Goal: Information Seeking & Learning: Learn about a topic

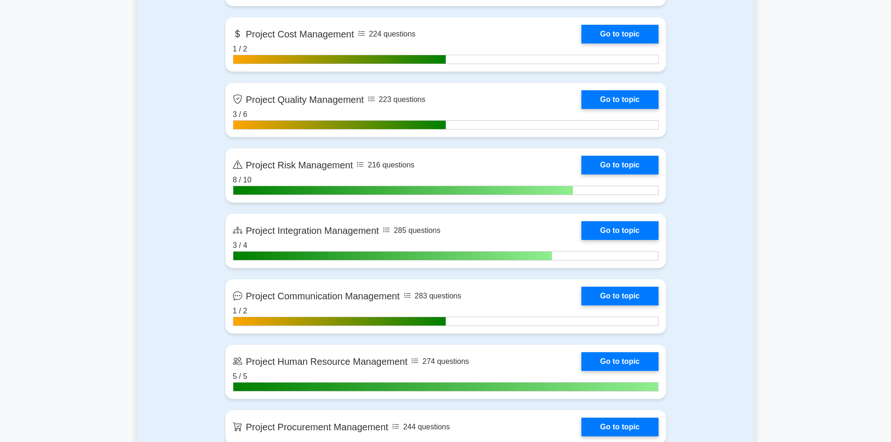
scroll to position [936, 0]
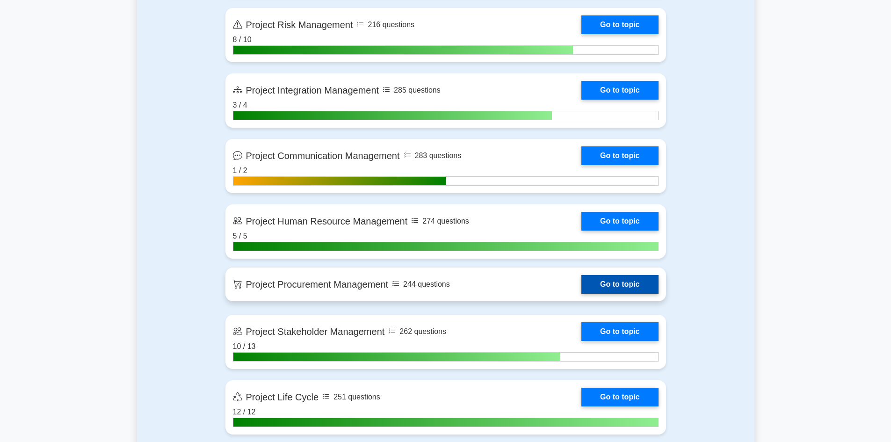
click at [608, 289] on link "Go to topic" at bounding box center [620, 284] width 77 height 19
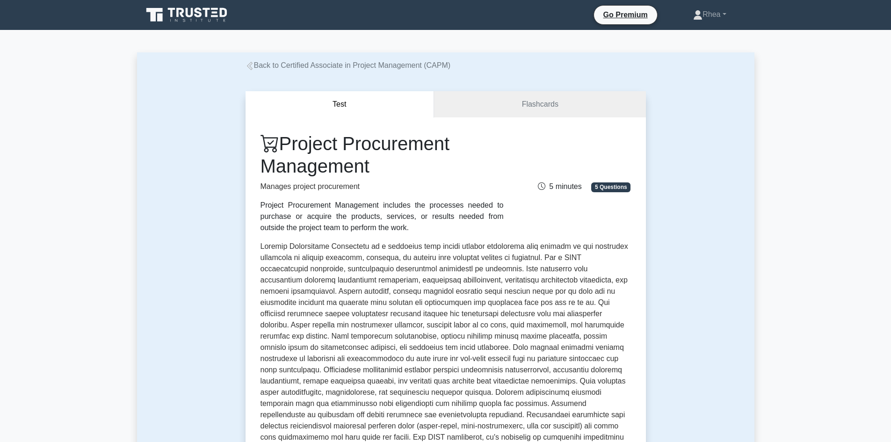
scroll to position [234, 0]
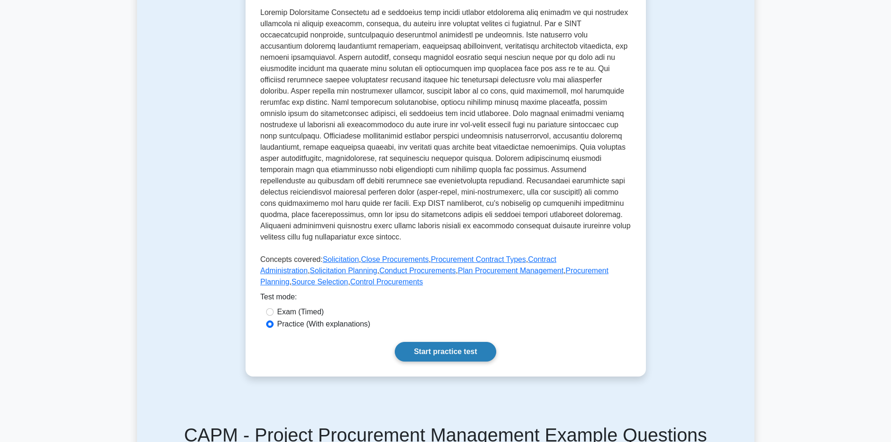
click at [449, 352] on link "Start practice test" at bounding box center [446, 352] width 102 height 20
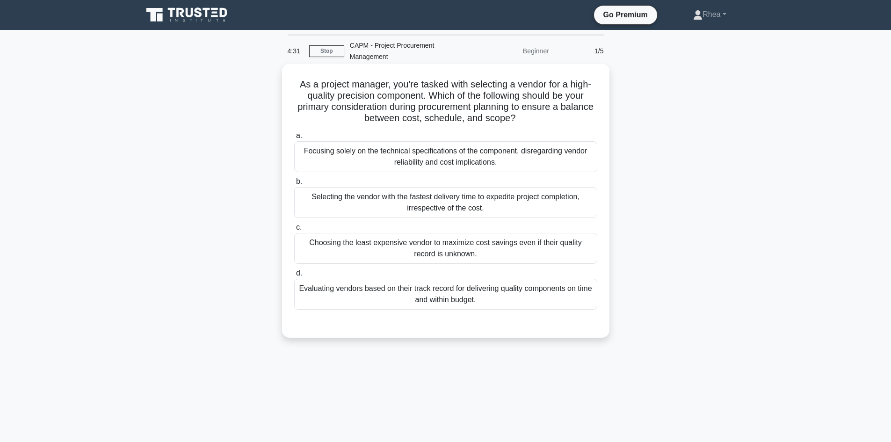
click at [513, 301] on div "Evaluating vendors based on their track record for delivering quality component…" at bounding box center [445, 294] width 303 height 31
click at [294, 277] on input "d. Evaluating vendors based on their track record for delivering quality compon…" at bounding box center [294, 273] width 0 height 6
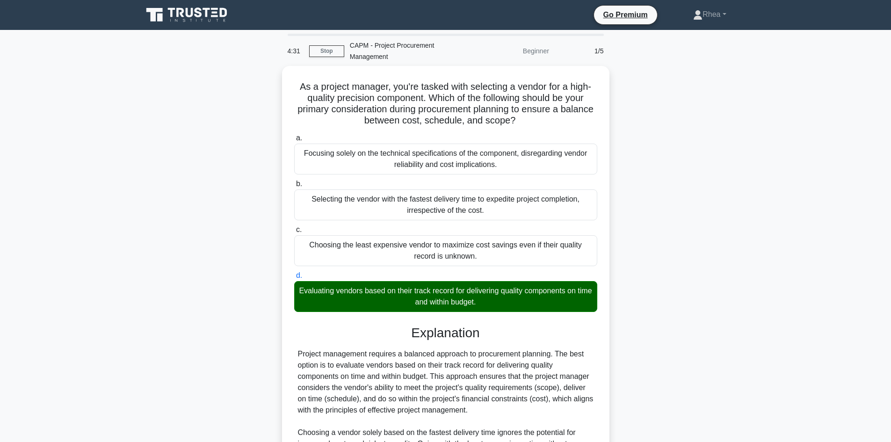
scroll to position [158, 0]
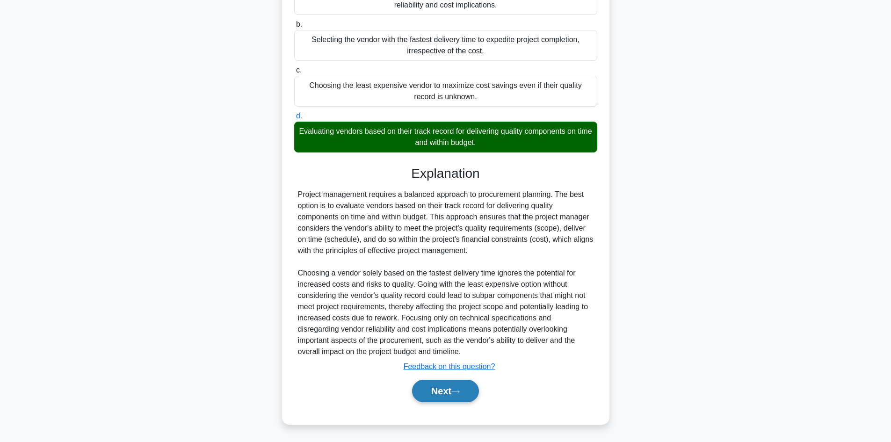
click at [435, 396] on button "Next" at bounding box center [445, 391] width 67 height 22
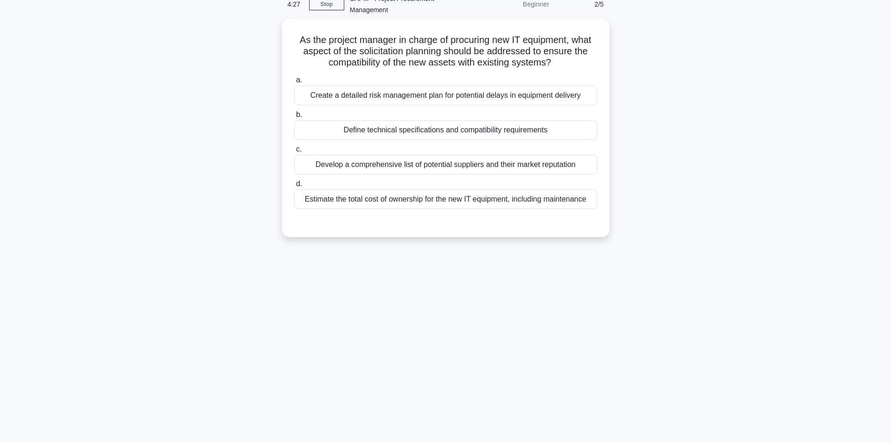
scroll to position [0, 0]
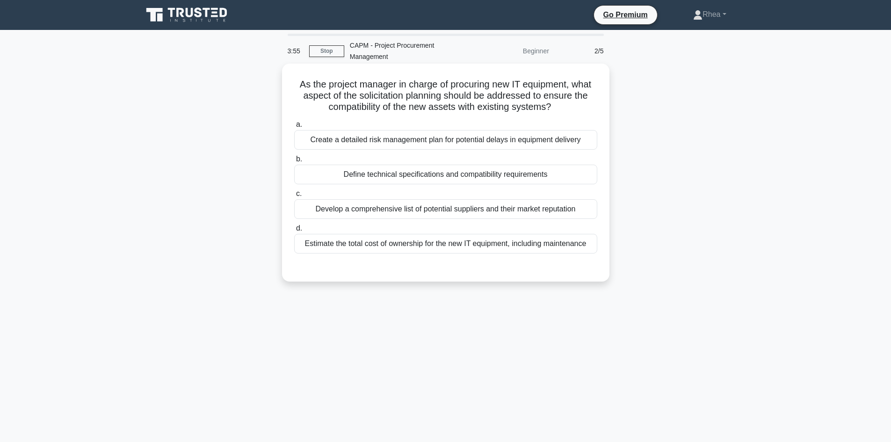
click at [488, 175] on div "Define technical specifications and compatibility requirements" at bounding box center [445, 175] width 303 height 20
click at [294, 162] on input "b. Define technical specifications and compatibility requirements" at bounding box center [294, 159] width 0 height 6
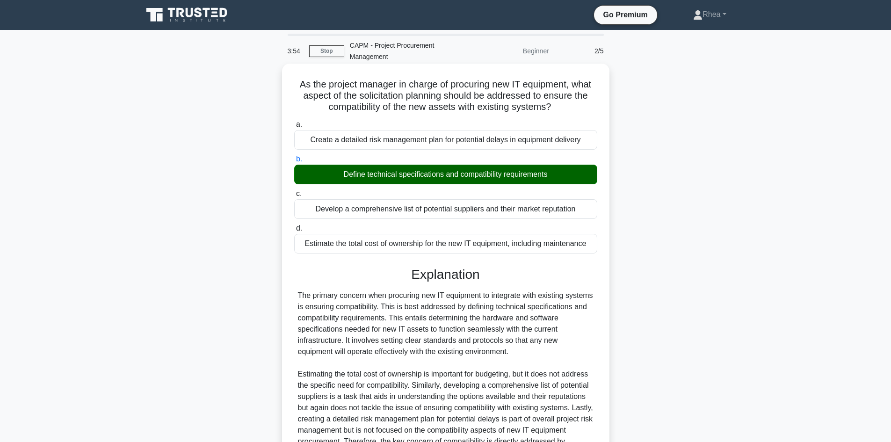
scroll to position [102, 0]
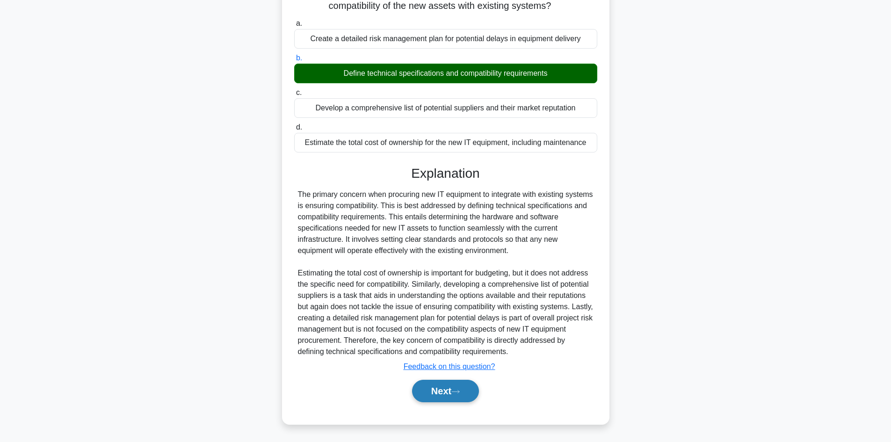
click at [444, 393] on button "Next" at bounding box center [445, 391] width 67 height 22
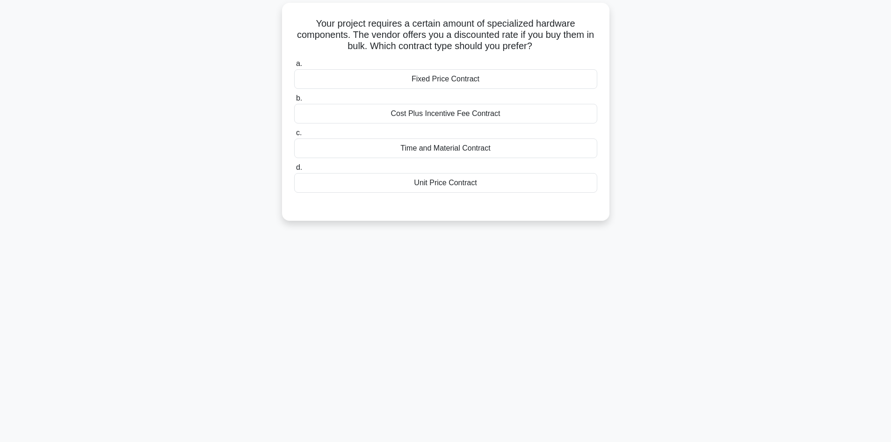
scroll to position [63, 0]
click at [514, 112] on div "Cost Plus Incentive Fee Contract" at bounding box center [445, 112] width 303 height 20
click at [294, 99] on input "b. Cost Plus Incentive Fee Contract" at bounding box center [294, 96] width 0 height 6
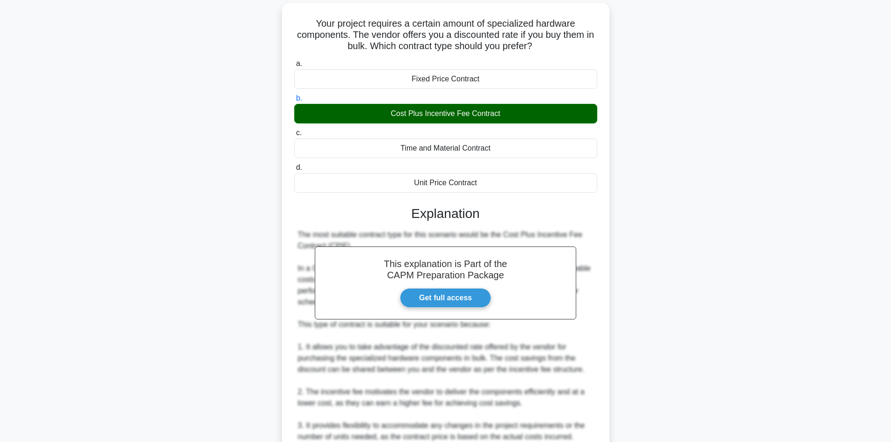
scroll to position [236, 0]
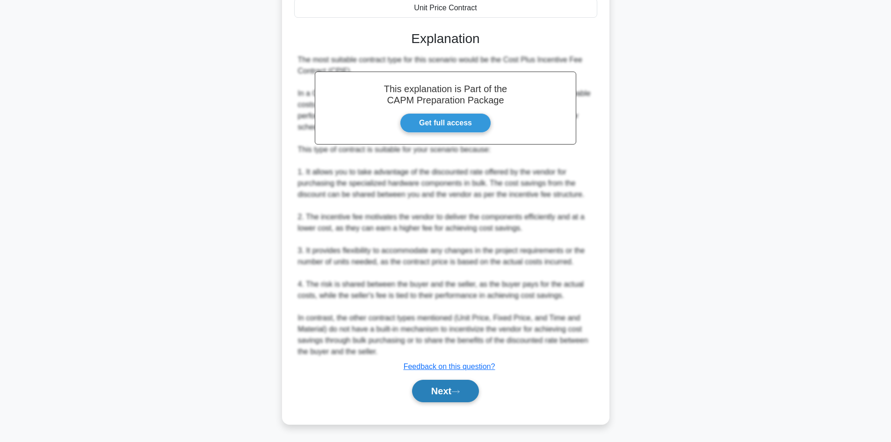
click at [448, 388] on button "Next" at bounding box center [445, 391] width 67 height 22
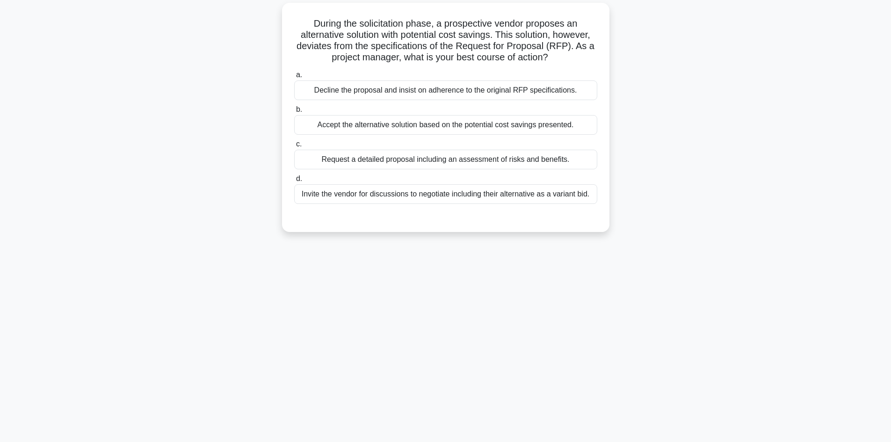
scroll to position [0, 0]
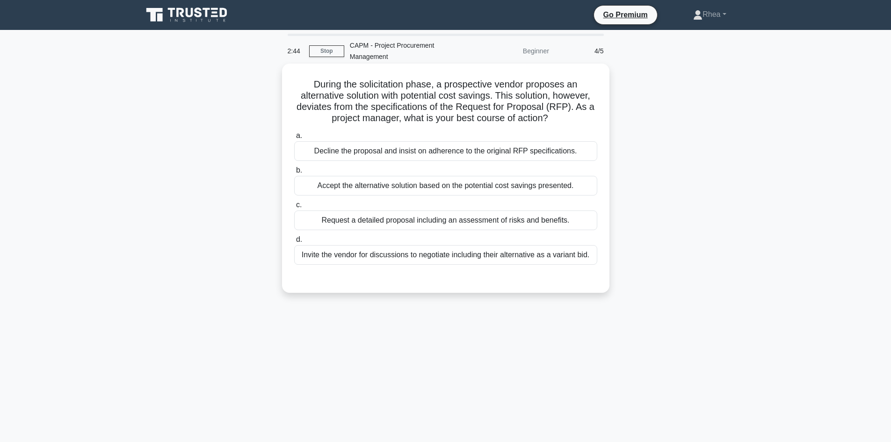
click at [542, 156] on div "Decline the proposal and insist on adherence to the original RFP specifications." at bounding box center [445, 151] width 303 height 20
click at [294, 139] on input "a. Decline the proposal and insist on adherence to the original RFP specificati…" at bounding box center [294, 136] width 0 height 6
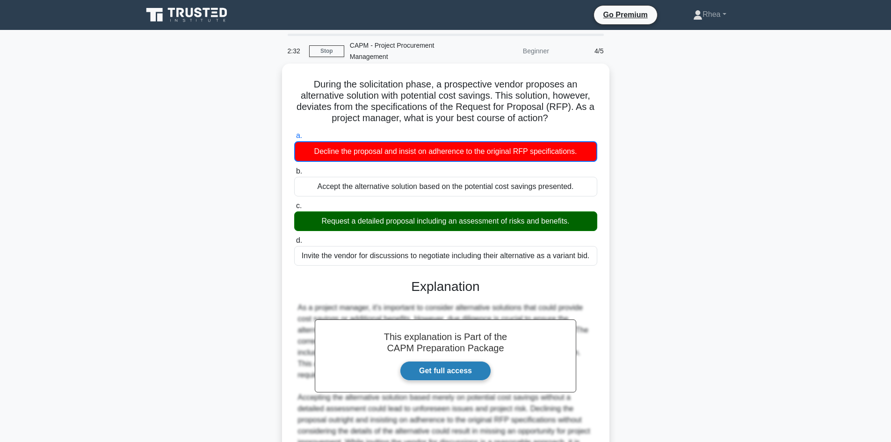
scroll to position [125, 0]
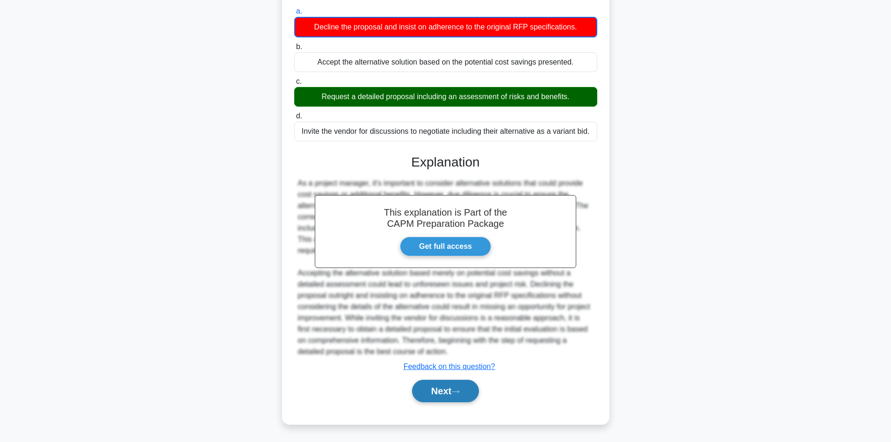
click at [455, 392] on icon at bounding box center [456, 391] width 8 height 5
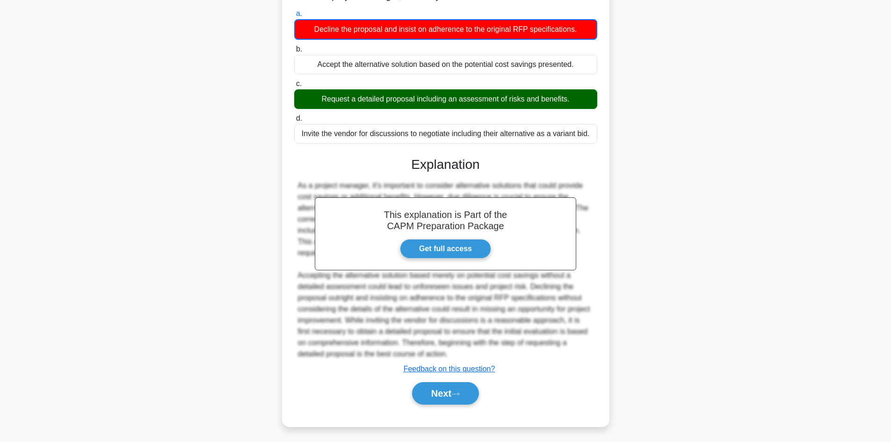
scroll to position [63, 0]
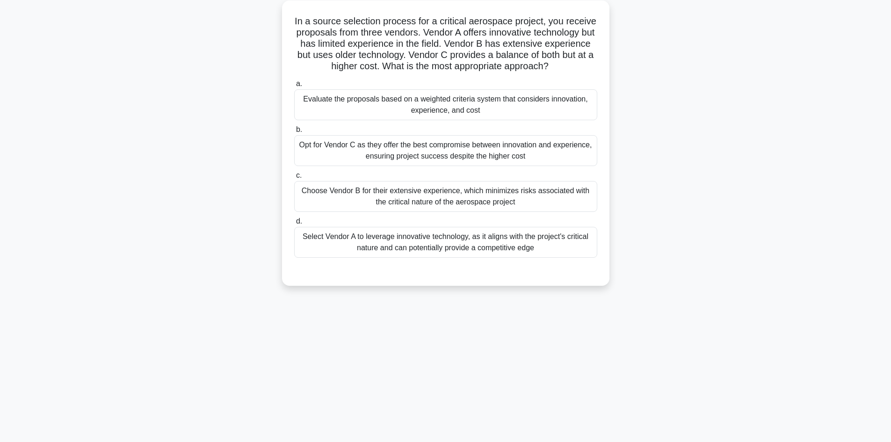
click at [535, 157] on div "Opt for Vendor C as they offer the best compromise between innovation and exper…" at bounding box center [445, 150] width 303 height 31
click at [294, 133] on input "b. Opt for Vendor C as they offer the best compromise between innovation and ex…" at bounding box center [294, 130] width 0 height 6
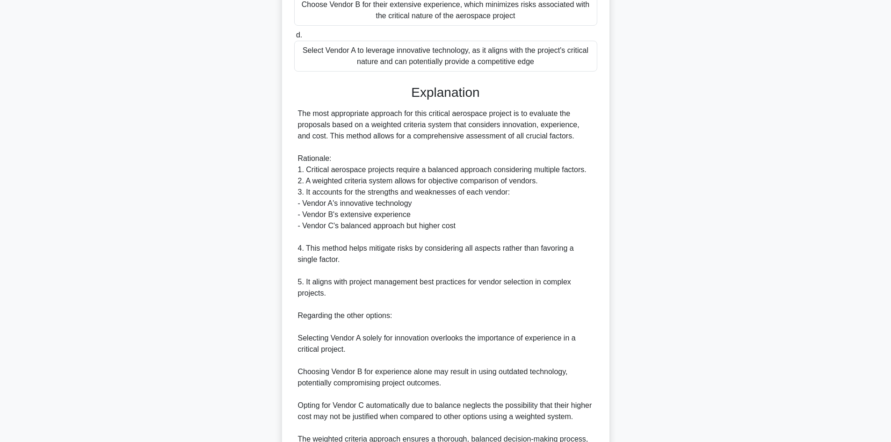
scroll to position [361, 0]
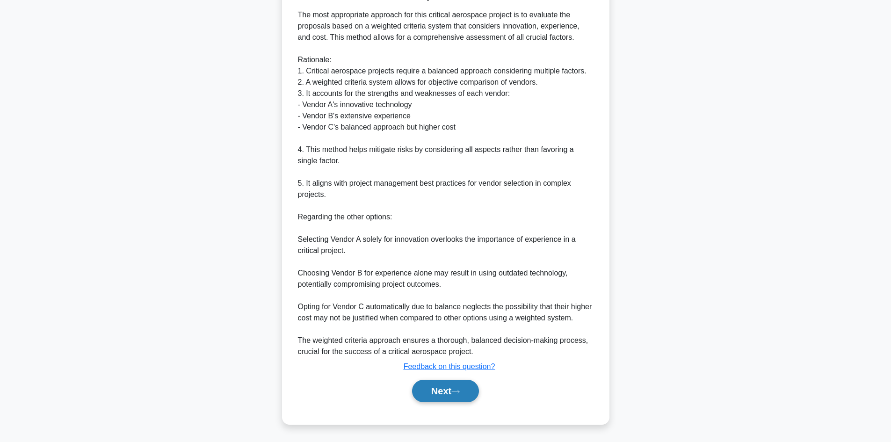
click at [453, 388] on button "Next" at bounding box center [445, 391] width 67 height 22
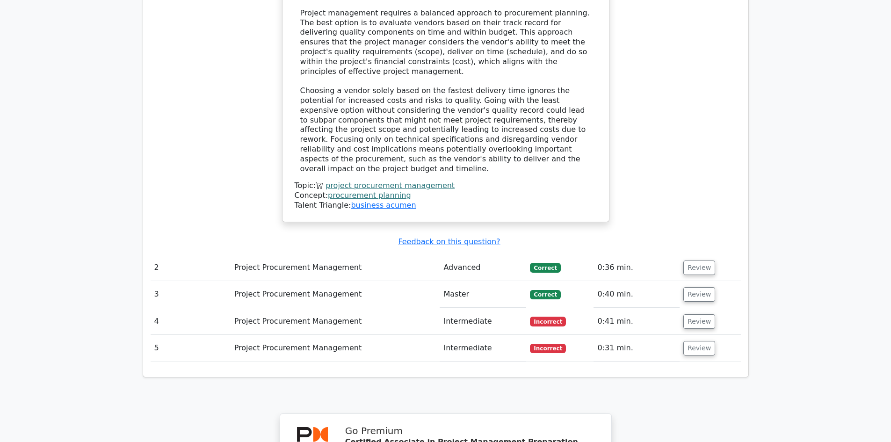
scroll to position [983, 0]
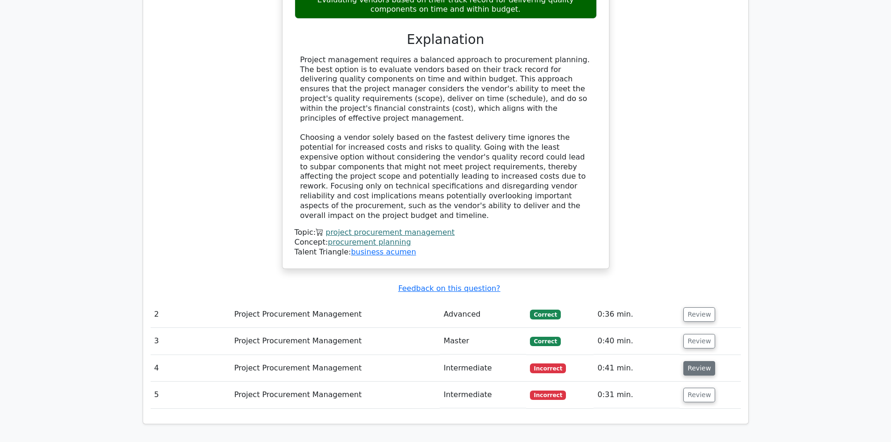
click at [688, 361] on button "Review" at bounding box center [700, 368] width 32 height 15
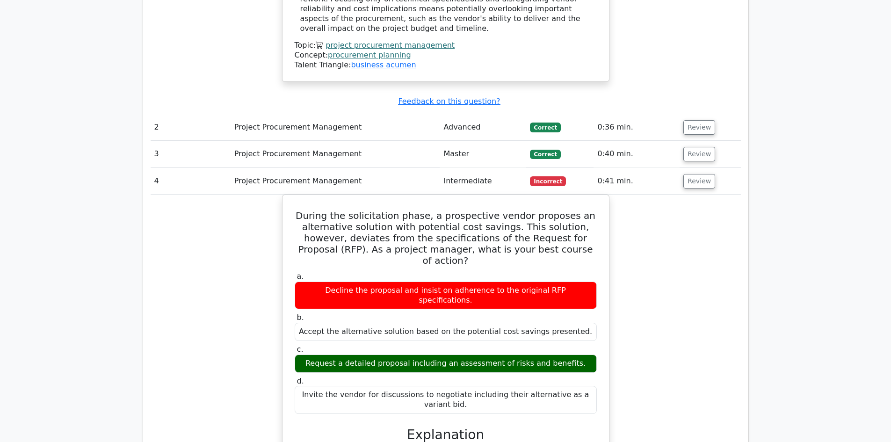
scroll to position [1123, 0]
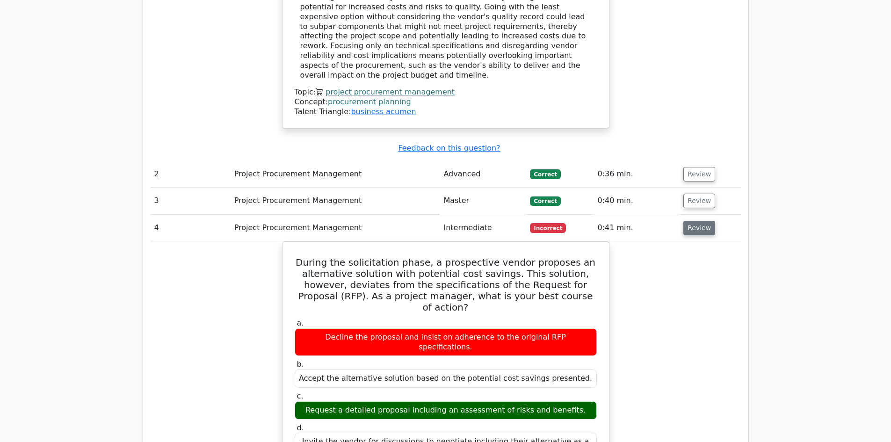
click at [707, 221] on button "Review" at bounding box center [700, 228] width 32 height 15
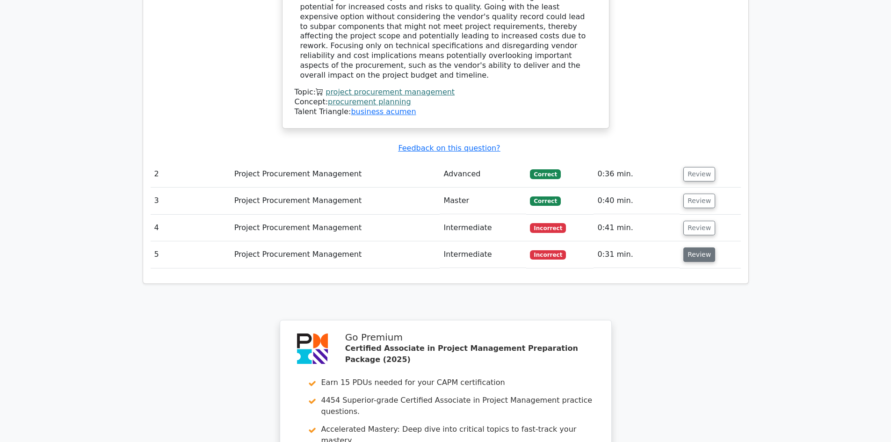
click at [687, 248] on button "Review" at bounding box center [700, 255] width 32 height 15
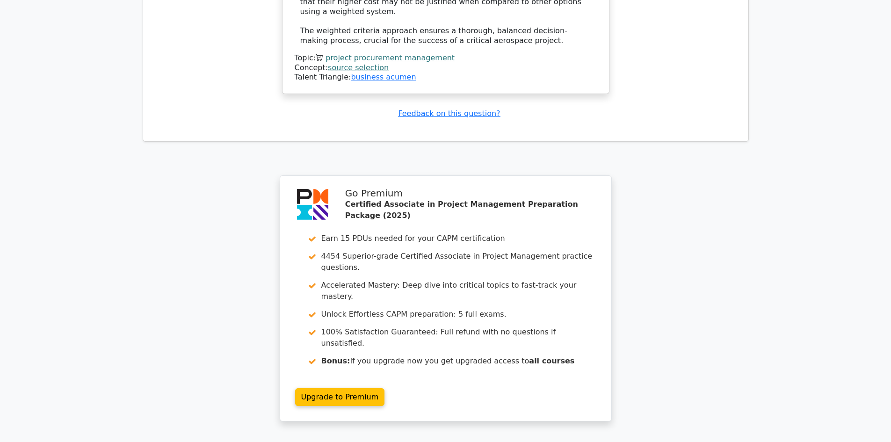
scroll to position [2012, 0]
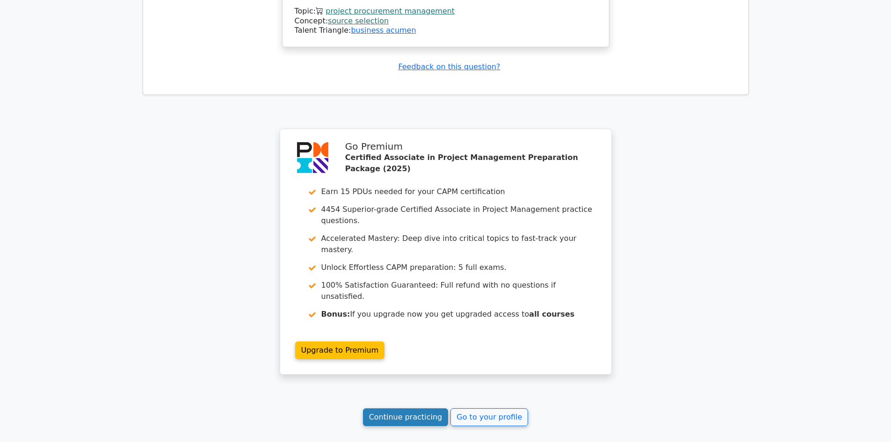
click at [386, 408] on link "Continue practicing" at bounding box center [406, 417] width 86 height 18
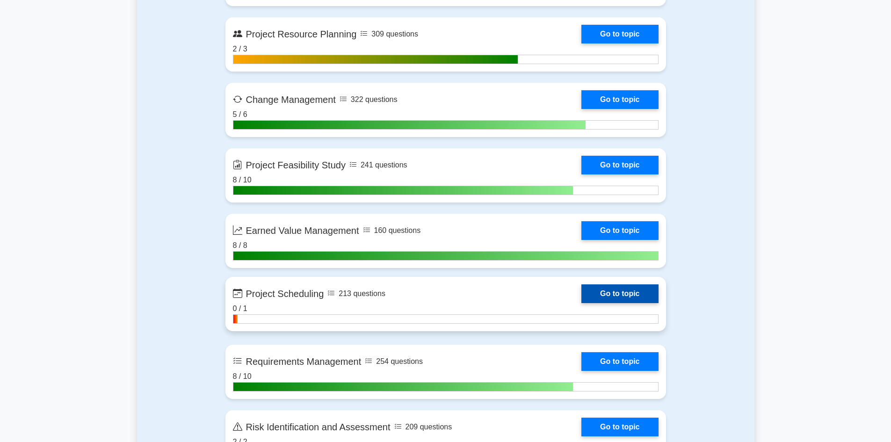
scroll to position [1497, 0]
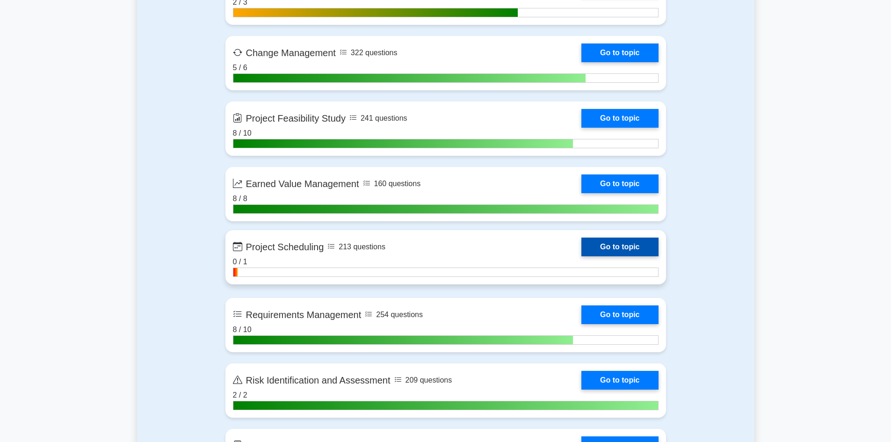
click at [621, 242] on link "Go to topic" at bounding box center [620, 247] width 77 height 19
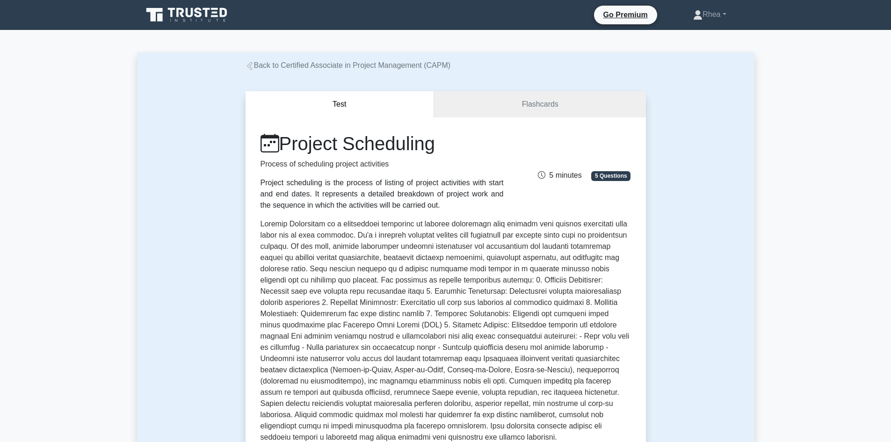
scroll to position [328, 0]
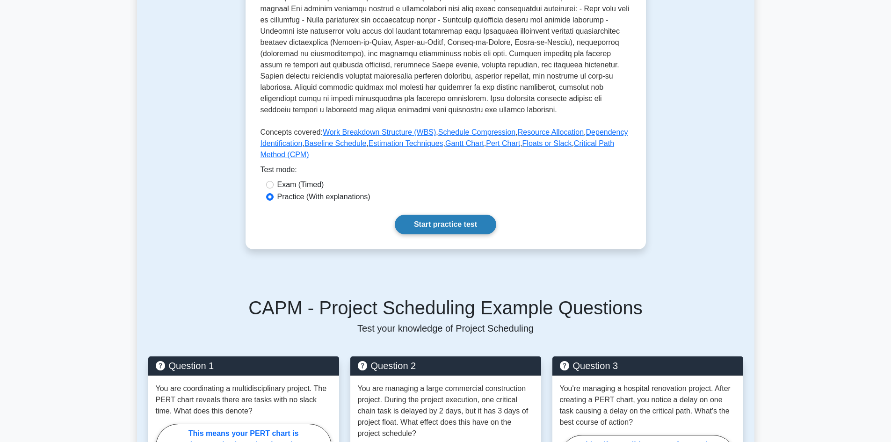
click at [434, 226] on link "Start practice test" at bounding box center [446, 225] width 102 height 20
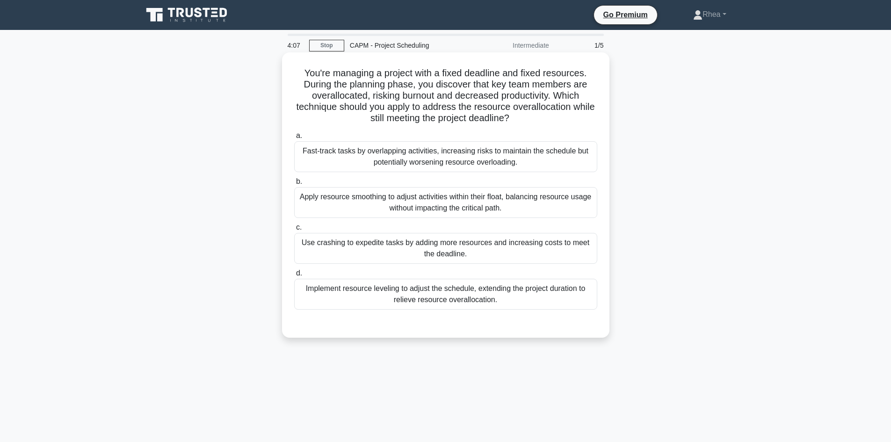
click at [537, 212] on div "Apply resource smoothing to adjust activities within their float, balancing res…" at bounding box center [445, 202] width 303 height 31
click at [294, 185] on input "b. Apply resource smoothing to adjust activities within their float, balancing …" at bounding box center [294, 182] width 0 height 6
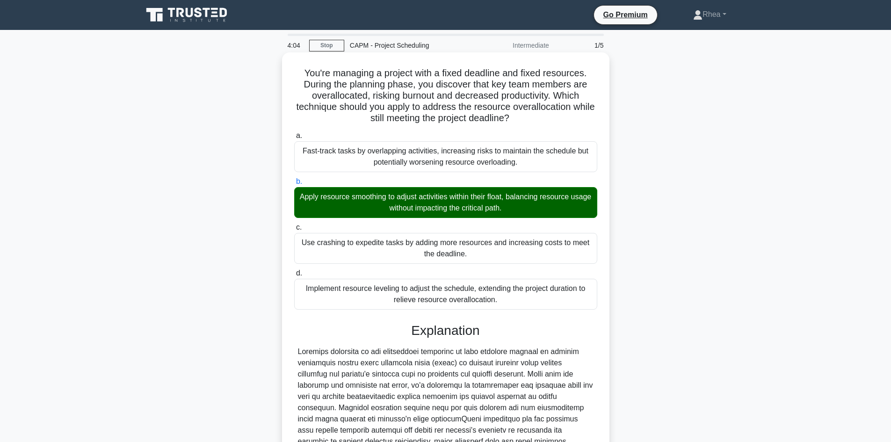
scroll to position [124, 0]
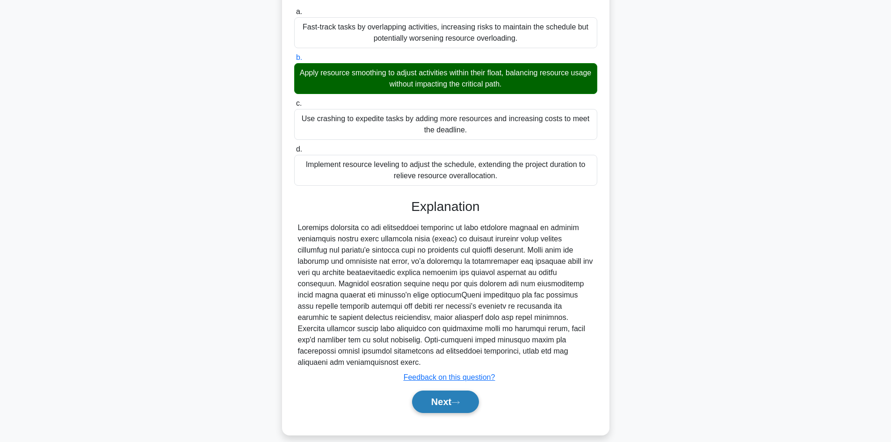
click at [447, 400] on button "Next" at bounding box center [445, 402] width 67 height 22
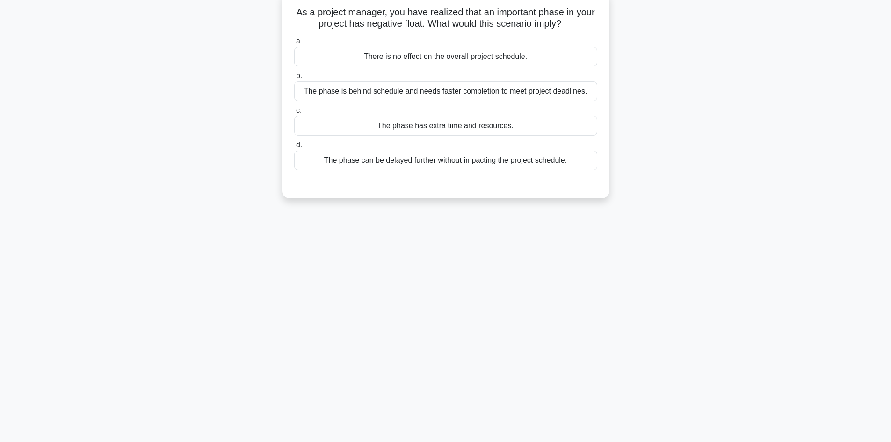
scroll to position [16, 0]
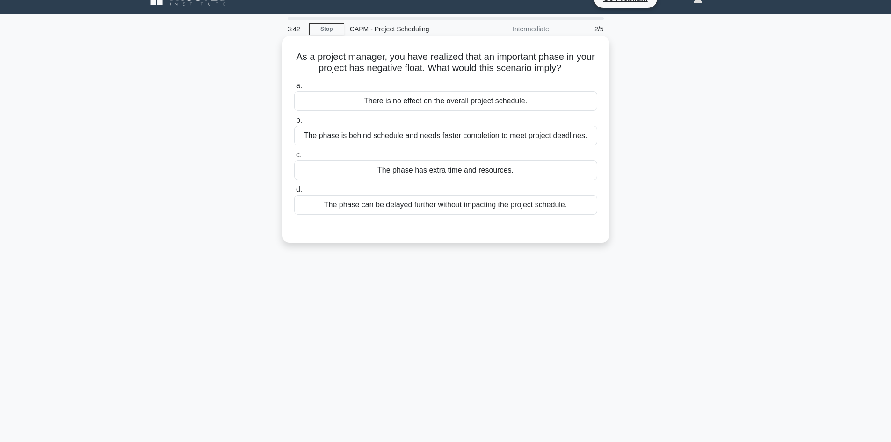
click at [492, 137] on div "The phase is behind schedule and needs faster completion to meet project deadli…" at bounding box center [445, 136] width 303 height 20
click at [294, 124] on input "b. The phase is behind schedule and needs faster completion to meet project dea…" at bounding box center [294, 120] width 0 height 6
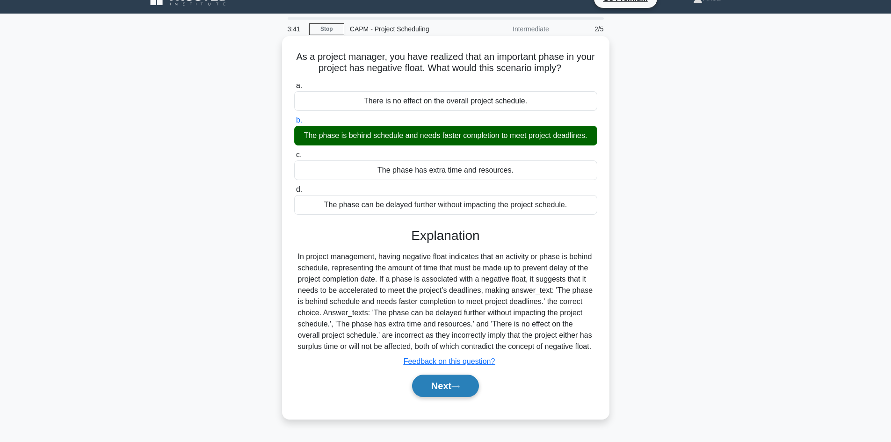
click at [445, 397] on button "Next" at bounding box center [445, 386] width 67 height 22
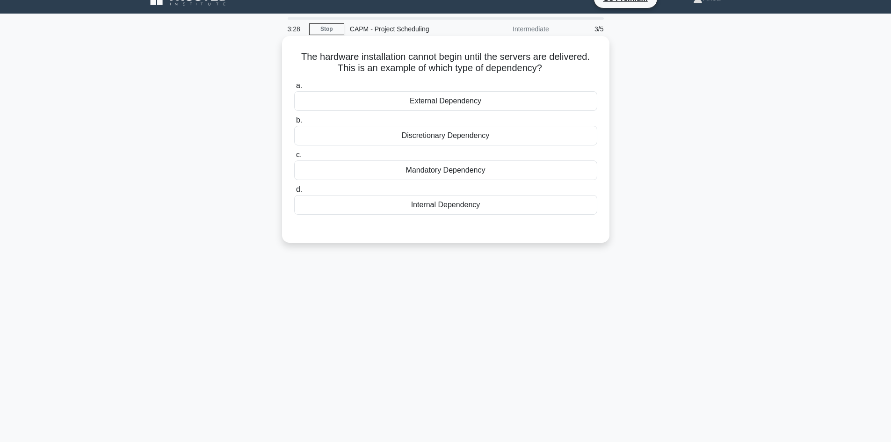
click at [503, 169] on div "Mandatory Dependency" at bounding box center [445, 170] width 303 height 20
click at [294, 158] on input "c. Mandatory Dependency" at bounding box center [294, 155] width 0 height 6
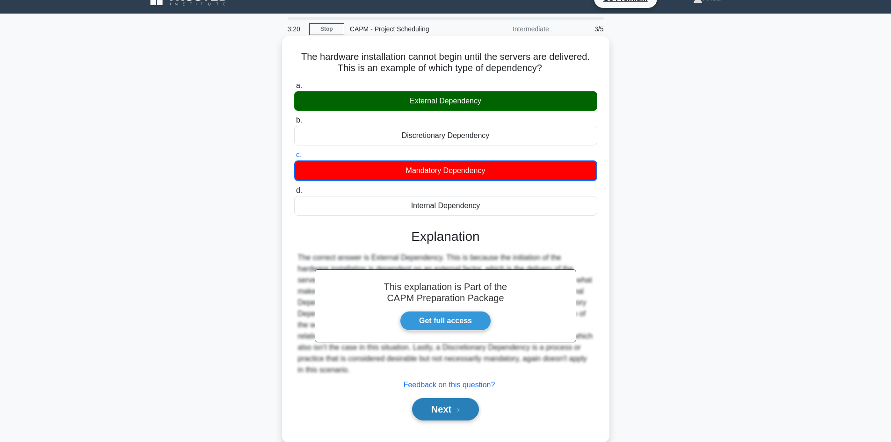
click at [441, 398] on button "Next" at bounding box center [445, 409] width 67 height 22
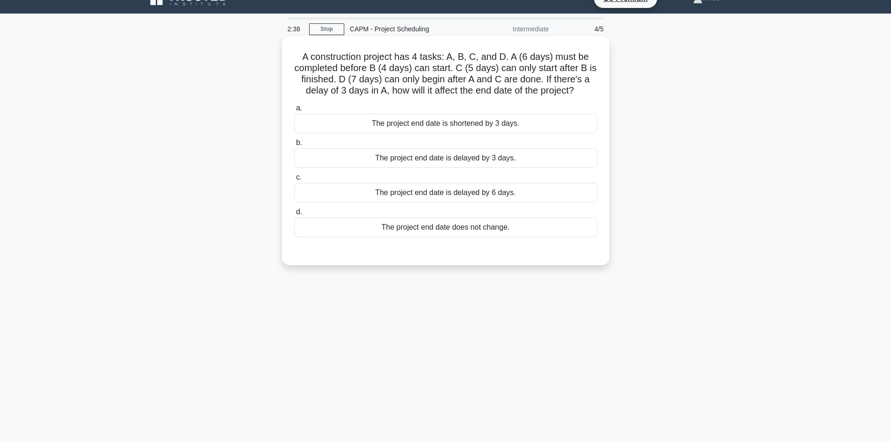
click at [543, 162] on div "The project end date is delayed by 3 days." at bounding box center [445, 158] width 303 height 20
click at [294, 146] on input "b. The project end date is delayed by 3 days." at bounding box center [294, 143] width 0 height 6
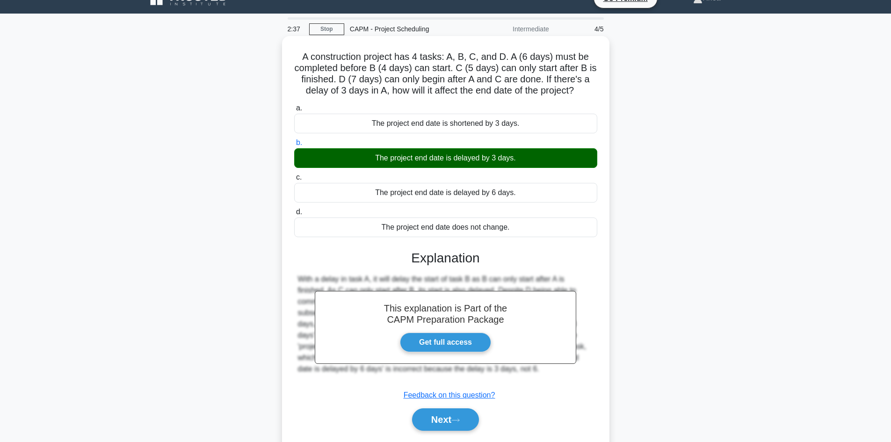
scroll to position [63, 0]
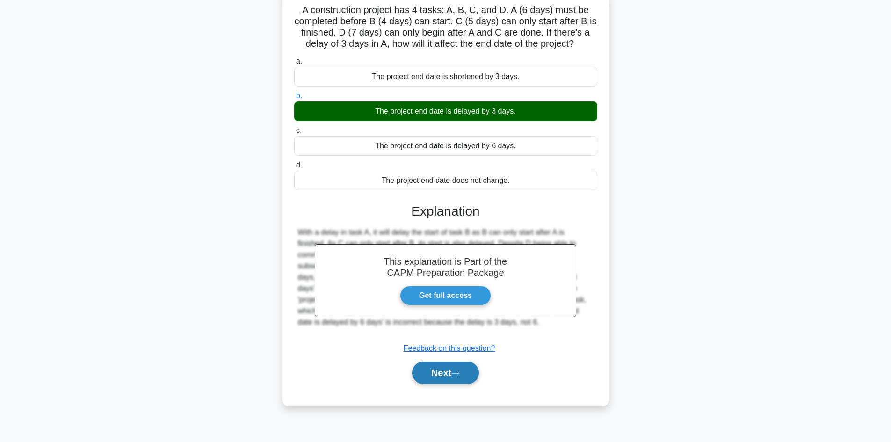
click at [442, 371] on button "Next" at bounding box center [445, 373] width 67 height 22
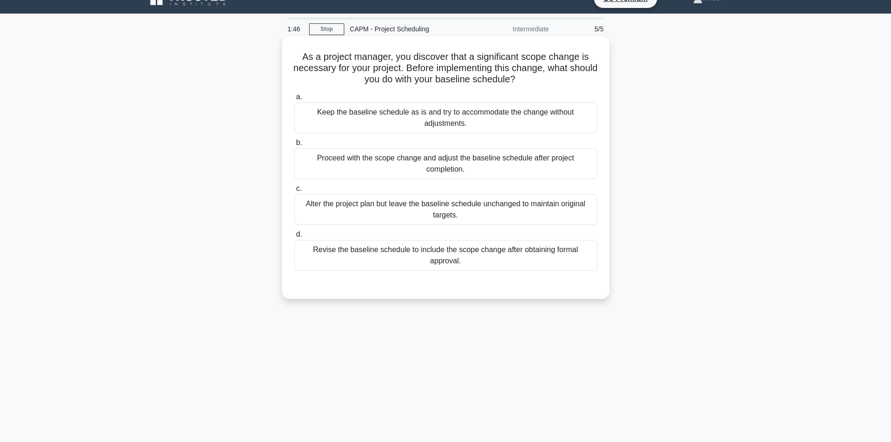
scroll to position [0, 0]
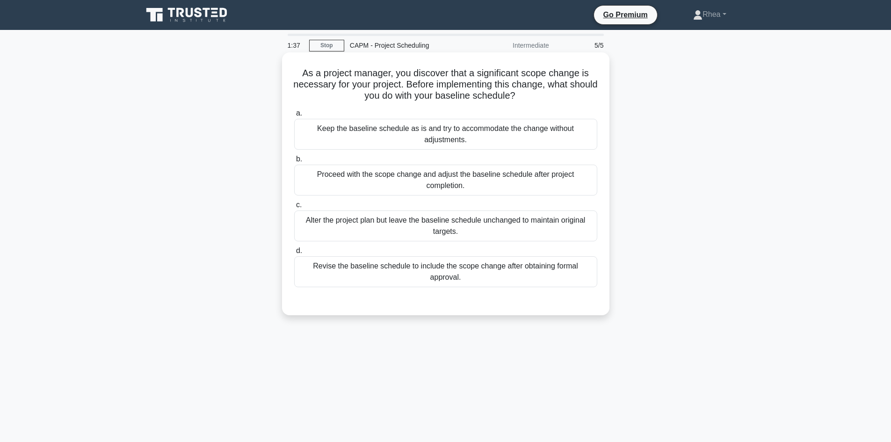
click at [526, 274] on div "Revise the baseline schedule to include the scope change after obtaining formal…" at bounding box center [445, 271] width 303 height 31
click at [294, 254] on input "d. Revise the baseline schedule to include the scope change after obtaining for…" at bounding box center [294, 251] width 0 height 6
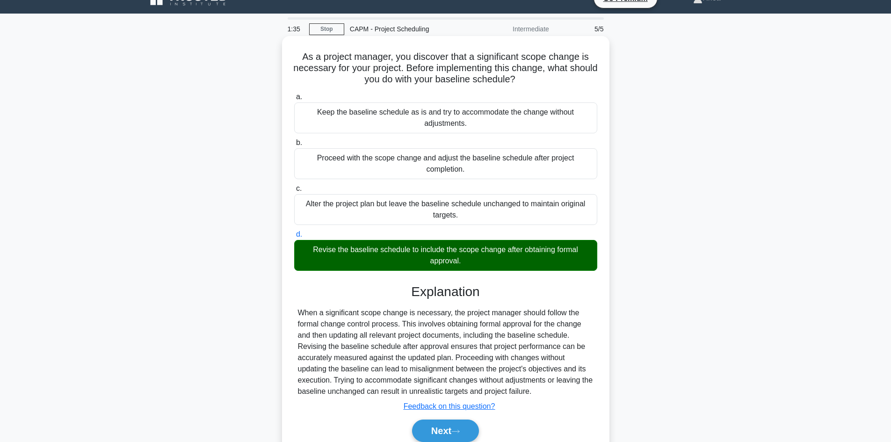
scroll to position [63, 0]
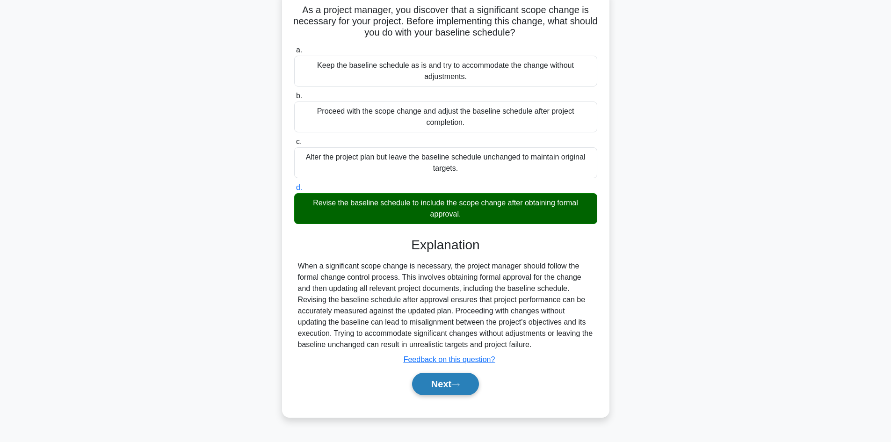
click at [429, 388] on button "Next" at bounding box center [445, 384] width 67 height 22
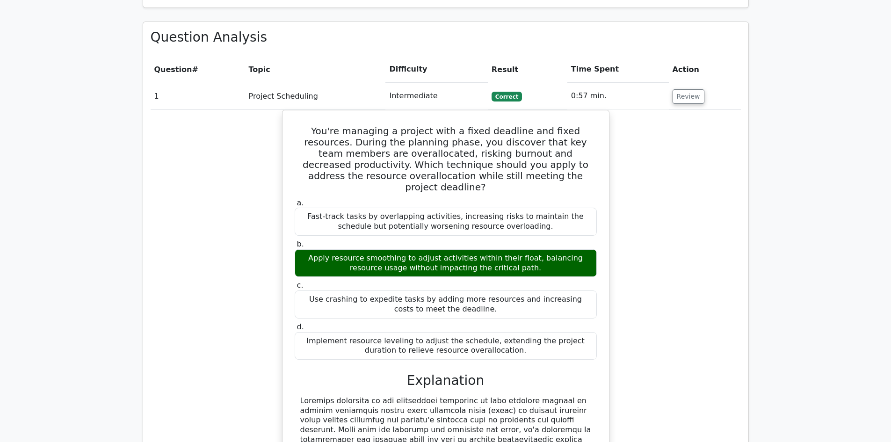
scroll to position [1076, 0]
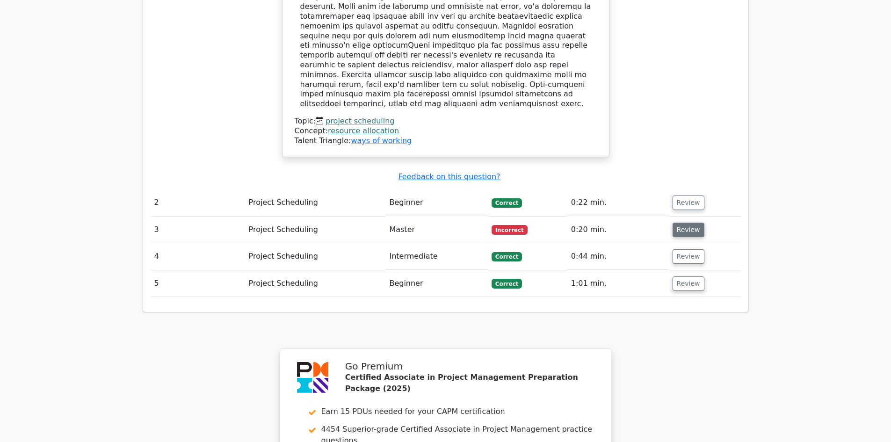
click at [685, 223] on button "Review" at bounding box center [689, 230] width 32 height 15
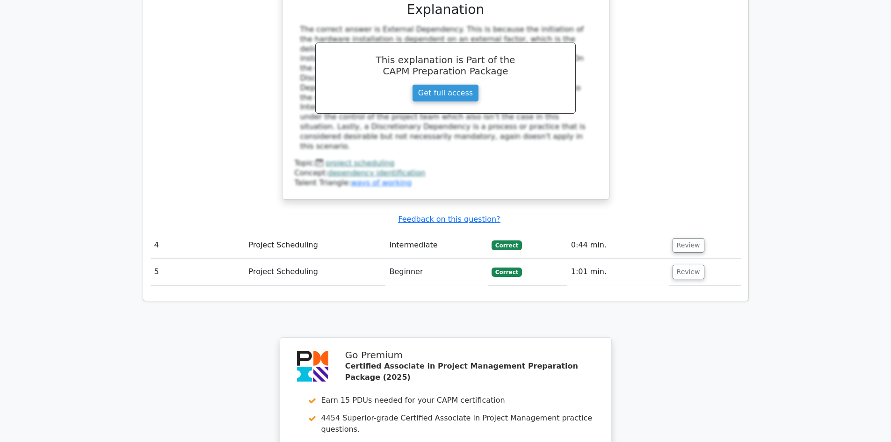
scroll to position [1713, 0]
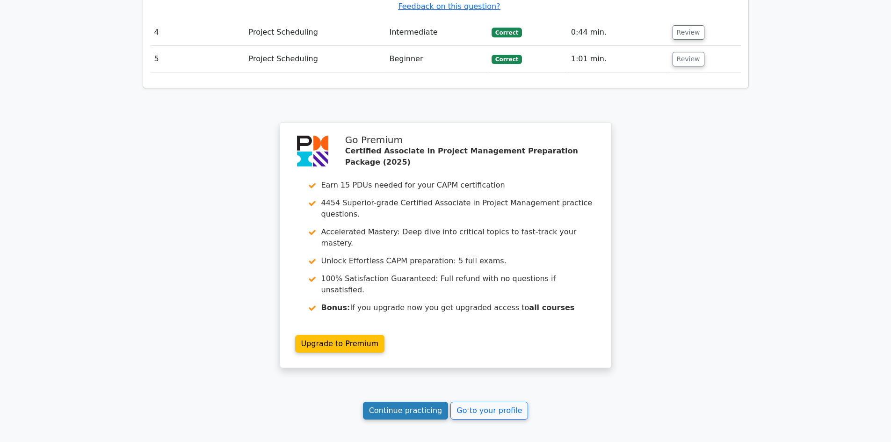
click at [386, 402] on link "Continue practicing" at bounding box center [406, 411] width 86 height 18
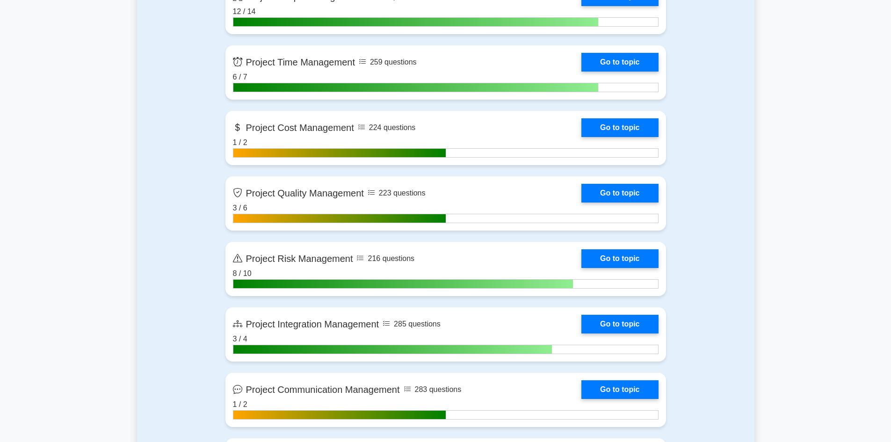
scroll to position [749, 0]
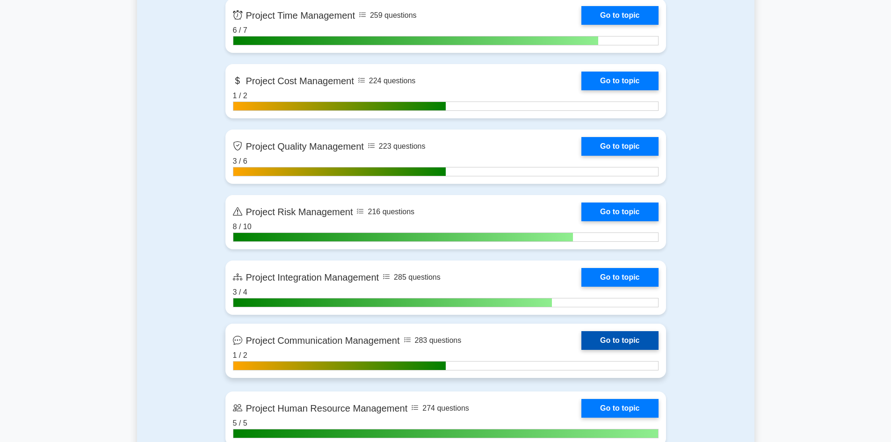
click at [625, 348] on link "Go to topic" at bounding box center [620, 340] width 77 height 19
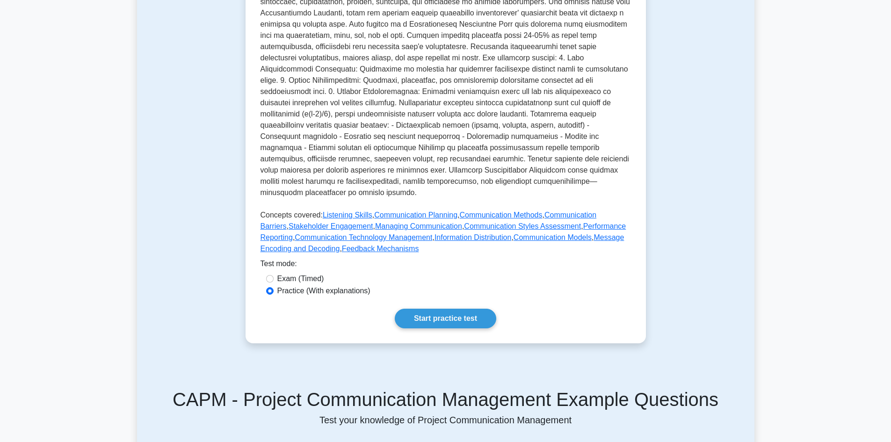
scroll to position [281, 0]
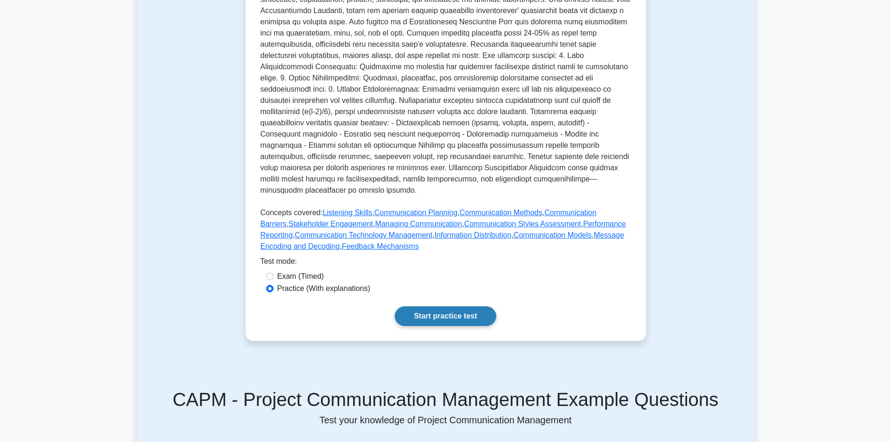
click at [462, 307] on link "Start practice test" at bounding box center [446, 316] width 102 height 20
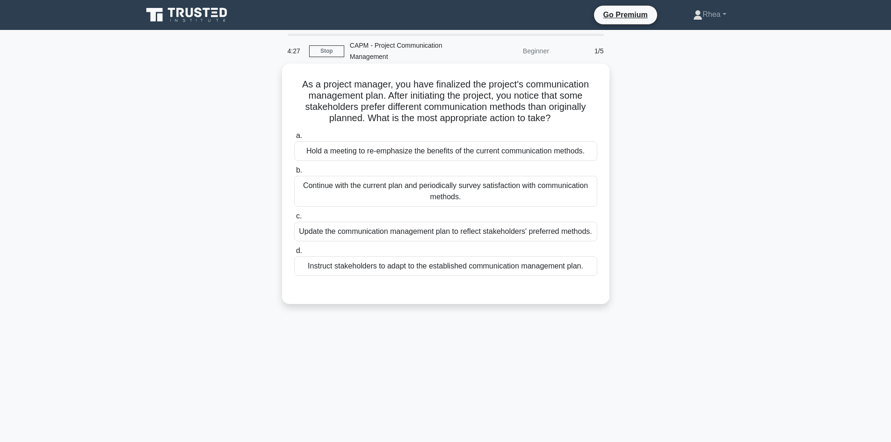
click at [481, 150] on div "Hold a meeting to re-emphasize the benefits of the current communication method…" at bounding box center [445, 151] width 303 height 20
click at [294, 139] on input "a. Hold a meeting to re-emphasize the benefits of the current communication met…" at bounding box center [294, 136] width 0 height 6
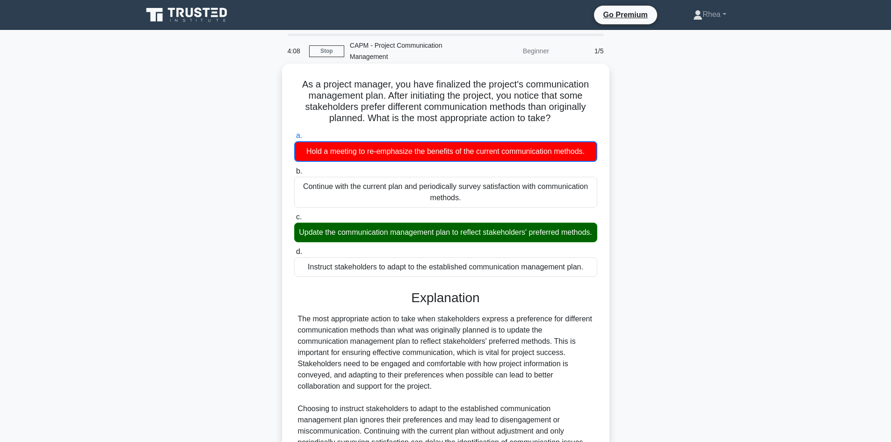
scroll to position [159, 0]
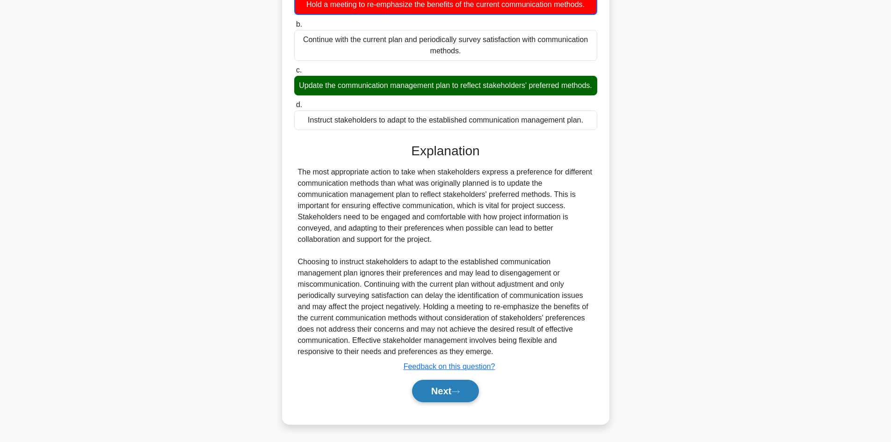
click at [438, 386] on button "Next" at bounding box center [445, 391] width 67 height 22
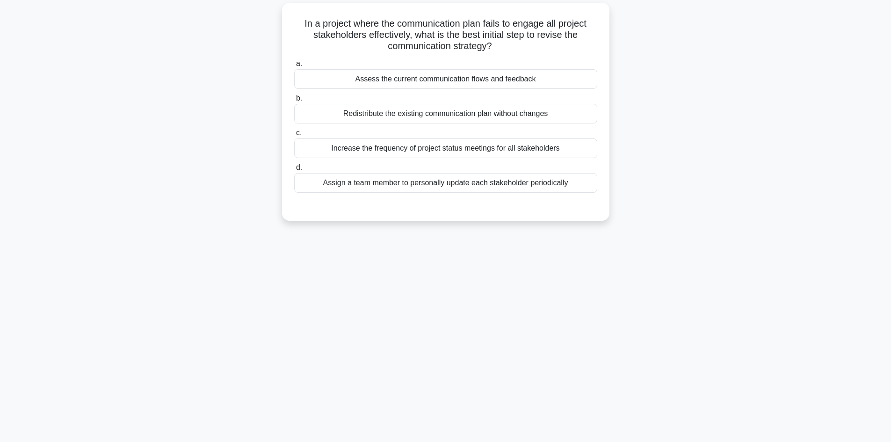
scroll to position [16, 0]
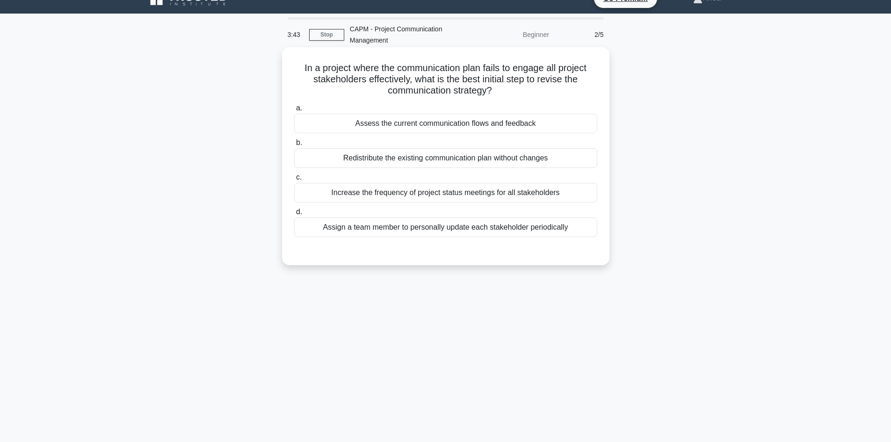
click at [514, 123] on div "Assess the current communication flows and feedback" at bounding box center [445, 124] width 303 height 20
click at [294, 111] on input "a. Assess the current communication flows and feedback" at bounding box center [294, 108] width 0 height 6
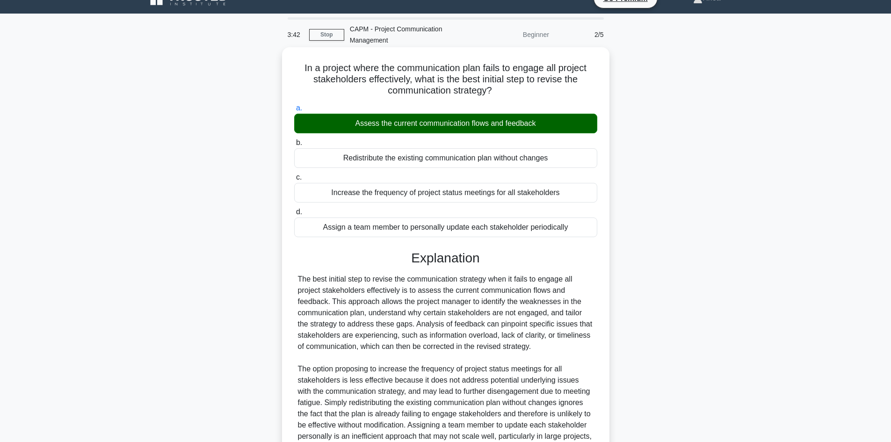
scroll to position [113, 0]
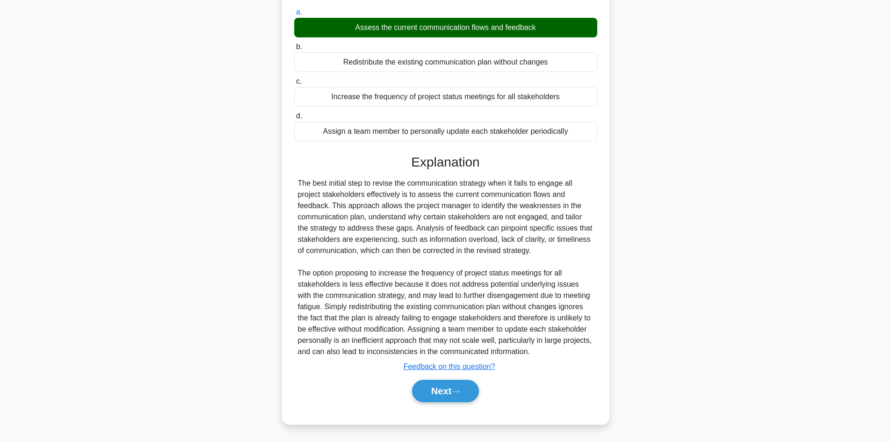
drag, startPoint x: 431, startPoint y: 406, endPoint x: 432, endPoint y: 399, distance: 6.6
click at [431, 405] on div "Next" at bounding box center [445, 391] width 303 height 30
click at [432, 399] on button "Next" at bounding box center [445, 391] width 67 height 22
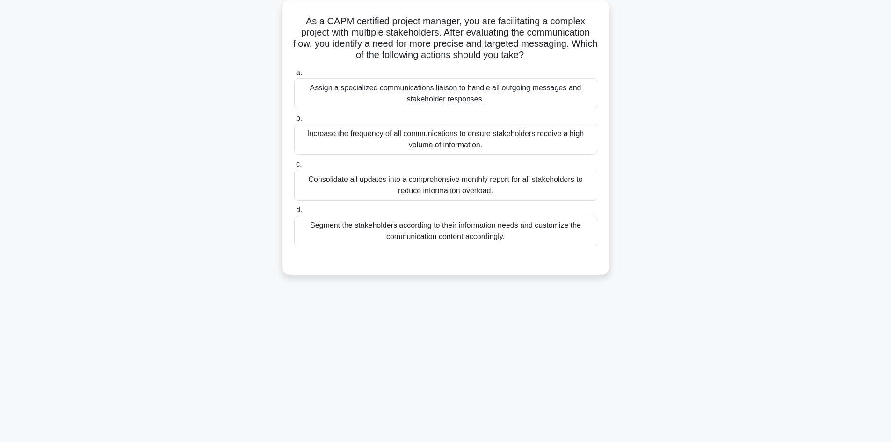
scroll to position [0, 0]
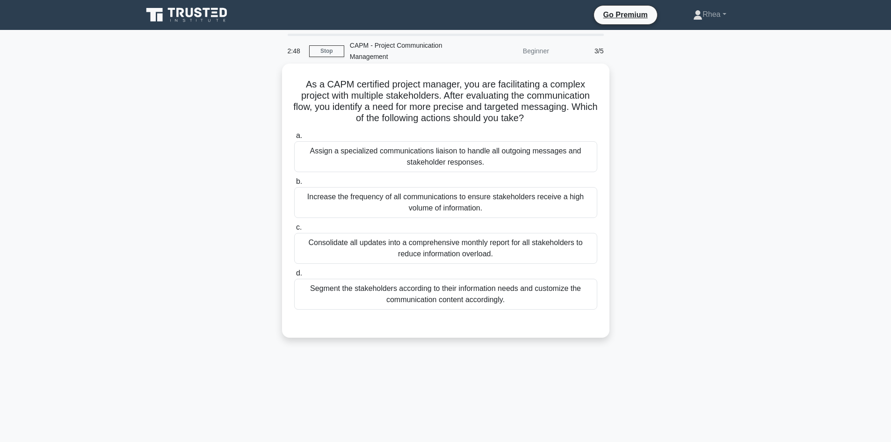
click at [511, 300] on div "Segment the stakeholders according to their information needs and customize the…" at bounding box center [445, 294] width 303 height 31
click at [294, 277] on input "d. Segment the stakeholders according to their information needs and customize …" at bounding box center [294, 273] width 0 height 6
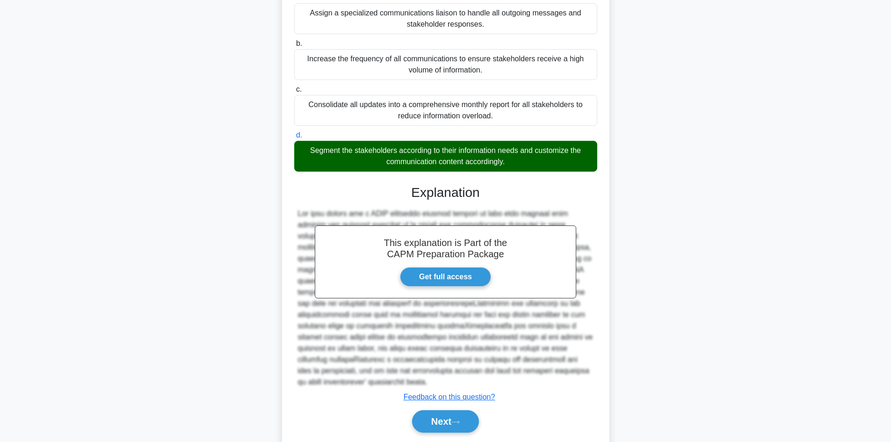
scroll to position [169, 0]
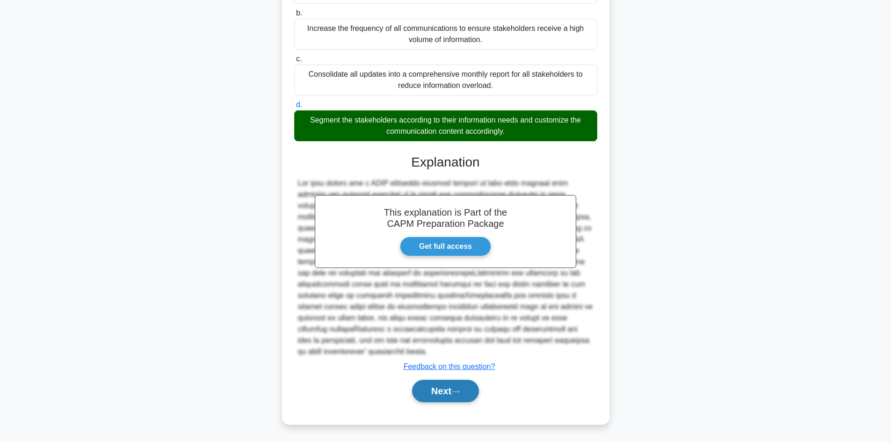
click at [441, 398] on button "Next" at bounding box center [445, 391] width 67 height 22
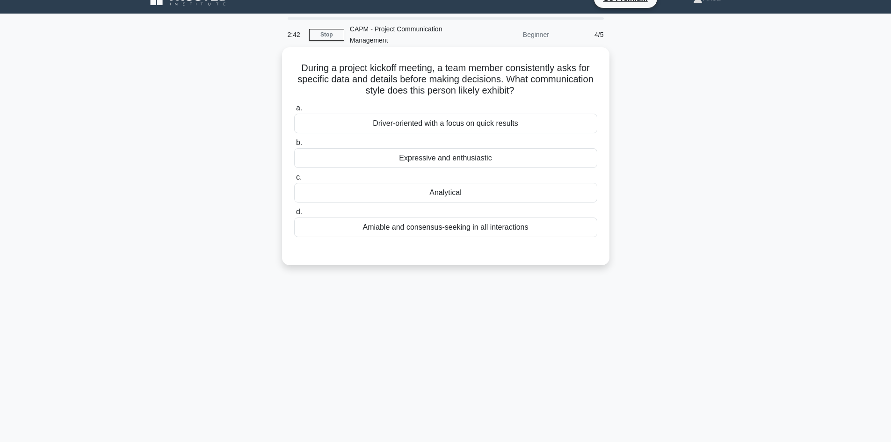
scroll to position [0, 0]
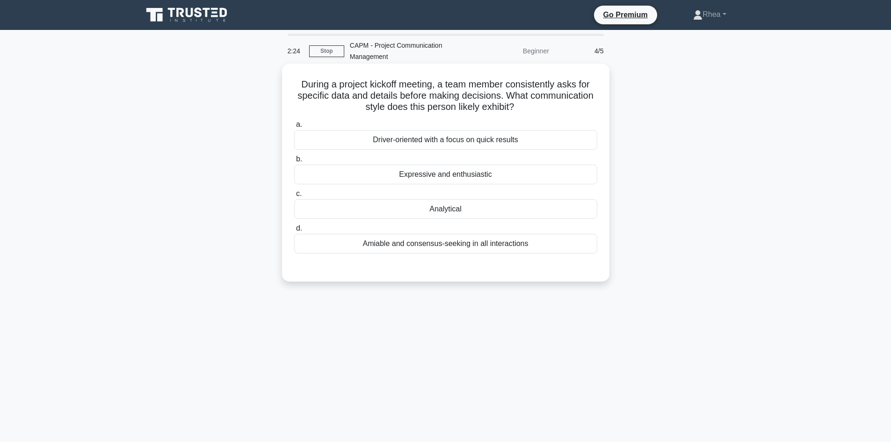
click at [508, 207] on div "Analytical" at bounding box center [445, 209] width 303 height 20
click at [294, 197] on input "c. Analytical" at bounding box center [294, 194] width 0 height 6
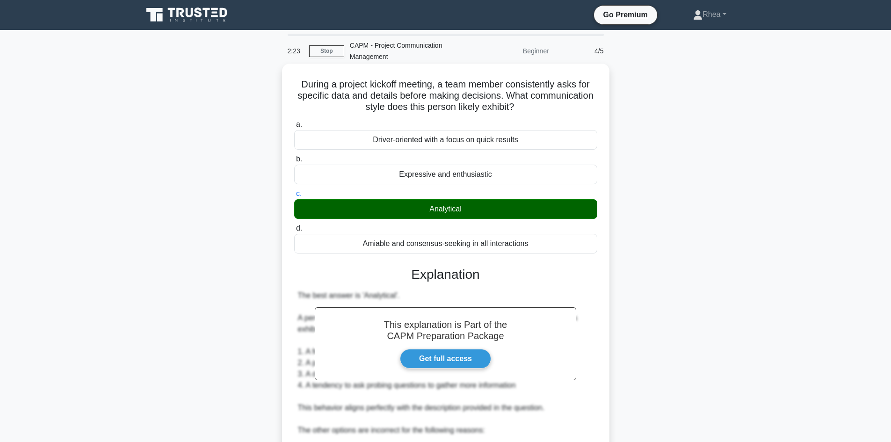
scroll to position [203, 0]
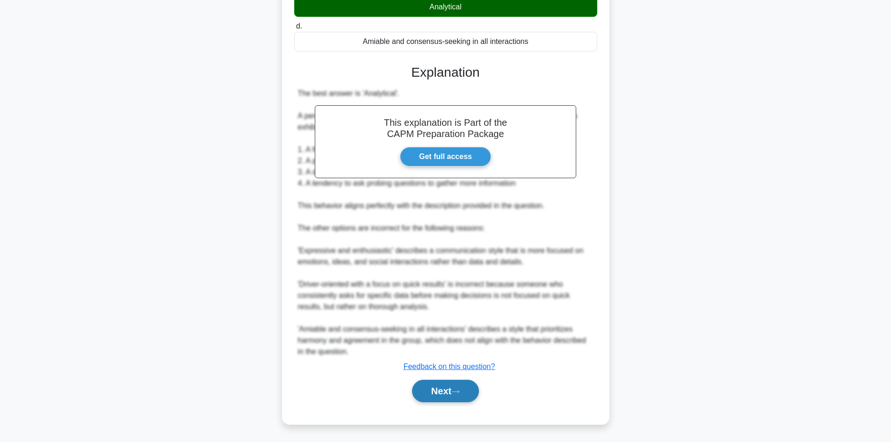
click at [448, 394] on button "Next" at bounding box center [445, 391] width 67 height 22
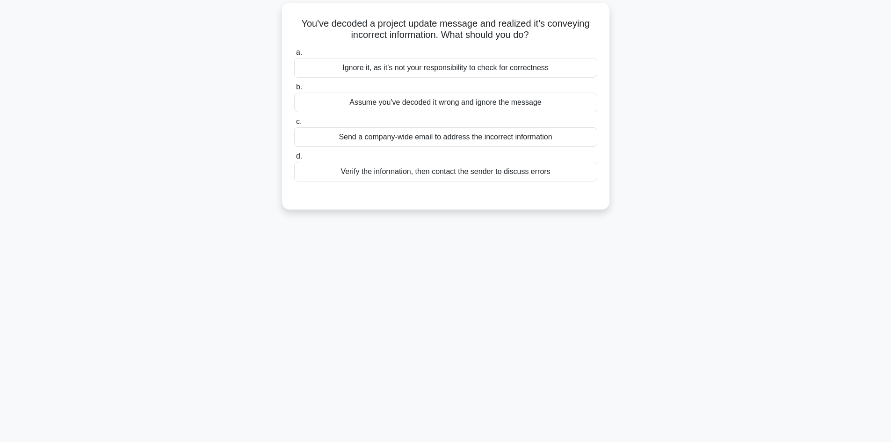
scroll to position [16, 0]
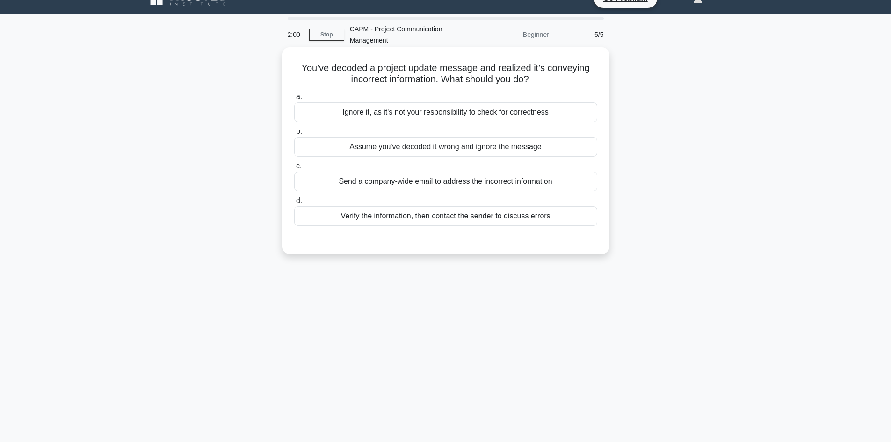
click at [483, 222] on div "Verify the information, then contact the sender to discuss errors" at bounding box center [445, 216] width 303 height 20
click at [294, 204] on input "d. Verify the information, then contact the sender to discuss errors" at bounding box center [294, 201] width 0 height 6
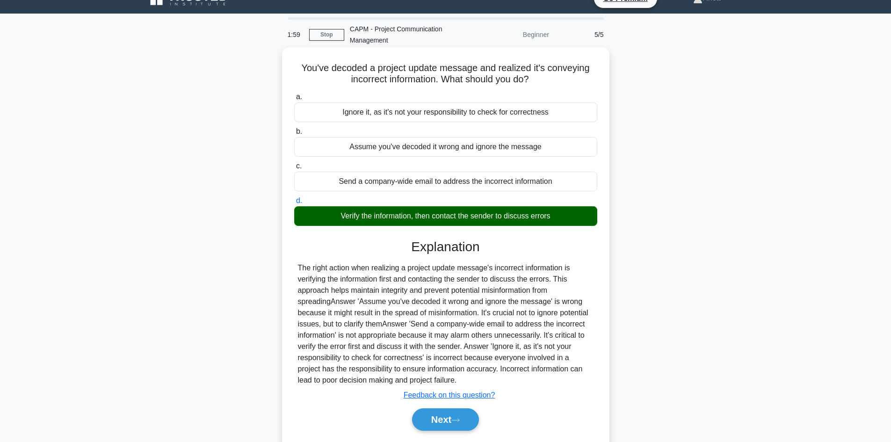
scroll to position [63, 0]
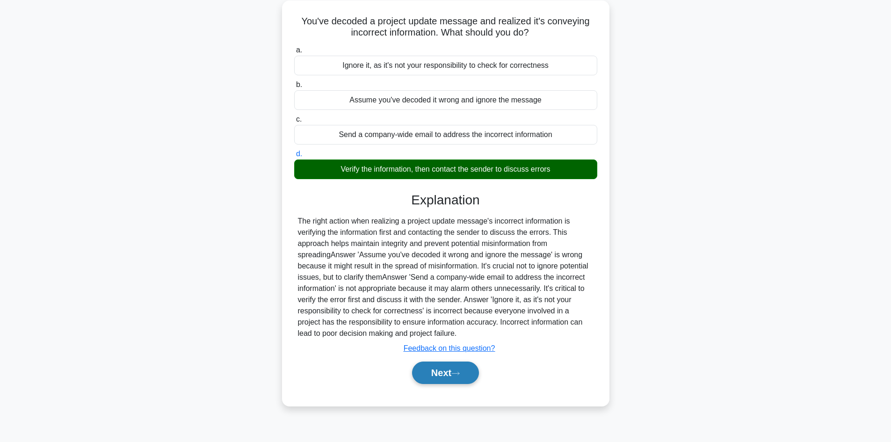
click at [432, 374] on button "Next" at bounding box center [445, 373] width 67 height 22
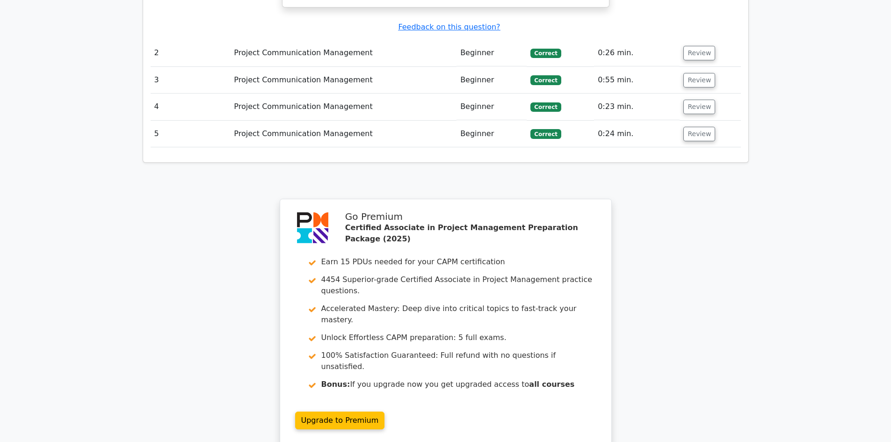
scroll to position [1341, 0]
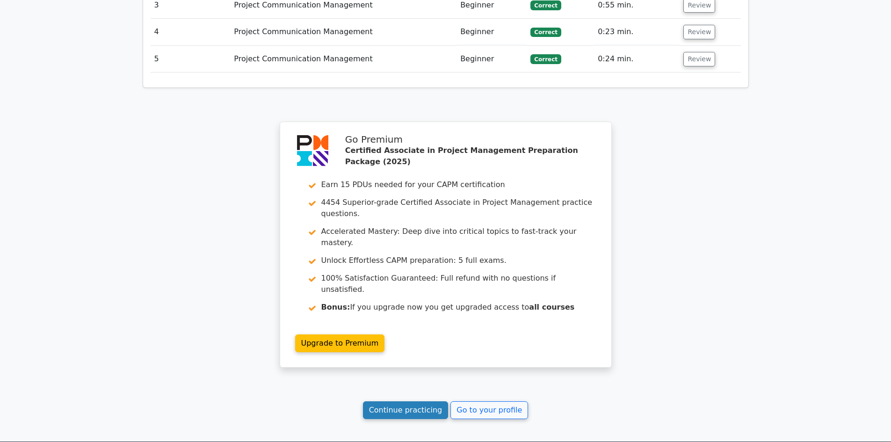
click at [377, 401] on link "Continue practicing" at bounding box center [406, 410] width 86 height 18
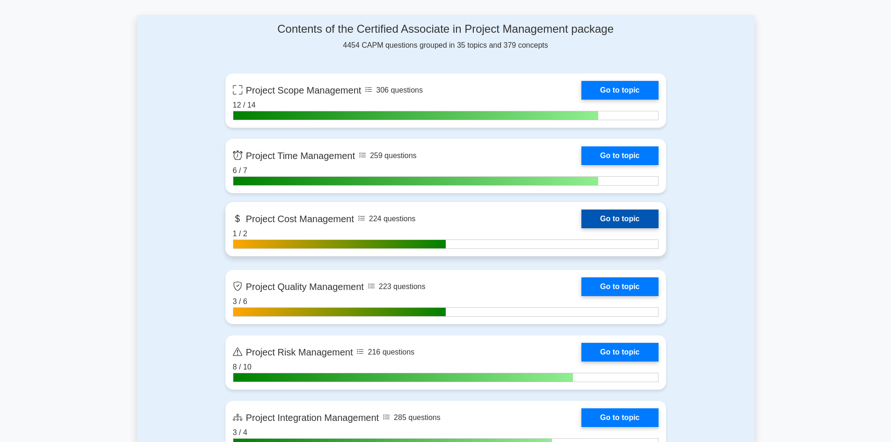
scroll to position [749, 0]
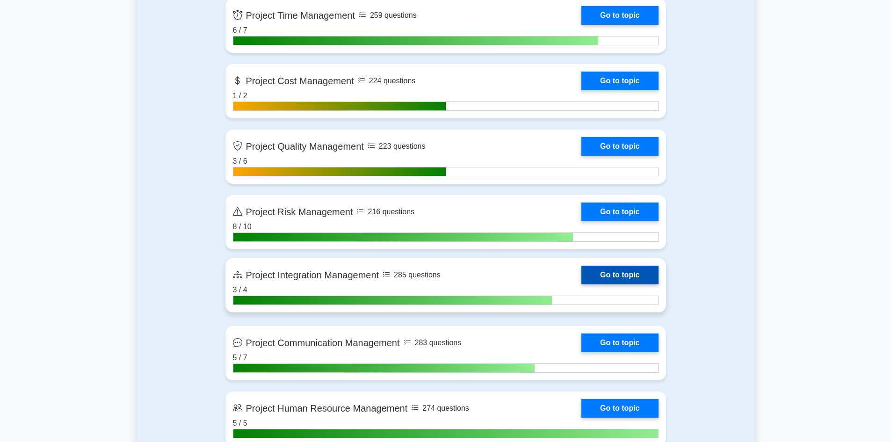
click at [615, 279] on link "Go to topic" at bounding box center [620, 275] width 77 height 19
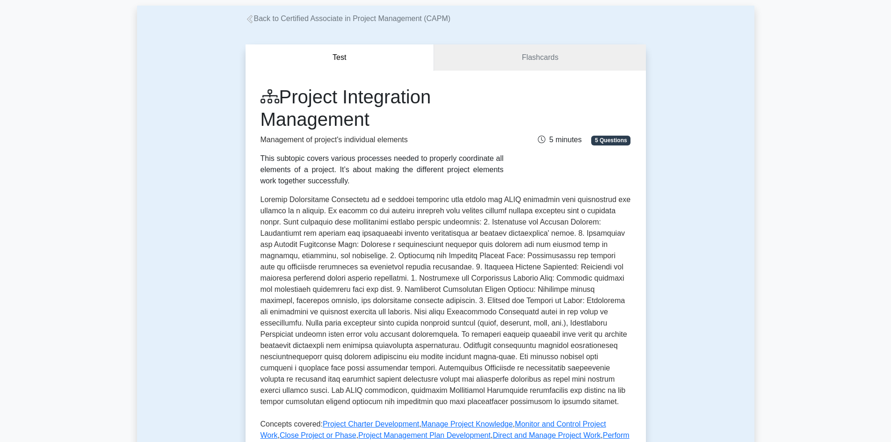
scroll to position [281, 0]
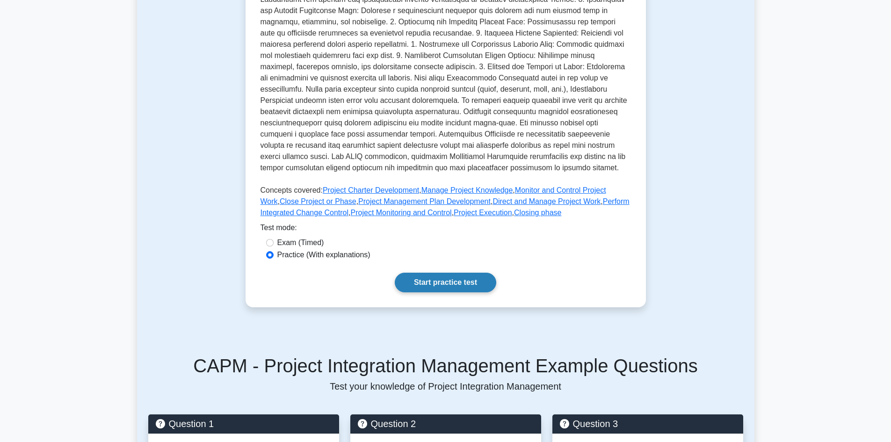
click at [469, 287] on link "Start practice test" at bounding box center [446, 283] width 102 height 20
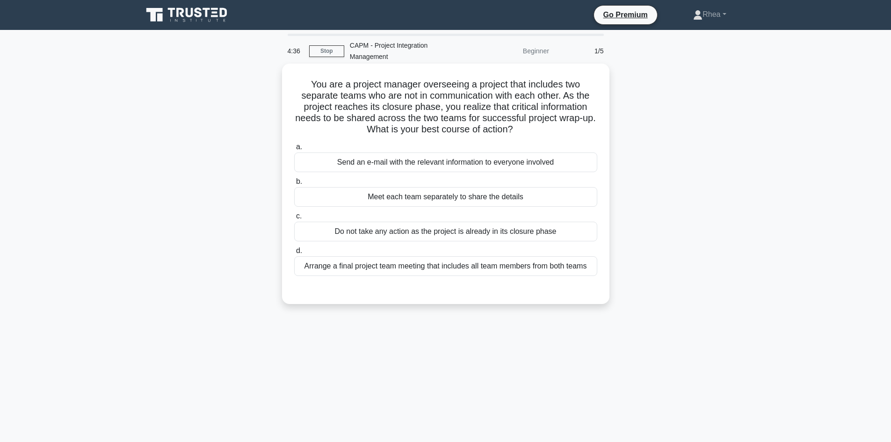
click at [518, 270] on div "Arrange a final project team meeting that includes all team members from both t…" at bounding box center [445, 266] width 303 height 20
click at [294, 254] on input "d. Arrange a final project team meeting that includes all team members from bot…" at bounding box center [294, 251] width 0 height 6
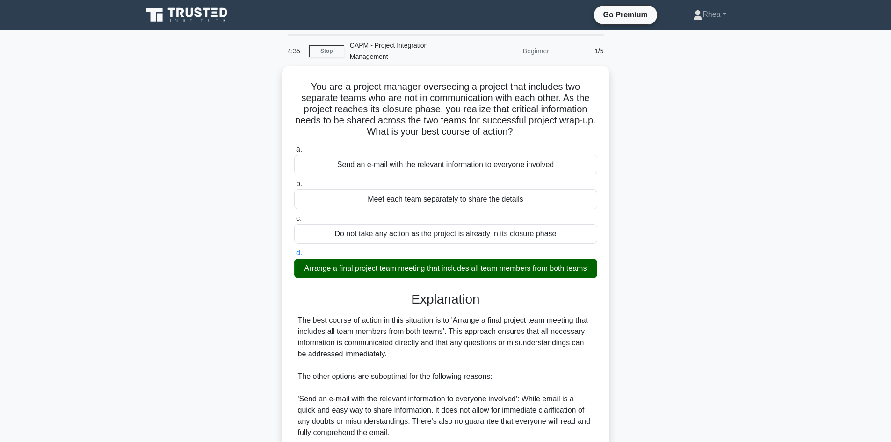
scroll to position [158, 0]
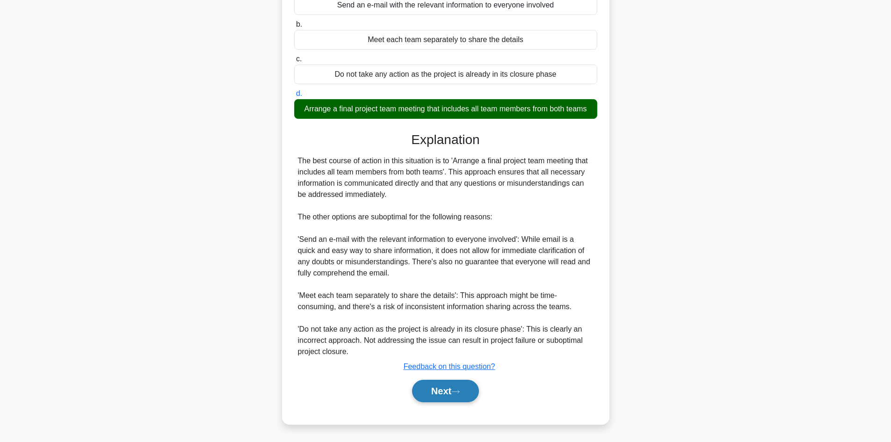
click at [440, 391] on button "Next" at bounding box center [445, 391] width 67 height 22
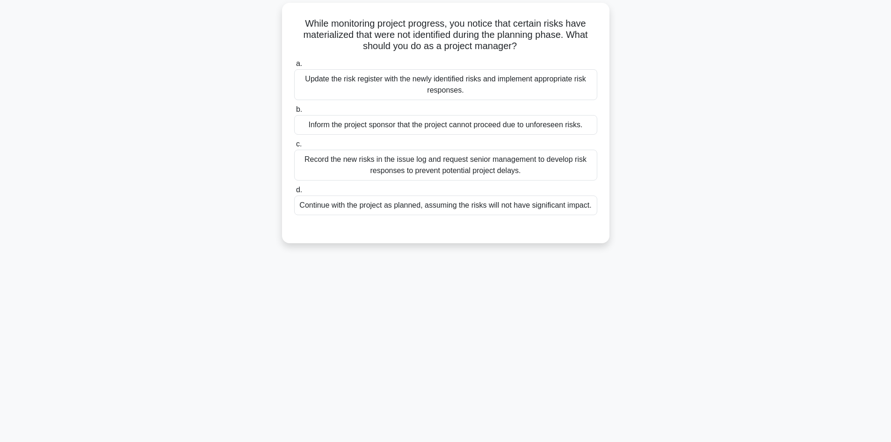
scroll to position [16, 0]
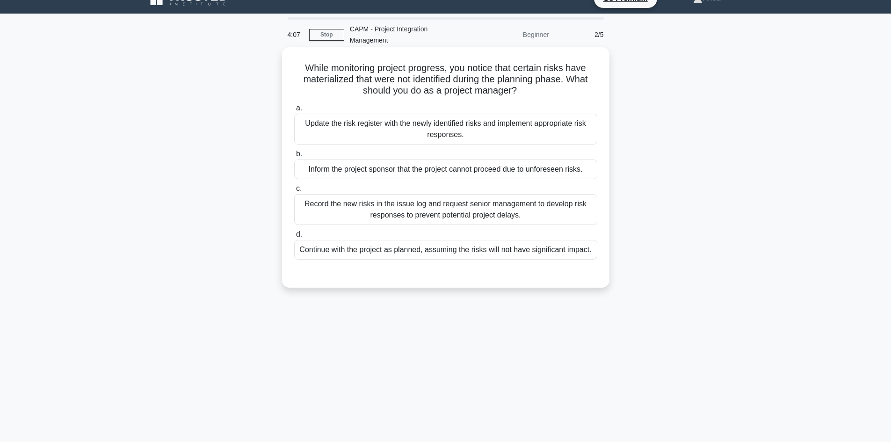
click at [555, 137] on div "Update the risk register with the newly identified risks and implement appropri…" at bounding box center [445, 129] width 303 height 31
click at [294, 111] on input "a. Update the risk register with the newly identified risks and implement appro…" at bounding box center [294, 108] width 0 height 6
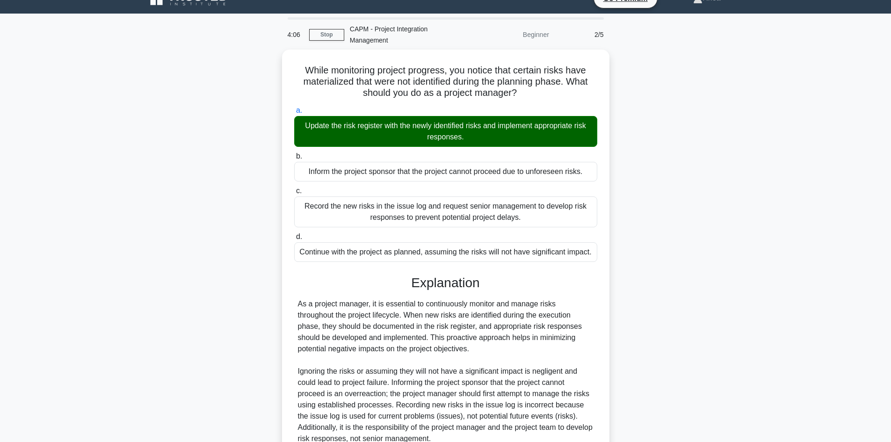
scroll to position [102, 0]
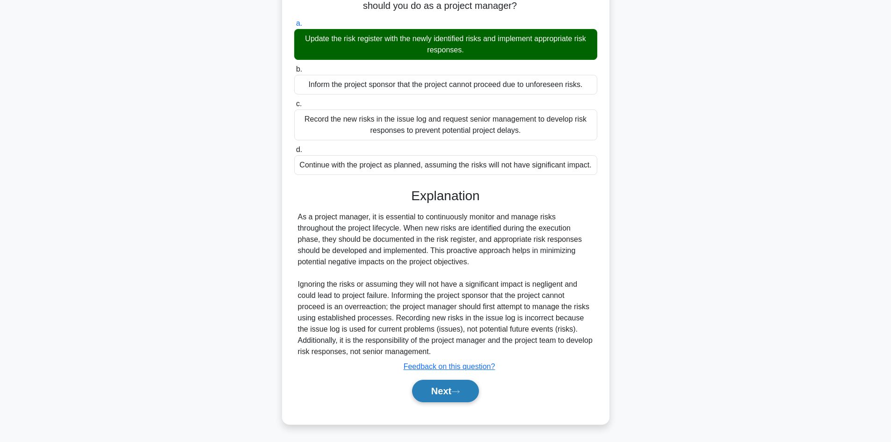
click at [445, 390] on button "Next" at bounding box center [445, 391] width 67 height 22
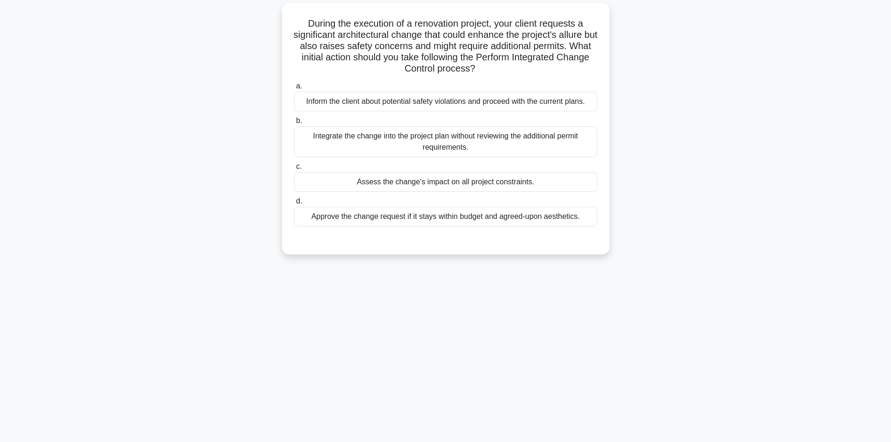
scroll to position [0, 0]
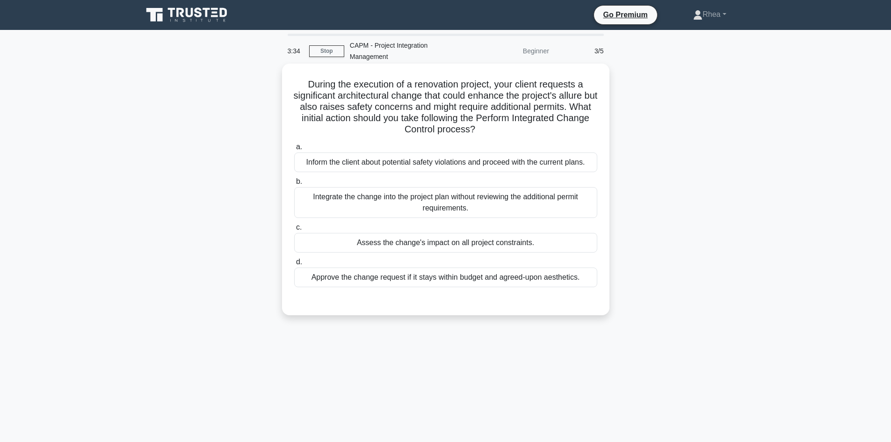
click at [559, 244] on div "Assess the change's impact on all project constraints." at bounding box center [445, 243] width 303 height 20
click at [294, 231] on input "c. Assess the change's impact on all project constraints." at bounding box center [294, 228] width 0 height 6
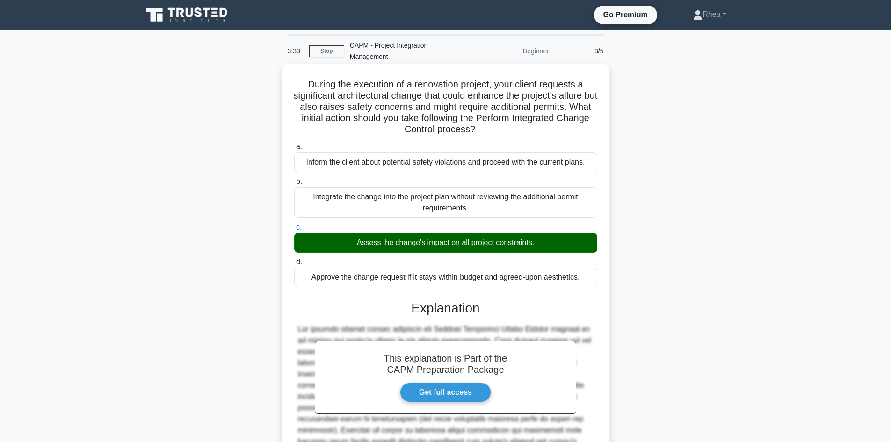
scroll to position [146, 0]
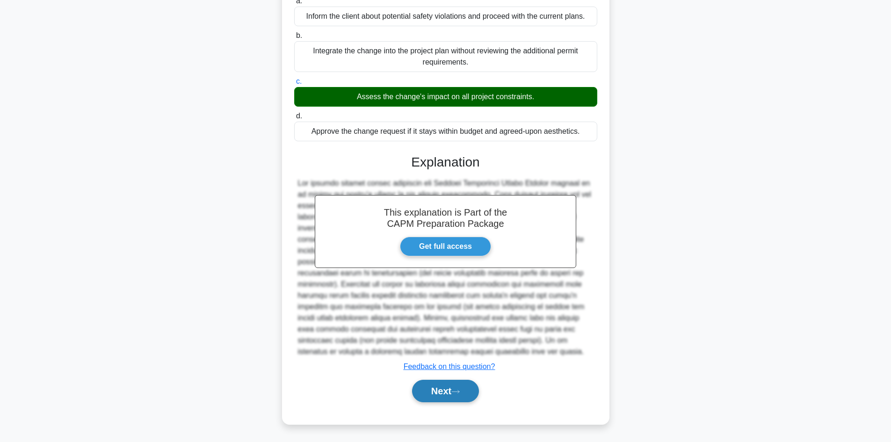
click at [445, 393] on button "Next" at bounding box center [445, 391] width 67 height 22
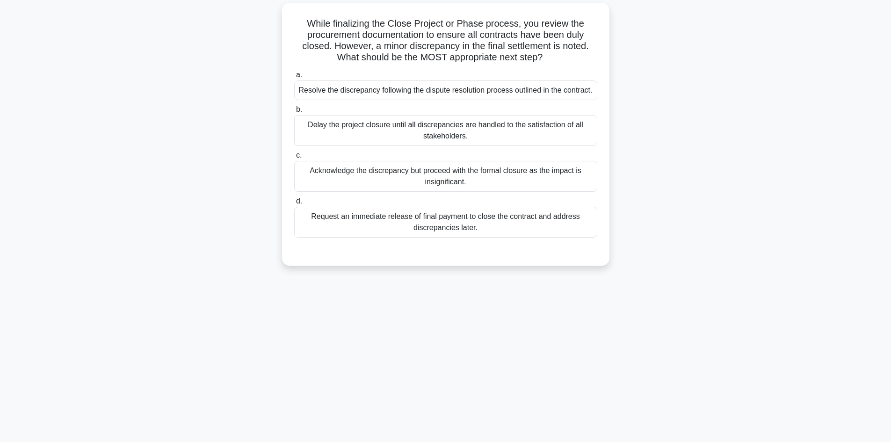
scroll to position [16, 0]
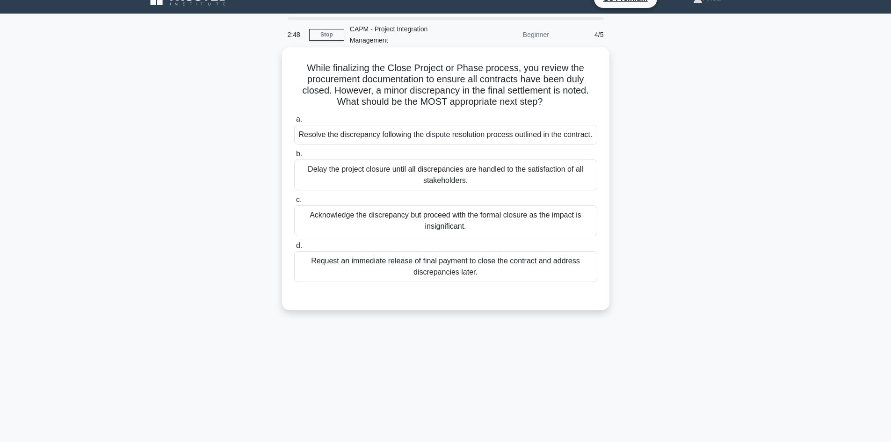
click at [523, 179] on div "Delay the project closure until all discrepancies are handled to the satisfacti…" at bounding box center [445, 175] width 303 height 31
click at [294, 157] on input "b. Delay the project closure until all discrepancies are handled to the satisfa…" at bounding box center [294, 154] width 0 height 6
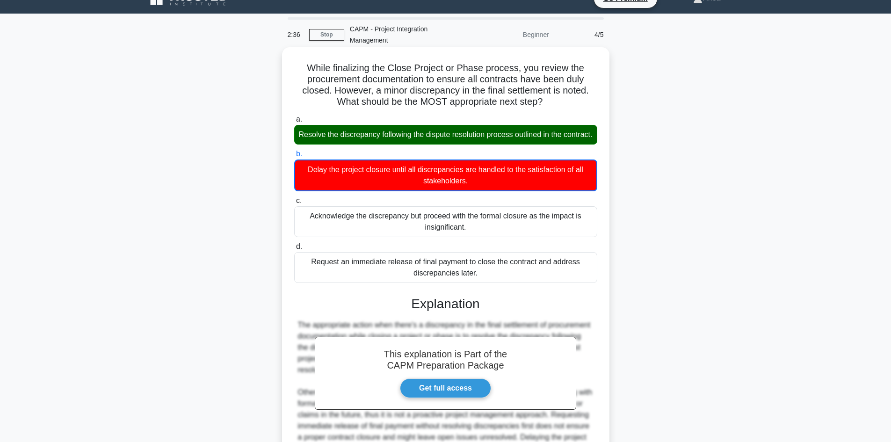
scroll to position [136, 0]
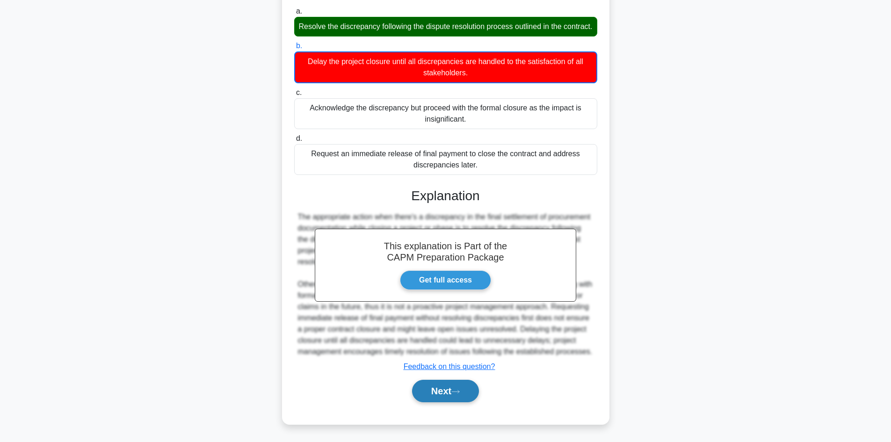
click at [448, 386] on button "Next" at bounding box center [445, 391] width 67 height 22
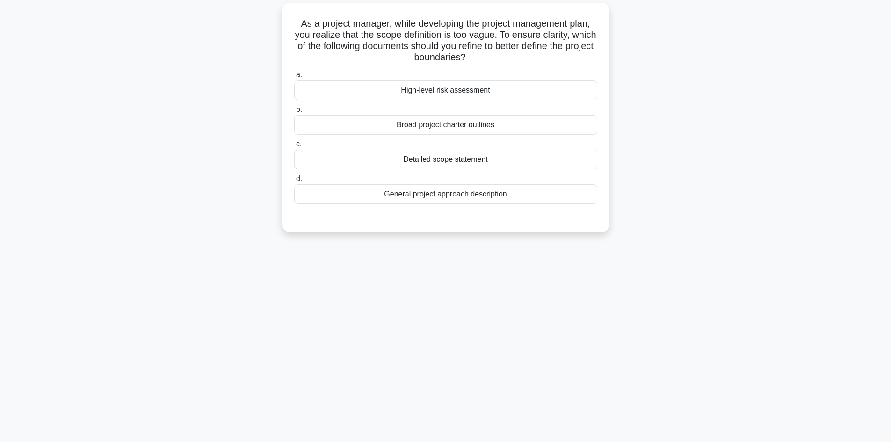
scroll to position [0, 0]
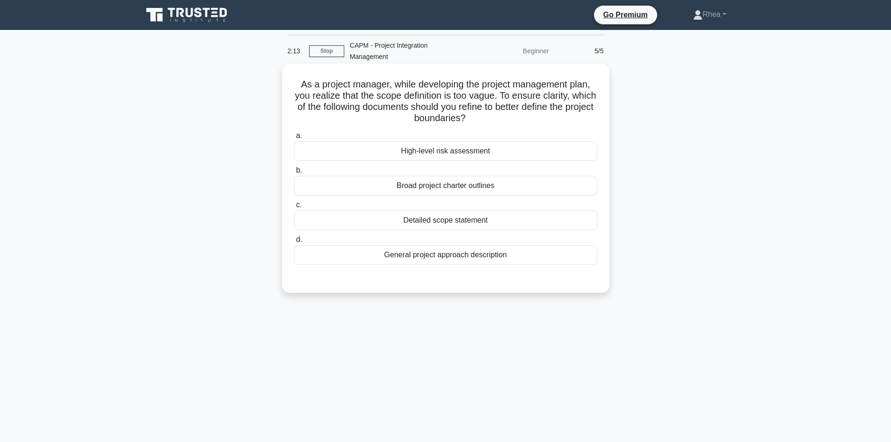
click at [543, 225] on div "Detailed scope statement" at bounding box center [445, 221] width 303 height 20
click at [294, 208] on input "c. Detailed scope statement" at bounding box center [294, 205] width 0 height 6
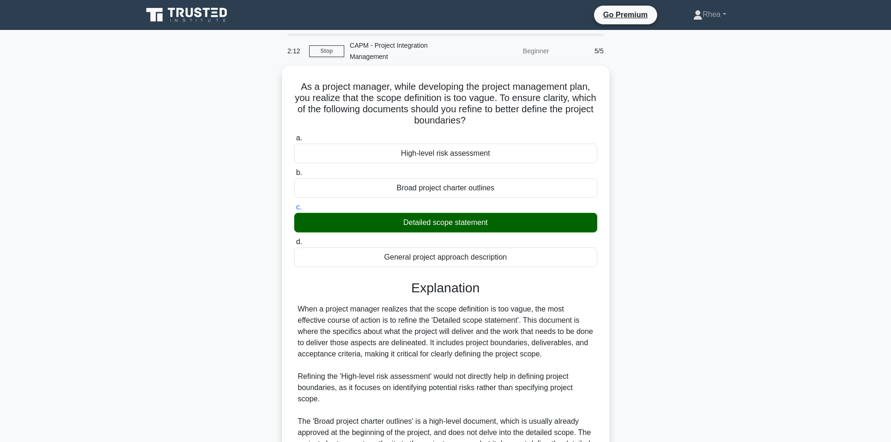
scroll to position [158, 0]
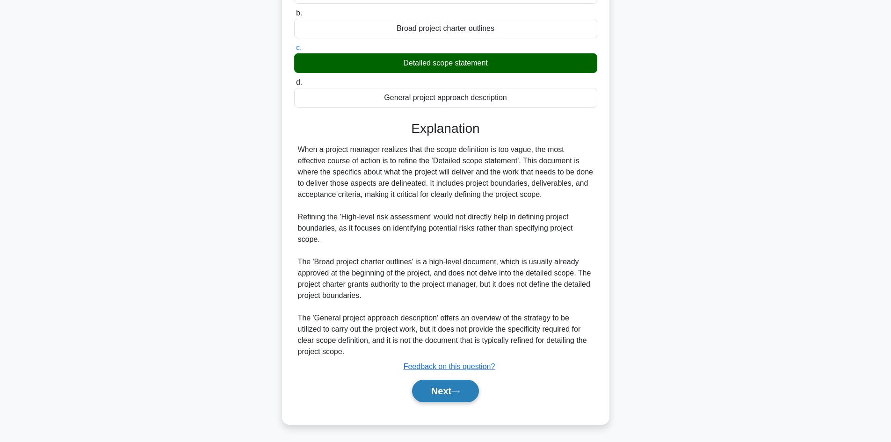
click at [426, 396] on button "Next" at bounding box center [445, 391] width 67 height 22
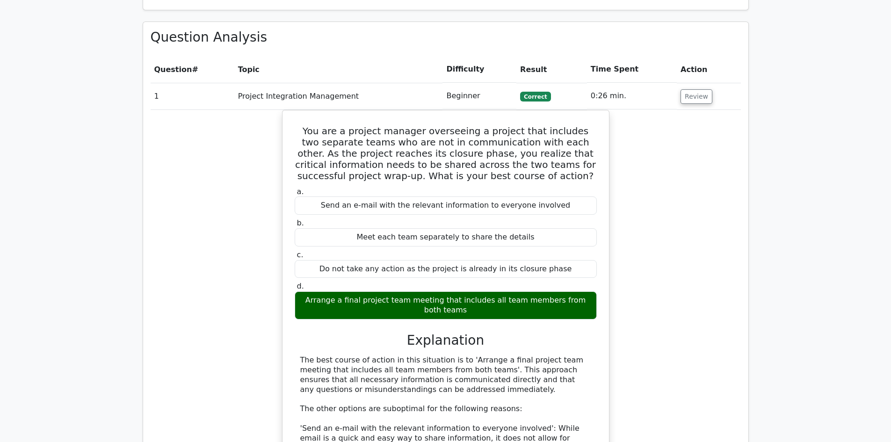
scroll to position [936, 0]
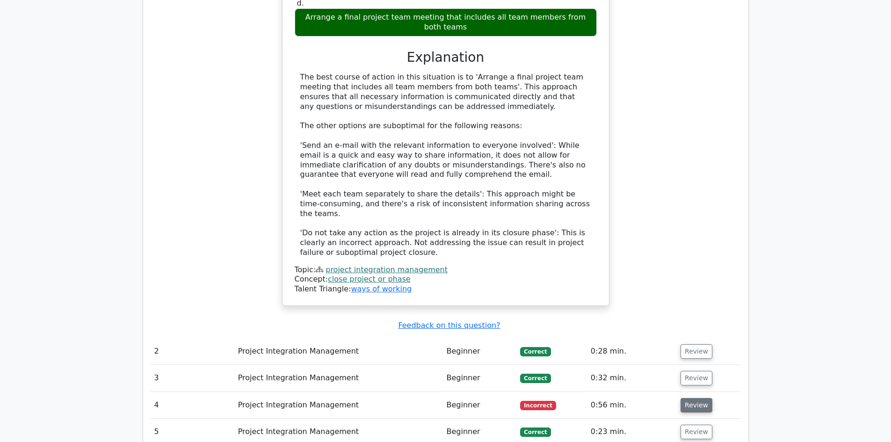
click at [692, 398] on button "Review" at bounding box center [697, 405] width 32 height 15
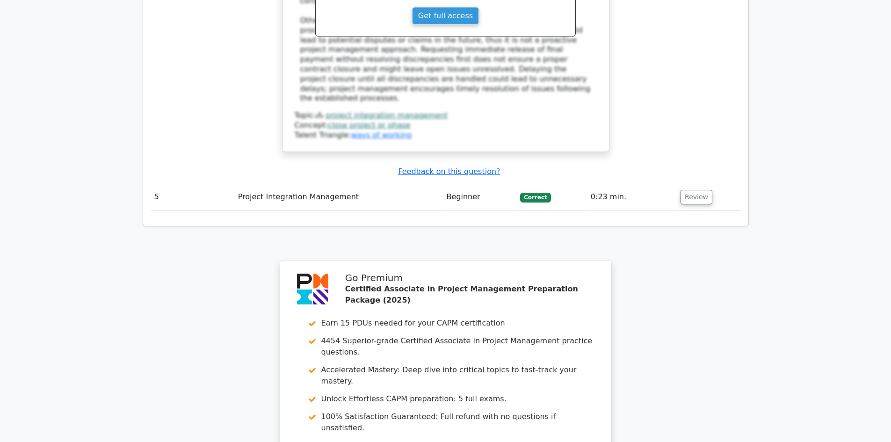
scroll to position [1823, 0]
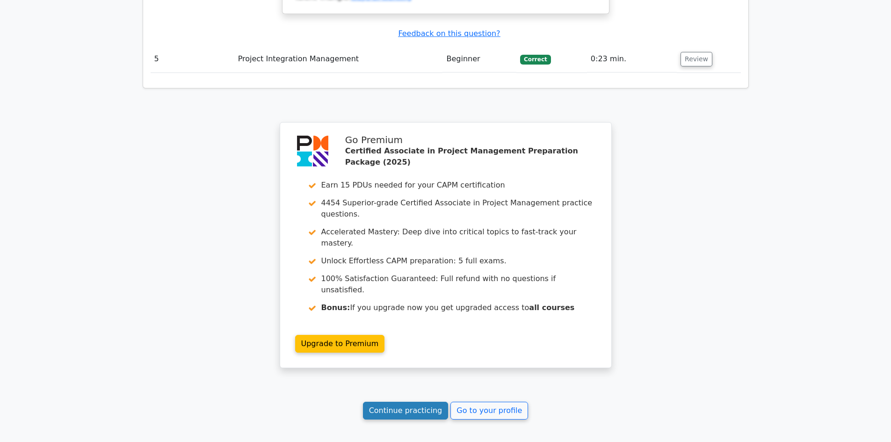
click at [400, 402] on link "Continue practicing" at bounding box center [406, 411] width 86 height 18
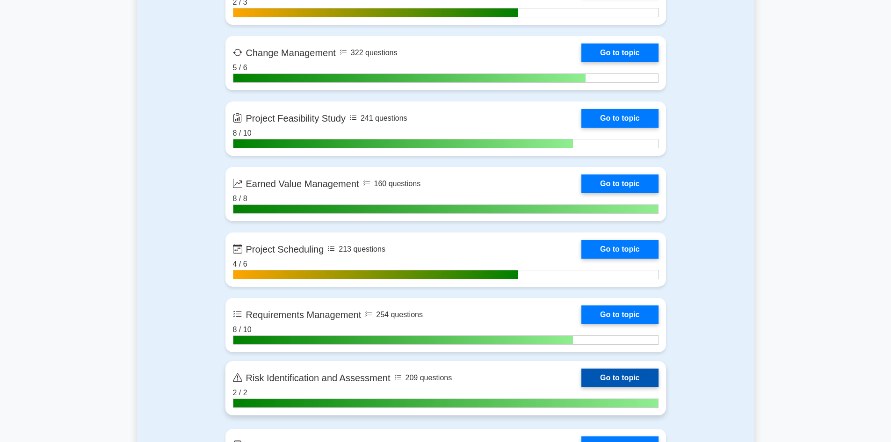
scroll to position [1544, 0]
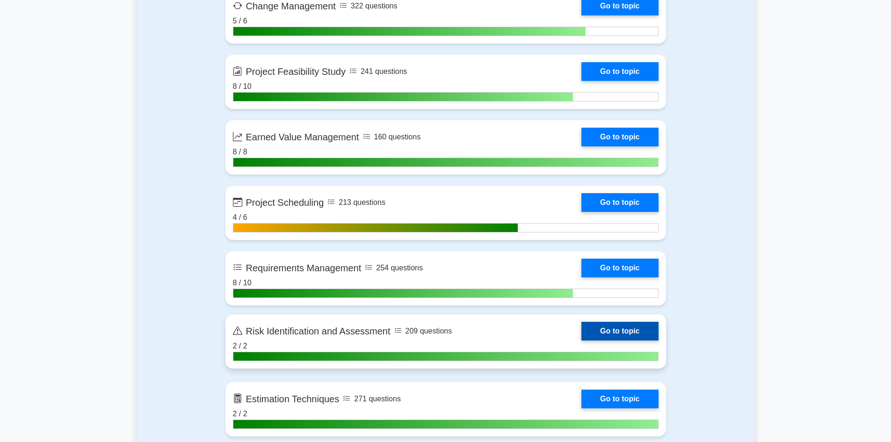
click at [613, 331] on link "Go to topic" at bounding box center [620, 331] width 77 height 19
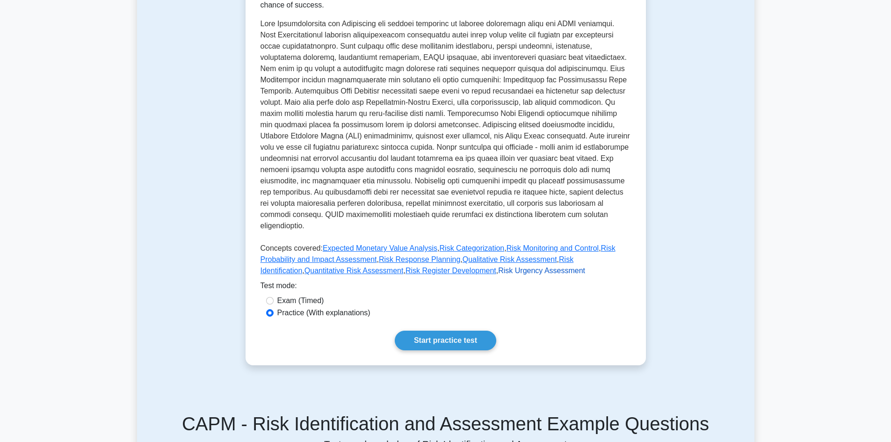
scroll to position [281, 0]
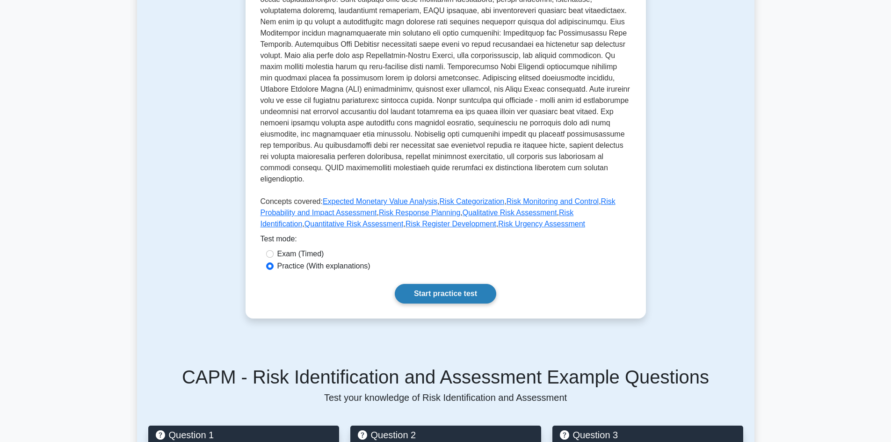
click at [447, 284] on link "Start practice test" at bounding box center [446, 294] width 102 height 20
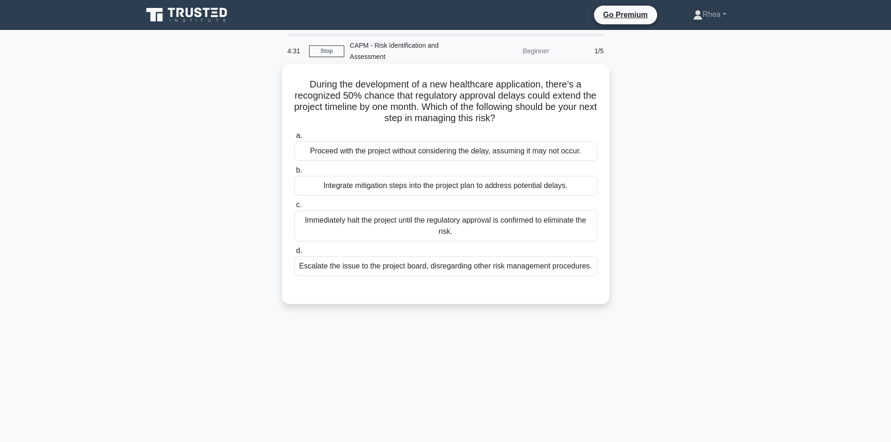
click at [509, 189] on div "Integrate mitigation steps into the project plan to address potential delays." at bounding box center [445, 186] width 303 height 20
click at [294, 174] on input "b. Integrate mitigation steps into the project plan to address potential delays." at bounding box center [294, 171] width 0 height 6
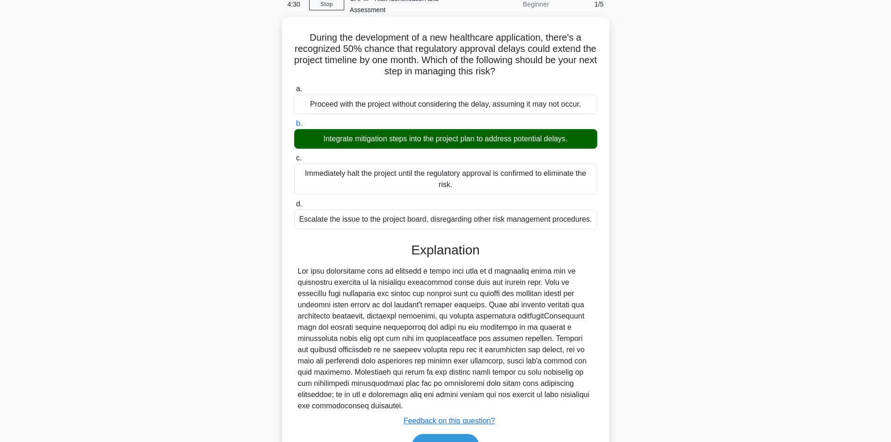
scroll to position [102, 0]
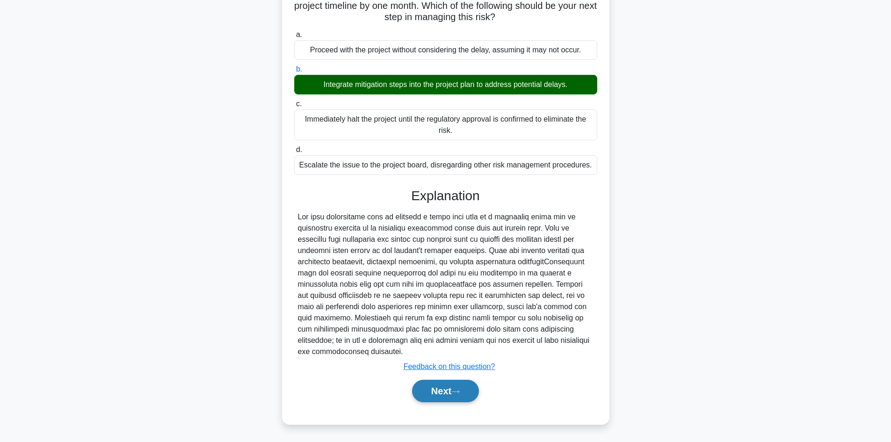
click at [427, 390] on button "Next" at bounding box center [445, 391] width 67 height 22
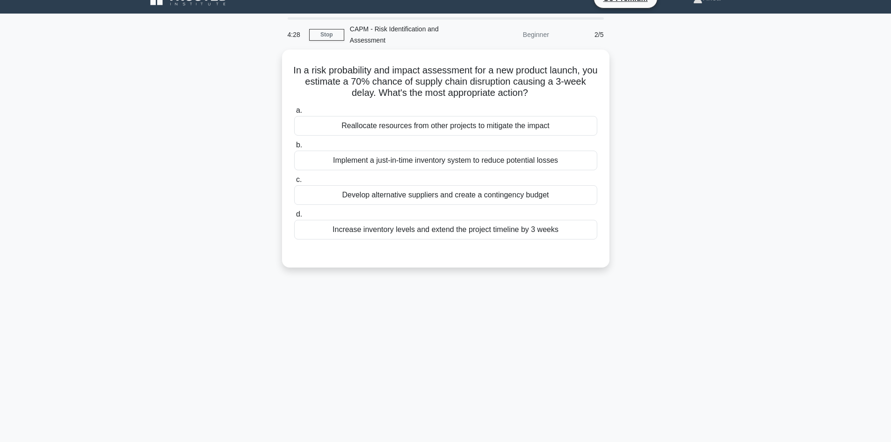
scroll to position [0, 0]
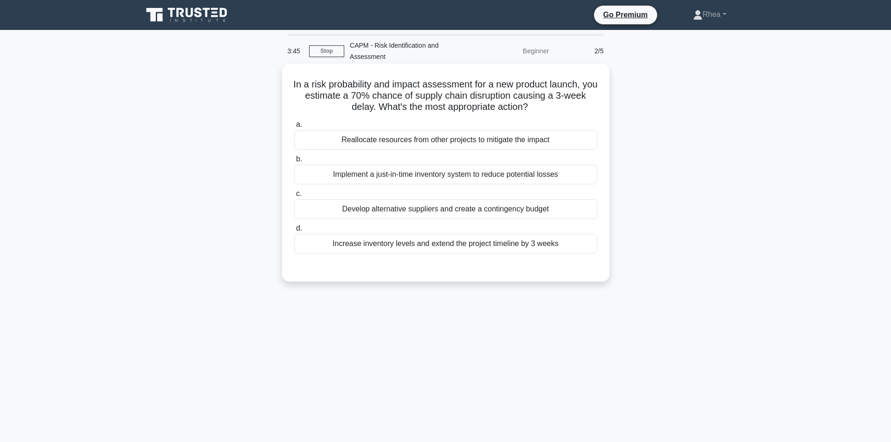
click at [396, 143] on div "Reallocate resources from other projects to mitigate the impact" at bounding box center [445, 140] width 303 height 20
click at [294, 128] on input "a. Reallocate resources from other projects to mitigate the impact" at bounding box center [294, 125] width 0 height 6
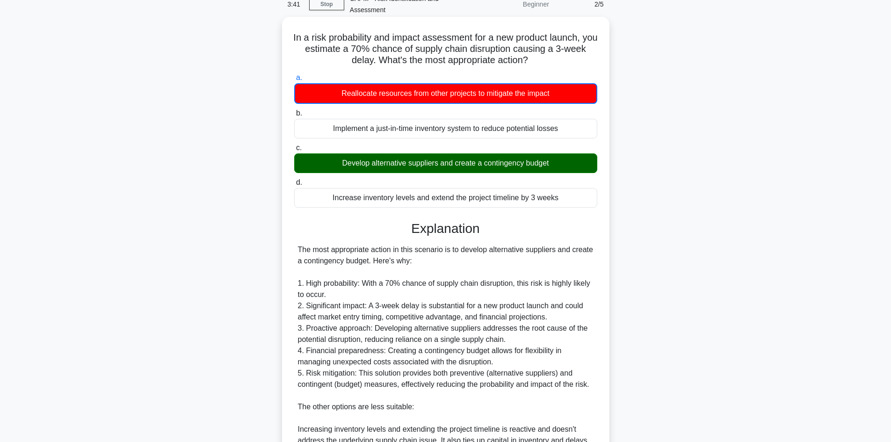
scroll to position [237, 0]
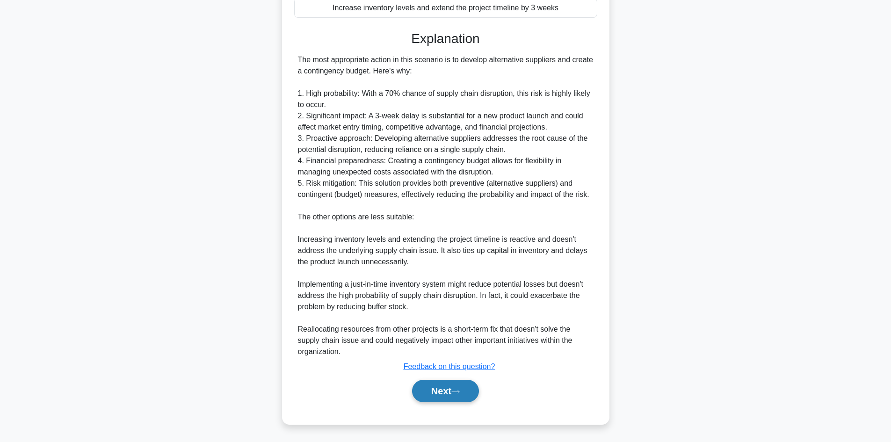
click at [431, 382] on button "Next" at bounding box center [445, 391] width 67 height 22
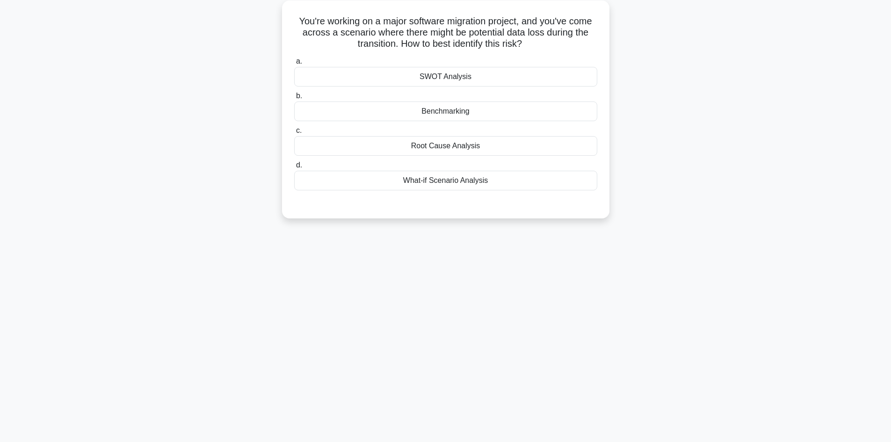
scroll to position [0, 0]
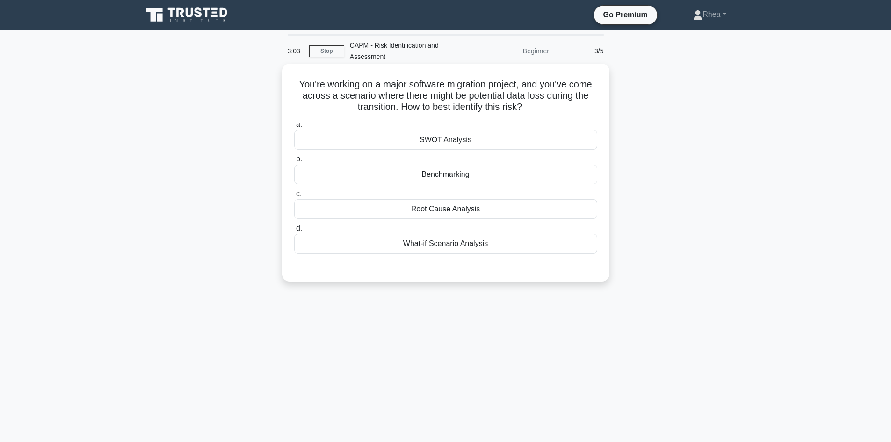
click at [461, 210] on div "Root Cause Analysis" at bounding box center [445, 209] width 303 height 20
click at [294, 197] on input "c. Root Cause Analysis" at bounding box center [294, 194] width 0 height 6
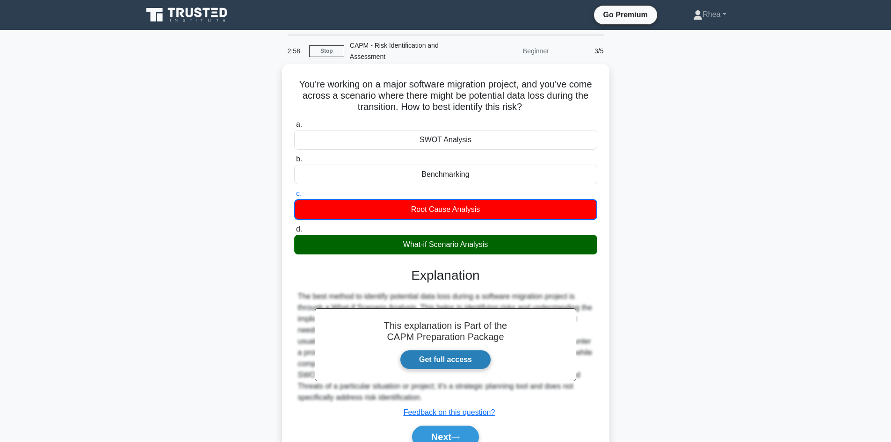
scroll to position [63, 0]
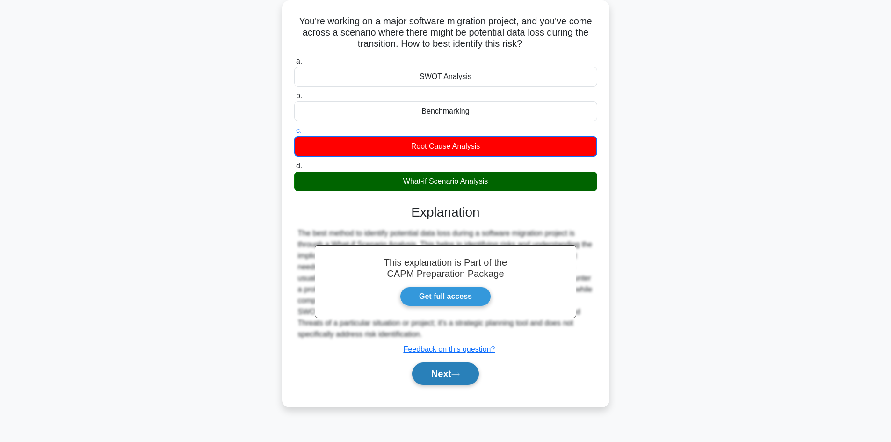
click at [443, 371] on button "Next" at bounding box center [445, 374] width 67 height 22
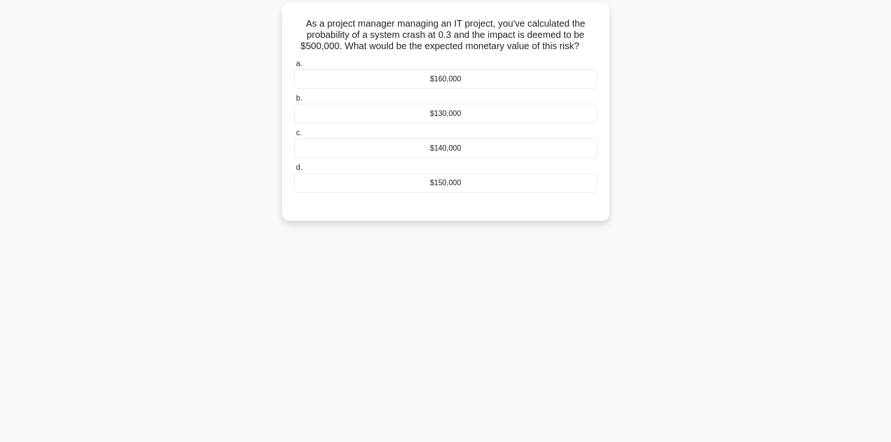
scroll to position [0, 0]
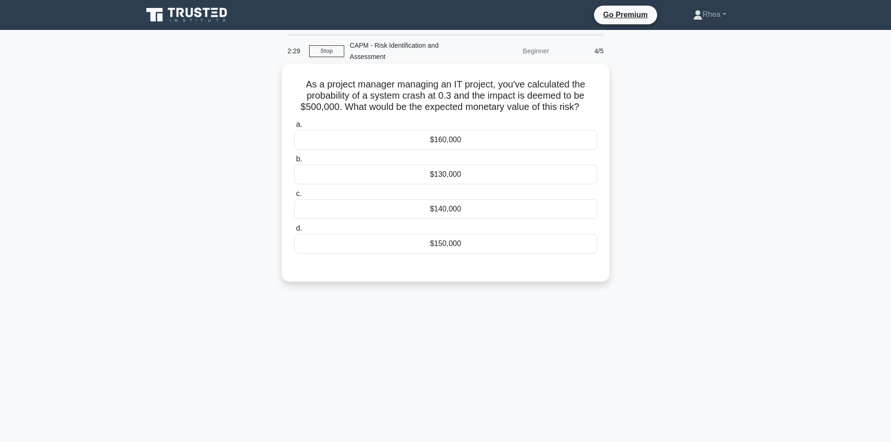
click at [520, 250] on div "$150,000" at bounding box center [445, 244] width 303 height 20
click at [294, 232] on input "d. $150,000" at bounding box center [294, 229] width 0 height 6
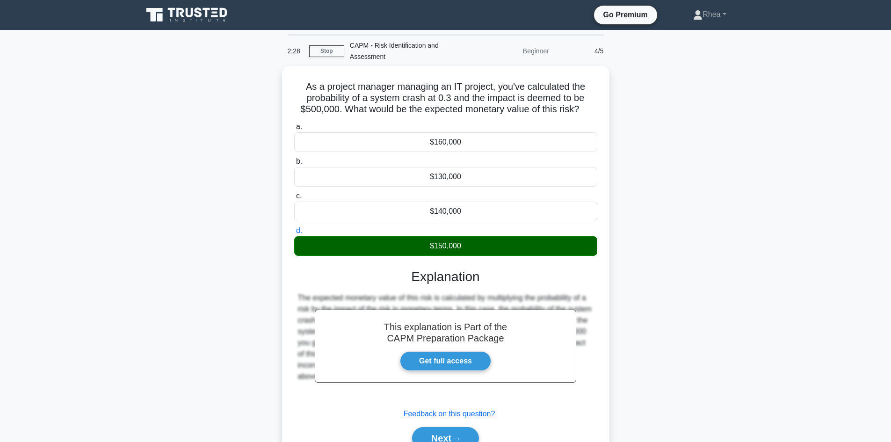
scroll to position [63, 0]
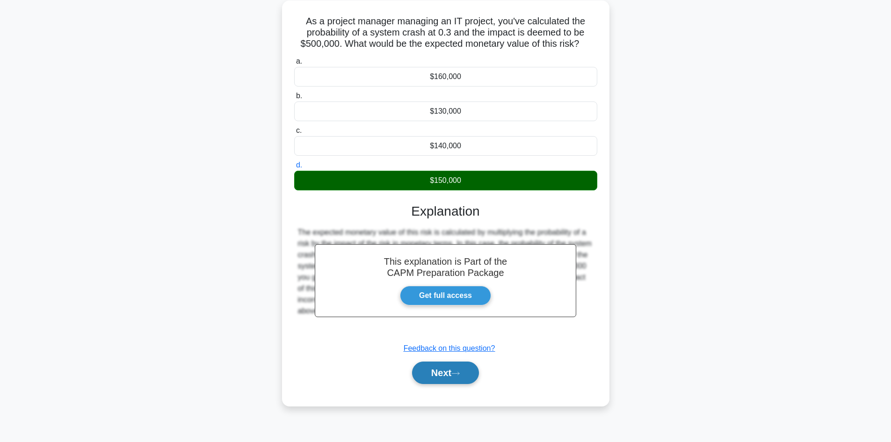
click at [441, 372] on button "Next" at bounding box center [445, 373] width 67 height 22
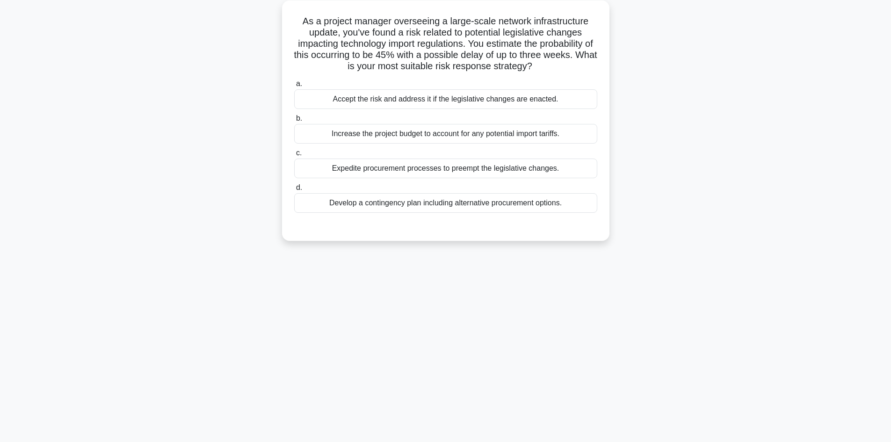
scroll to position [16, 0]
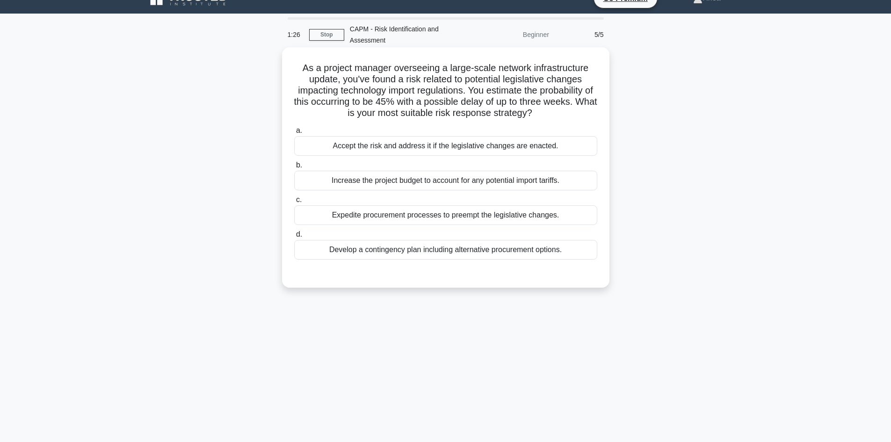
click at [480, 219] on div "Expedite procurement processes to preempt the legislative changes." at bounding box center [445, 215] width 303 height 20
click at [294, 203] on input "c. Expedite procurement processes to preempt the legislative changes." at bounding box center [294, 200] width 0 height 6
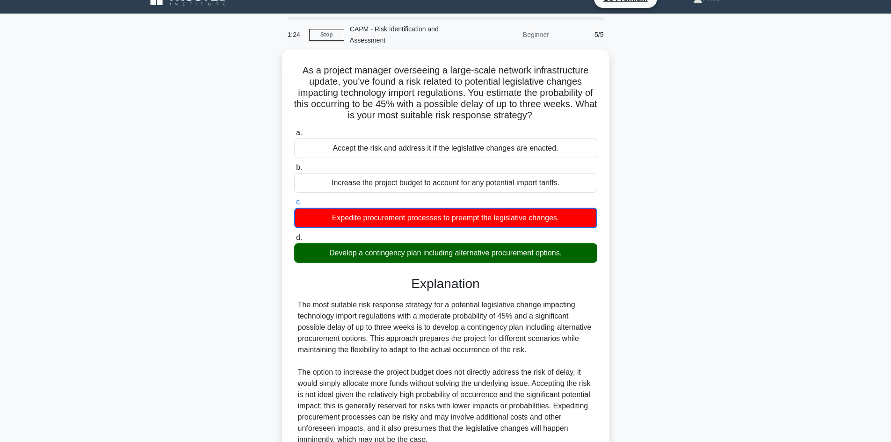
scroll to position [102, 0]
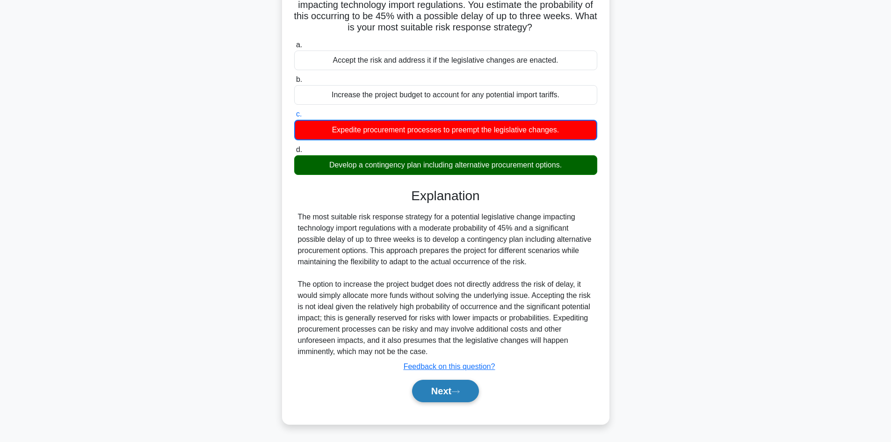
click at [448, 393] on button "Next" at bounding box center [445, 391] width 67 height 22
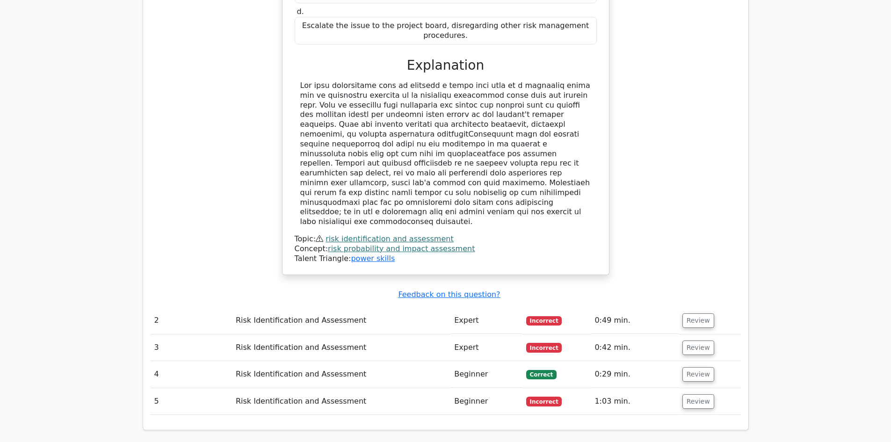
scroll to position [1029, 0]
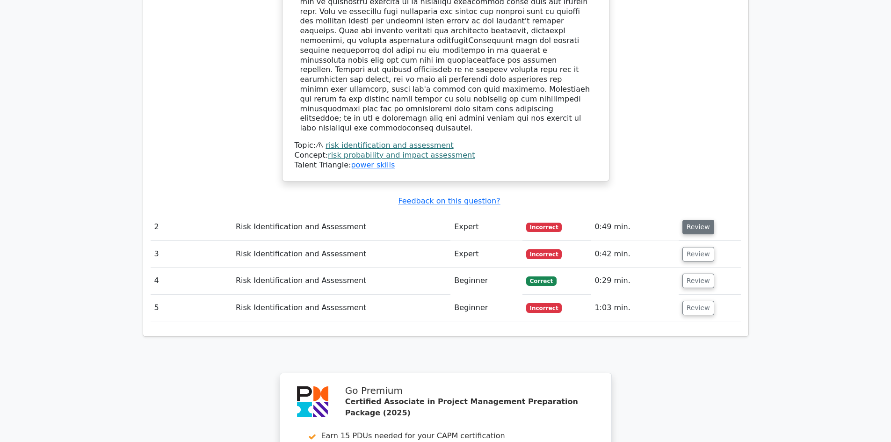
click at [691, 220] on button "Review" at bounding box center [699, 227] width 32 height 15
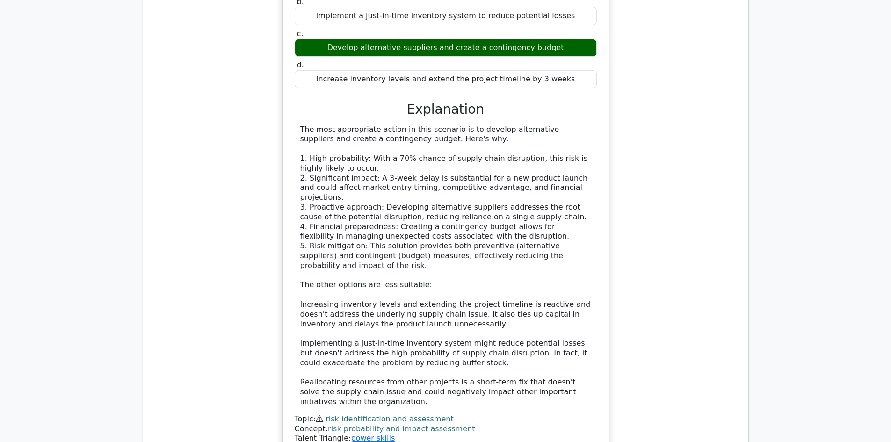
scroll to position [1497, 0]
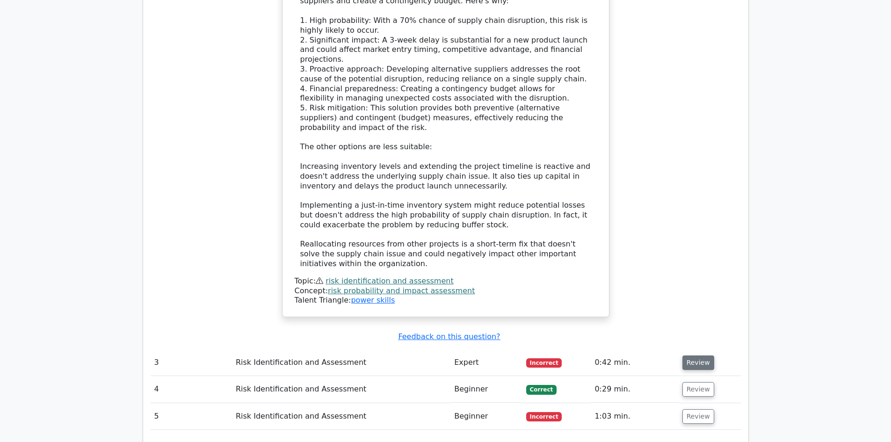
click at [696, 356] on button "Review" at bounding box center [699, 363] width 32 height 15
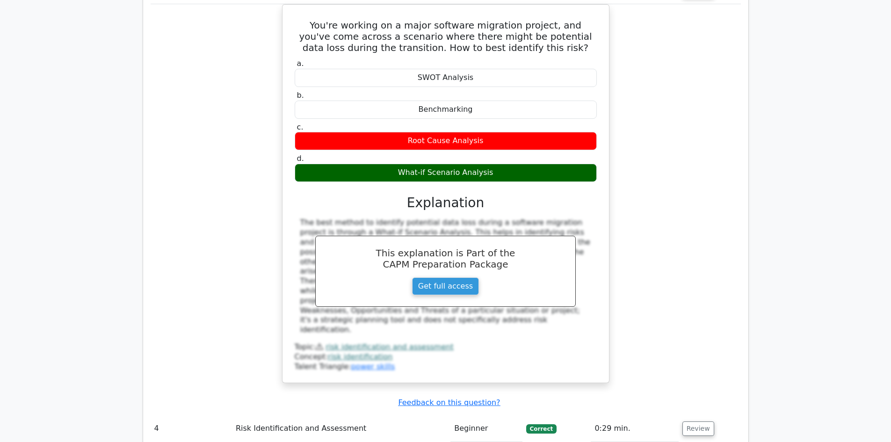
scroll to position [2246, 0]
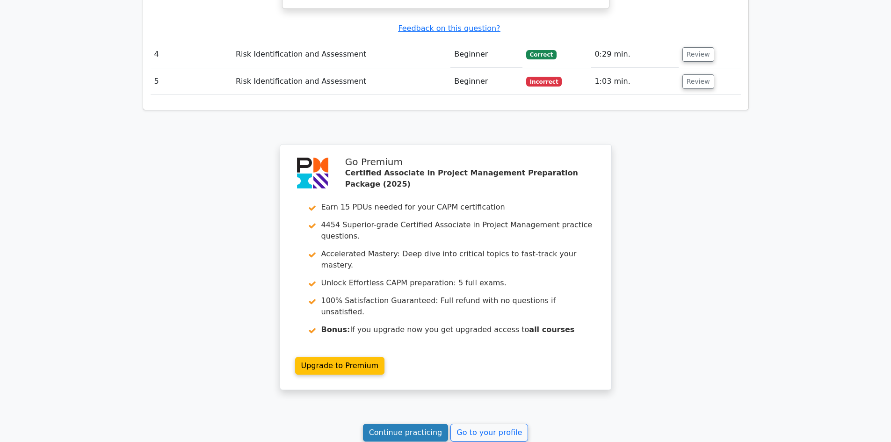
click at [423, 424] on link "Continue practicing" at bounding box center [406, 433] width 86 height 18
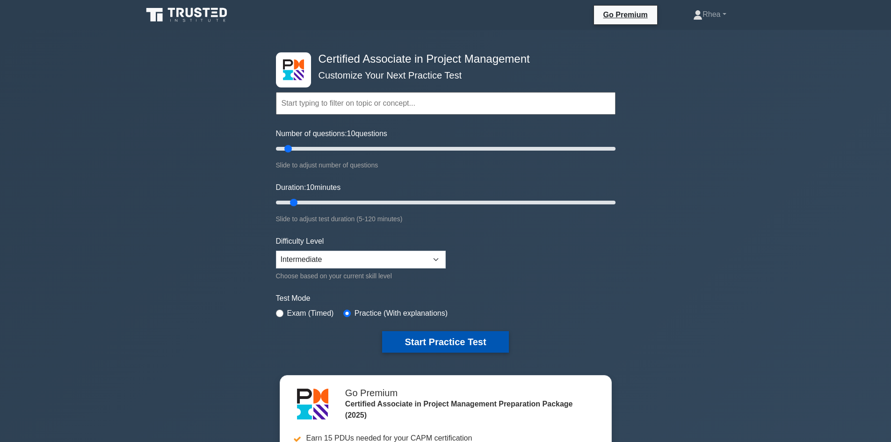
click at [450, 335] on button "Start Practice Test" at bounding box center [445, 342] width 126 height 22
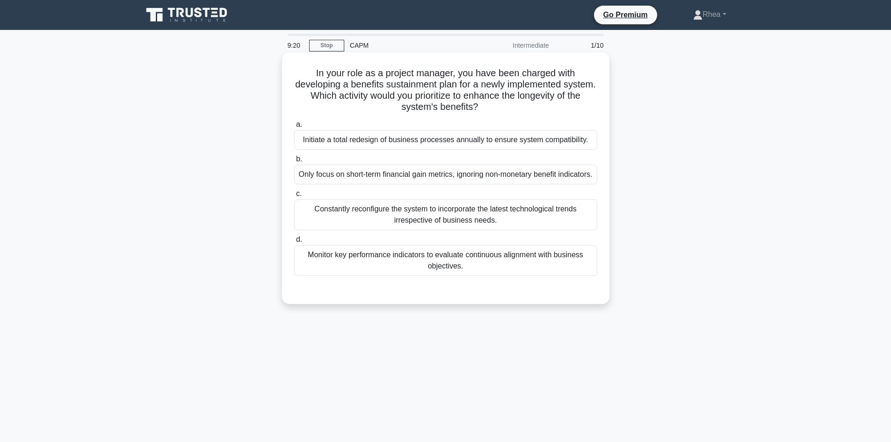
click at [525, 268] on div "Monitor key performance indicators to evaluate continuous alignment with busine…" at bounding box center [445, 260] width 303 height 31
click at [294, 243] on input "d. Monitor key performance indicators to evaluate continuous alignment with bus…" at bounding box center [294, 240] width 0 height 6
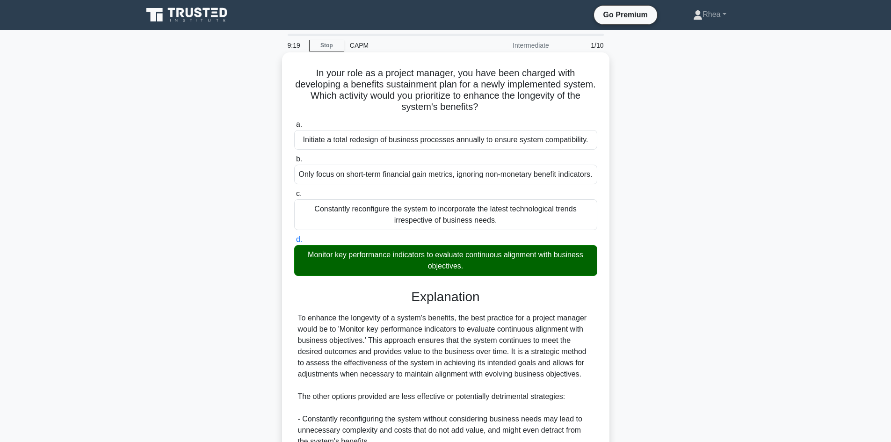
scroll to position [203, 0]
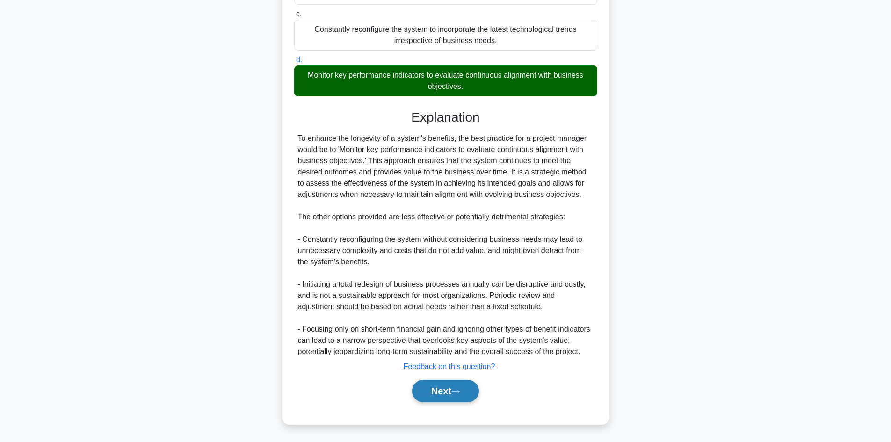
click at [432, 388] on button "Next" at bounding box center [445, 391] width 67 height 22
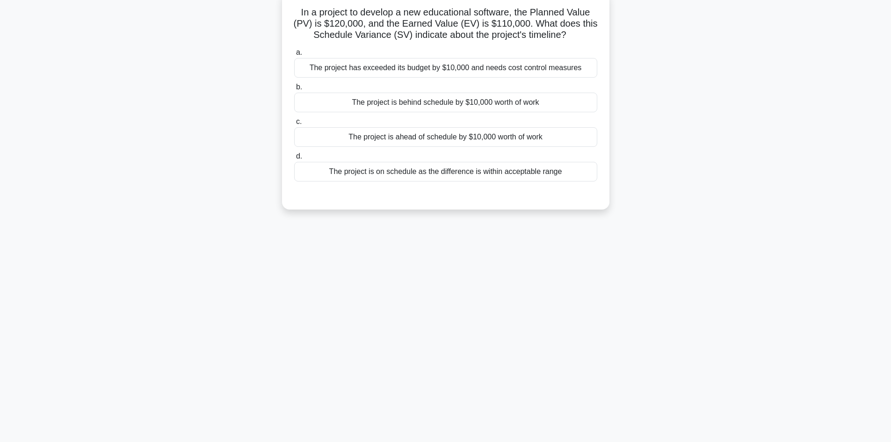
scroll to position [16, 0]
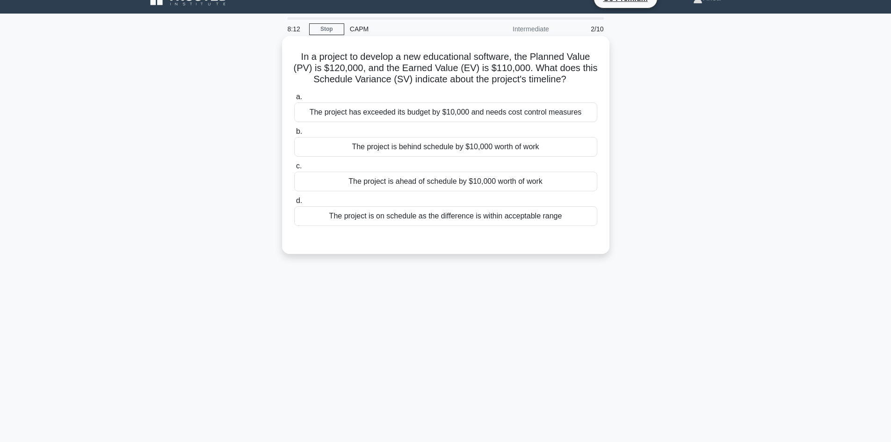
click at [513, 150] on div "The project is behind schedule by $10,000 worth of work" at bounding box center [445, 147] width 303 height 20
click at [294, 135] on input "b. The project is behind schedule by $10,000 worth of work" at bounding box center [294, 132] width 0 height 6
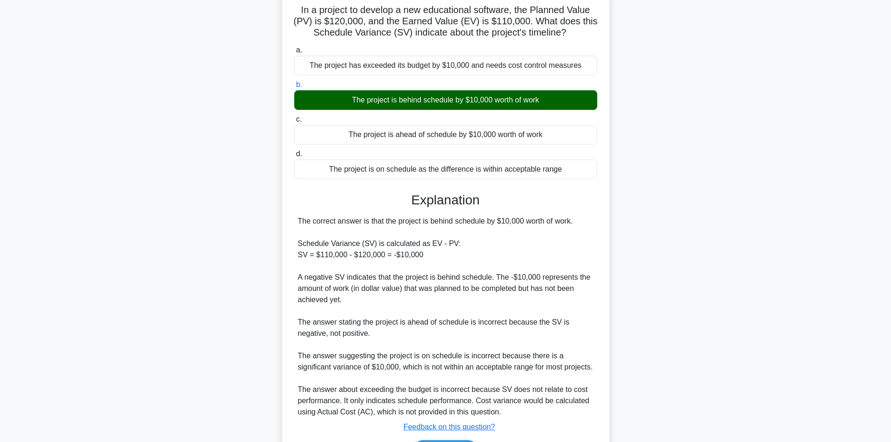
scroll to position [124, 0]
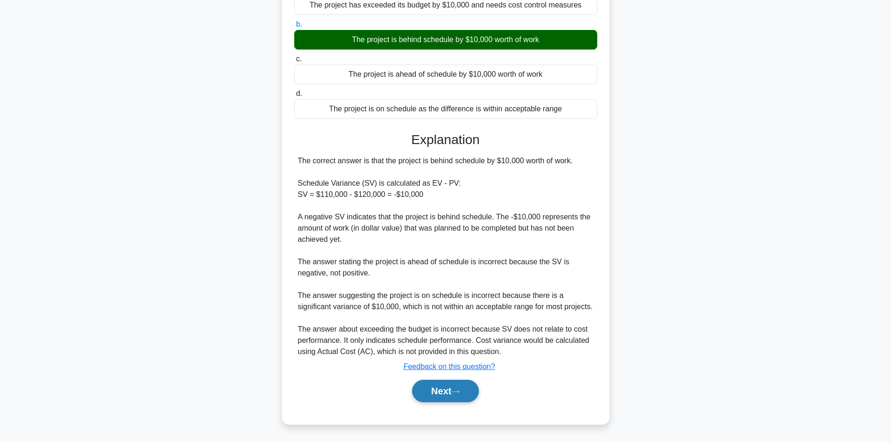
click at [431, 392] on button "Next" at bounding box center [445, 391] width 67 height 22
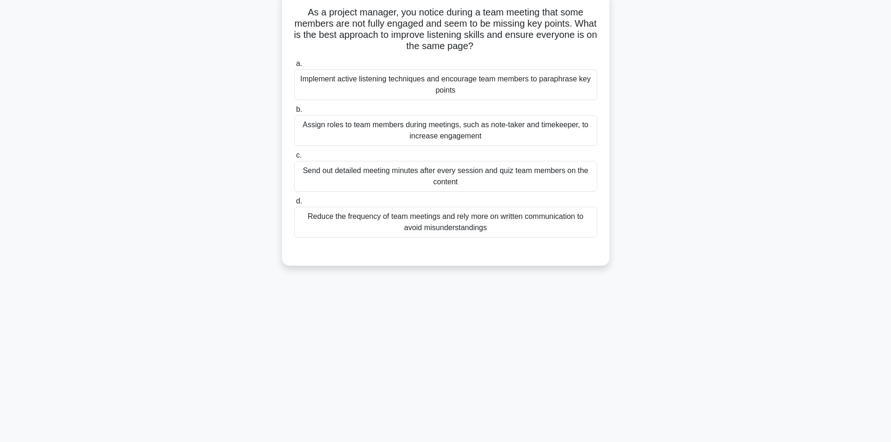
scroll to position [0, 0]
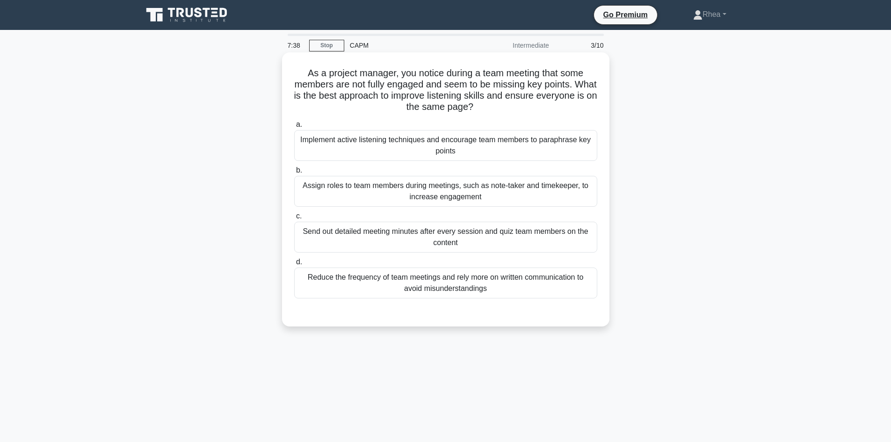
click at [514, 152] on div "Implement active listening techniques and encourage team members to paraphrase …" at bounding box center [445, 145] width 303 height 31
click at [294, 128] on input "a. Implement active listening techniques and encourage team members to paraphra…" at bounding box center [294, 125] width 0 height 6
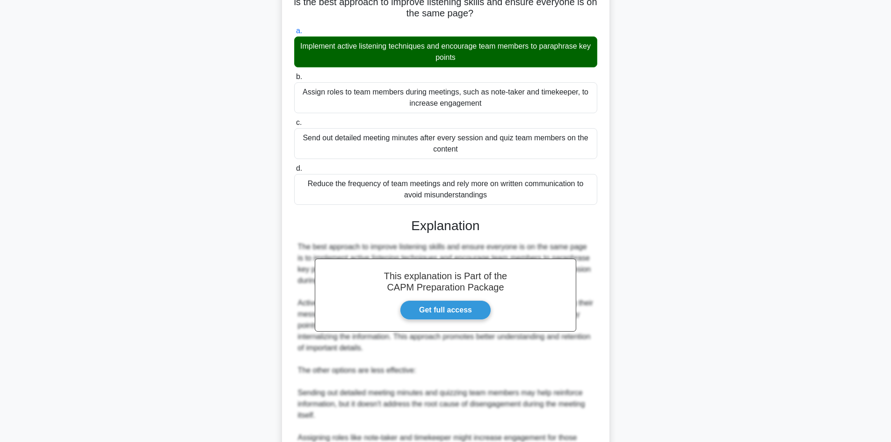
scroll to position [281, 0]
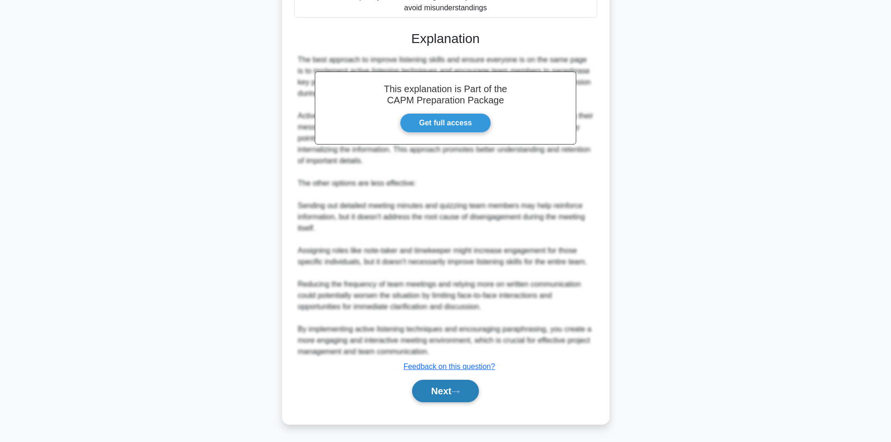
click at [439, 386] on button "Next" at bounding box center [445, 391] width 67 height 22
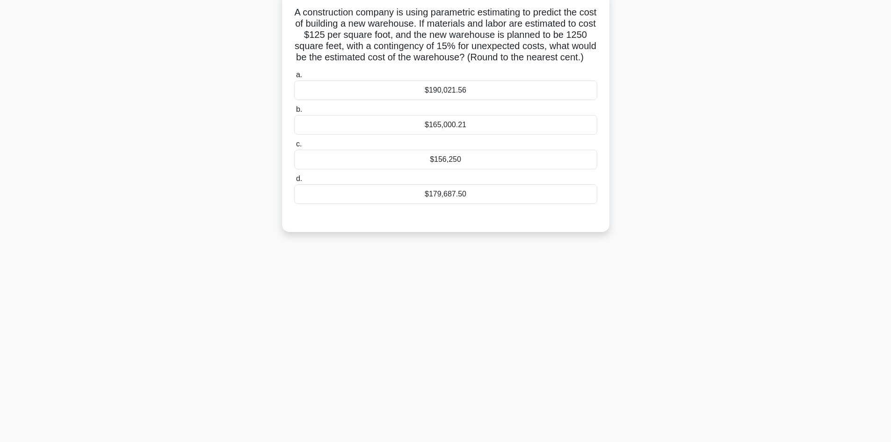
scroll to position [0, 0]
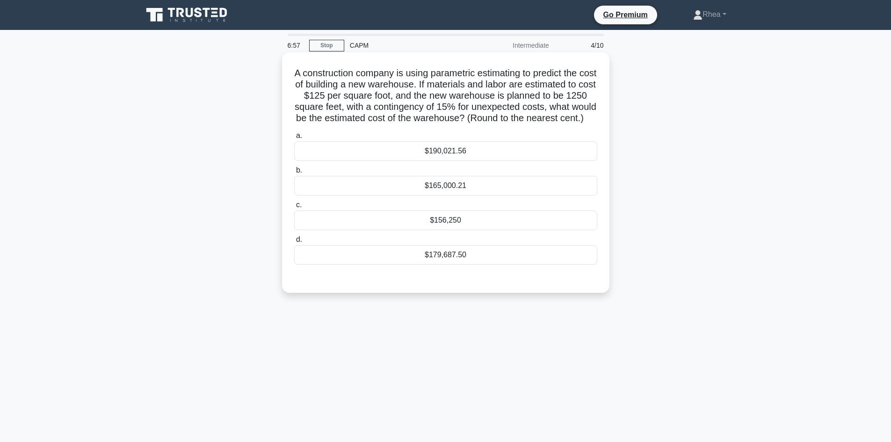
click at [458, 265] on div "$179,687.50" at bounding box center [445, 255] width 303 height 20
click at [294, 243] on input "d. $179,687.50" at bounding box center [294, 240] width 0 height 6
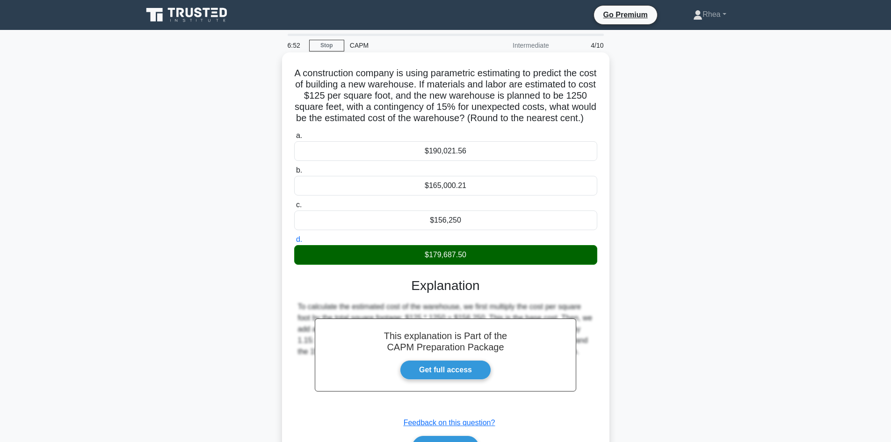
scroll to position [68, 0]
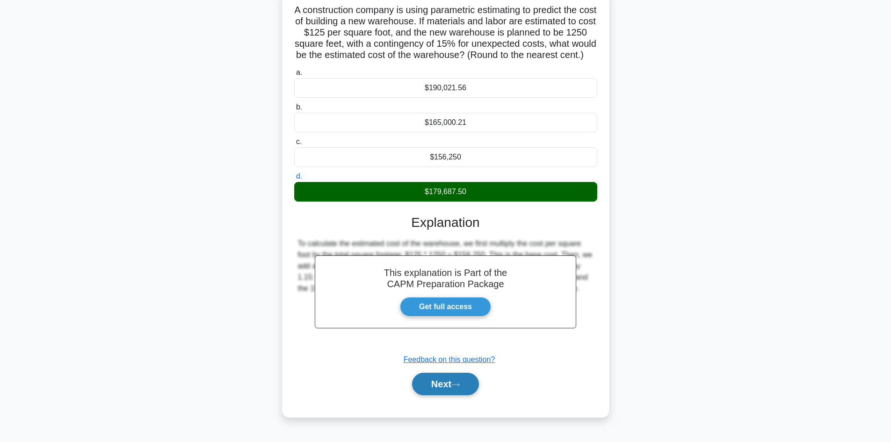
click at [432, 394] on button "Next" at bounding box center [445, 384] width 67 height 22
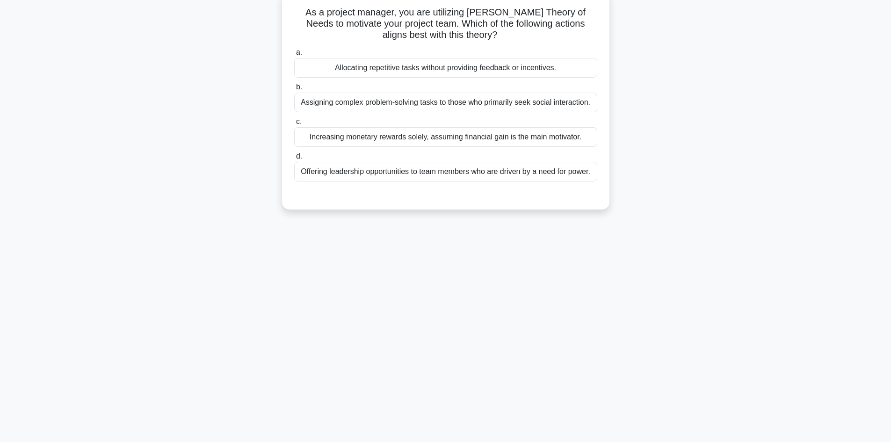
scroll to position [16, 0]
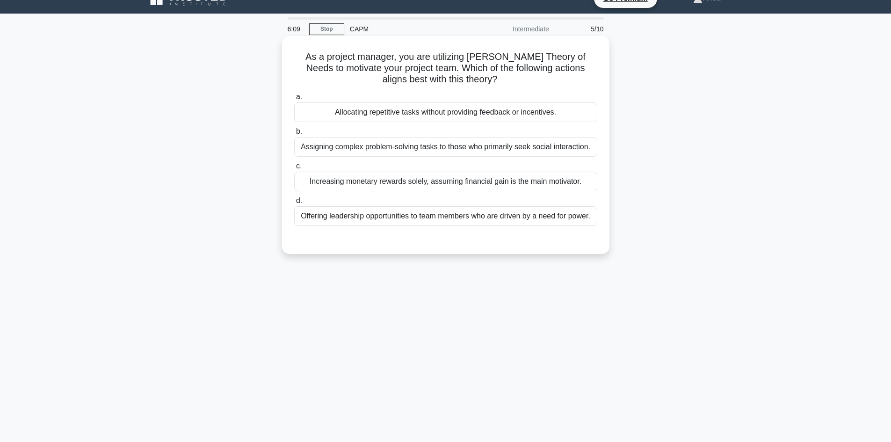
click at [435, 149] on div "Assigning complex problem-solving tasks to those who primarily seek social inte…" at bounding box center [445, 147] width 303 height 20
click at [294, 135] on input "b. Assigning complex problem-solving tasks to those who primarily seek social i…" at bounding box center [294, 132] width 0 height 6
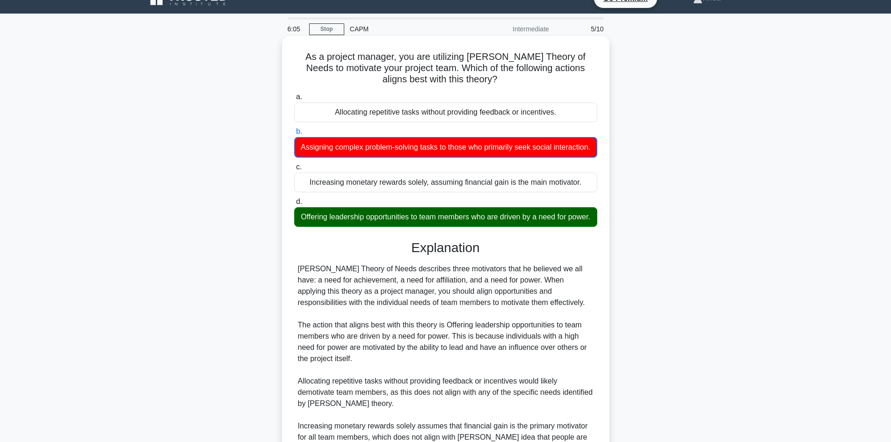
scroll to position [192, 0]
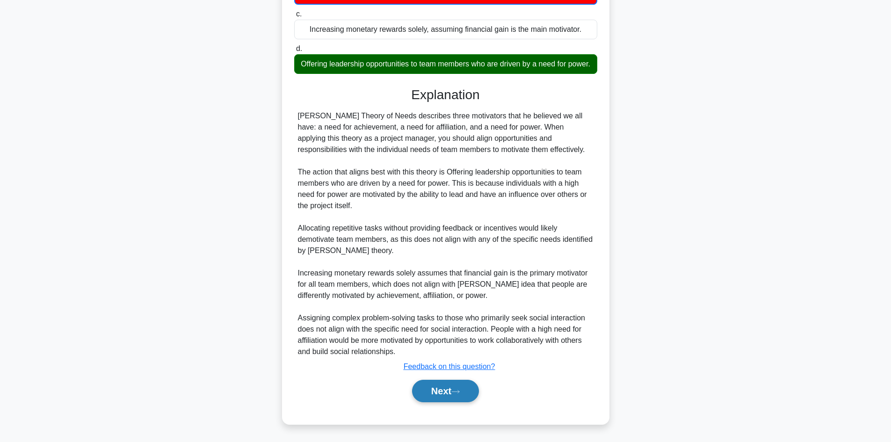
click at [430, 386] on button "Next" at bounding box center [445, 391] width 67 height 22
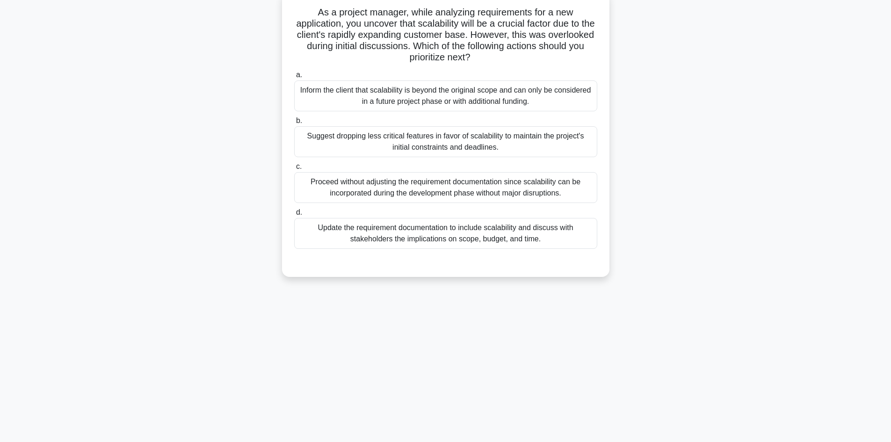
scroll to position [0, 0]
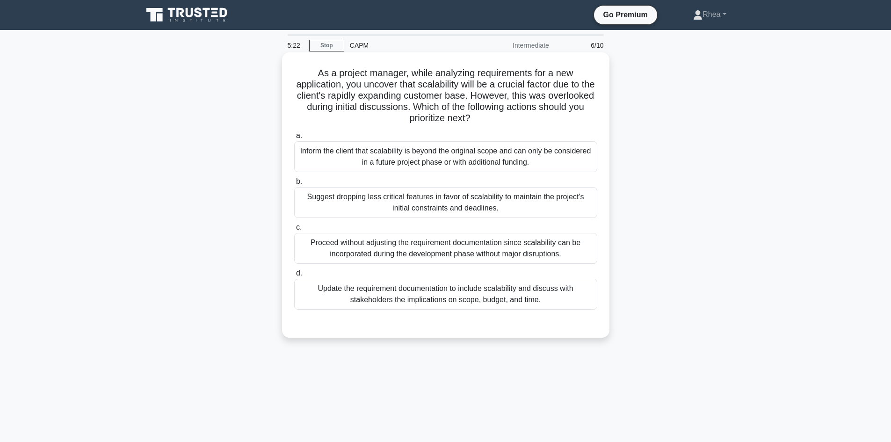
click at [485, 299] on div "Update the requirement documentation to include scalability and discuss with st…" at bounding box center [445, 294] width 303 height 31
click at [294, 277] on input "d. Update the requirement documentation to include scalability and discuss with…" at bounding box center [294, 273] width 0 height 6
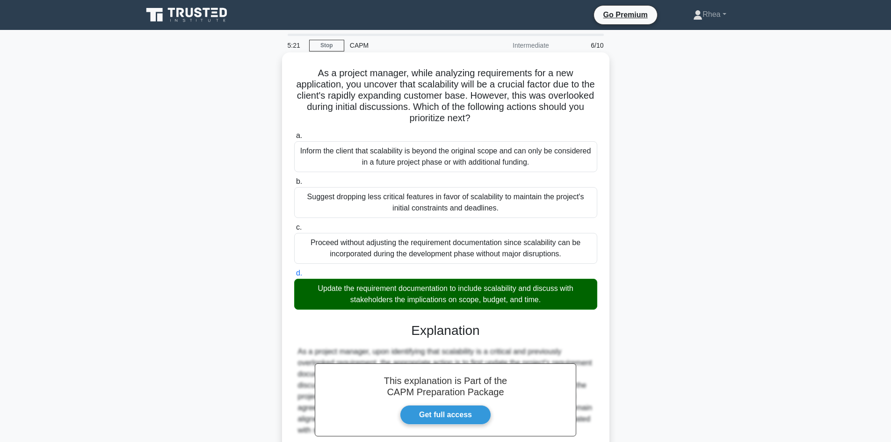
scroll to position [169, 0]
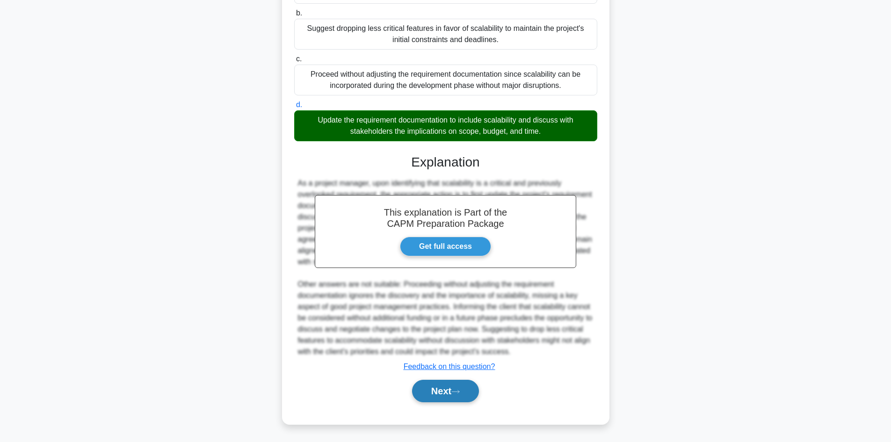
click at [439, 386] on button "Next" at bounding box center [445, 391] width 67 height 22
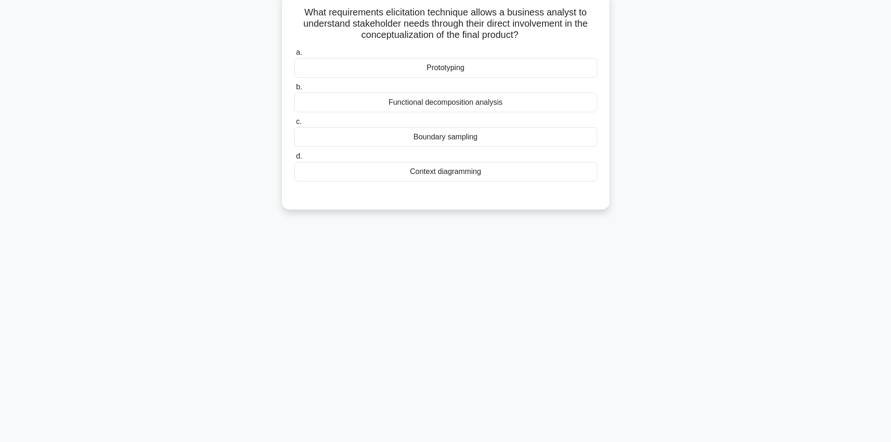
scroll to position [0, 0]
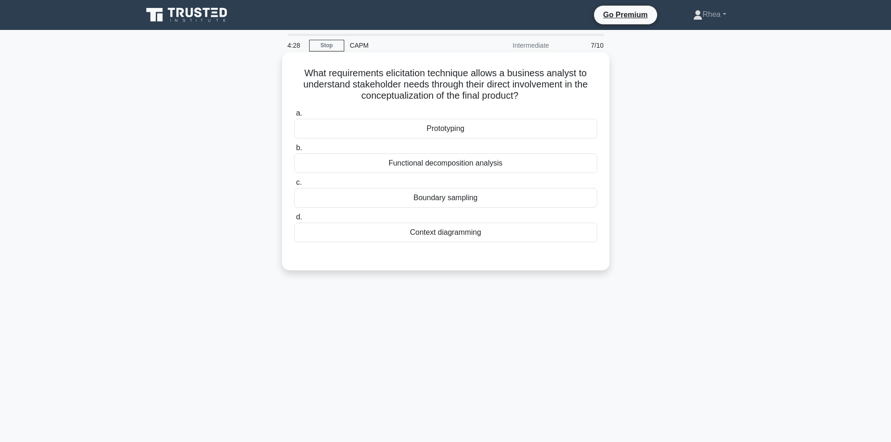
click at [508, 168] on div "Functional decomposition analysis" at bounding box center [445, 163] width 303 height 20
click at [294, 151] on input "b. Functional decomposition analysis" at bounding box center [294, 148] width 0 height 6
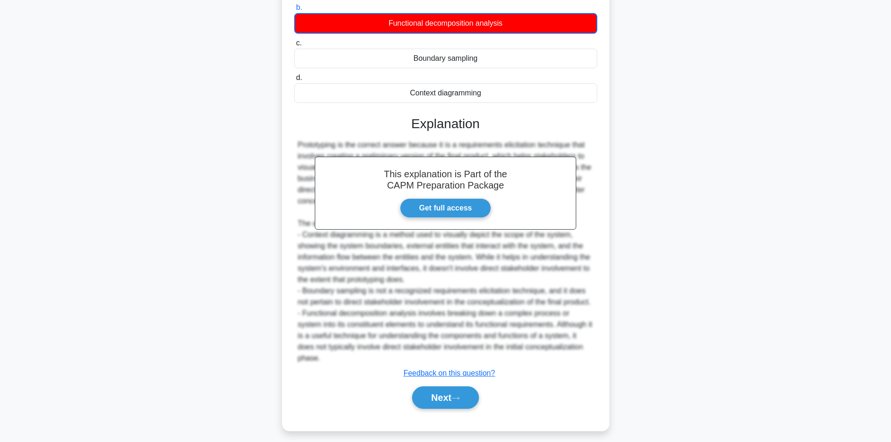
scroll to position [147, 0]
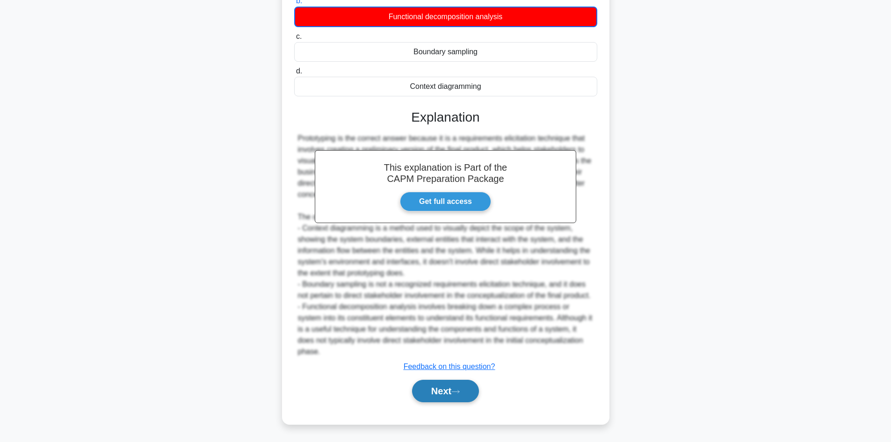
click at [425, 392] on button "Next" at bounding box center [445, 391] width 67 height 22
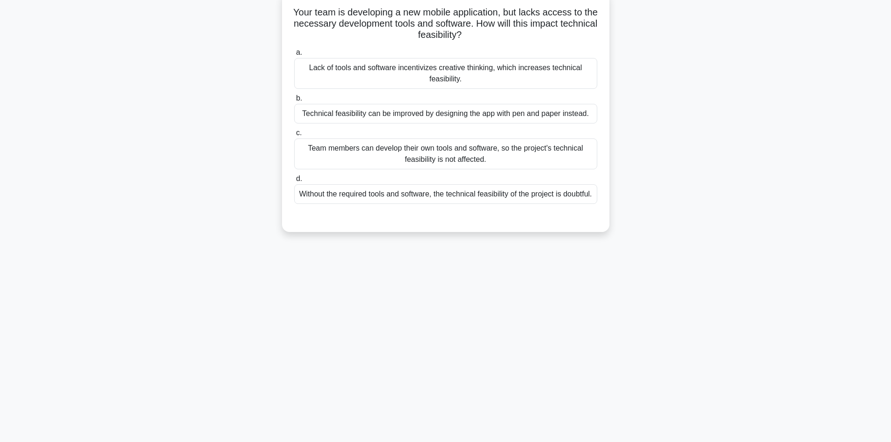
scroll to position [16, 0]
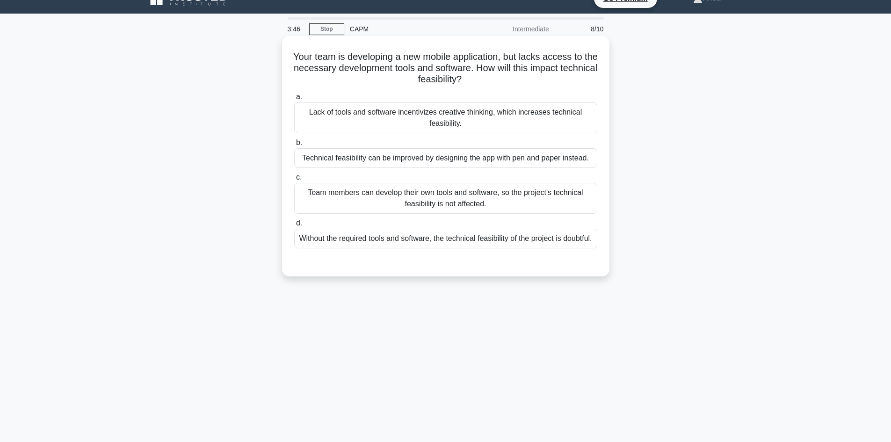
click at [546, 248] on div "Without the required tools and software, the technical feasibility of the proje…" at bounding box center [445, 239] width 303 height 20
click at [294, 226] on input "d. Without the required tools and software, the technical feasibility of the pr…" at bounding box center [294, 223] width 0 height 6
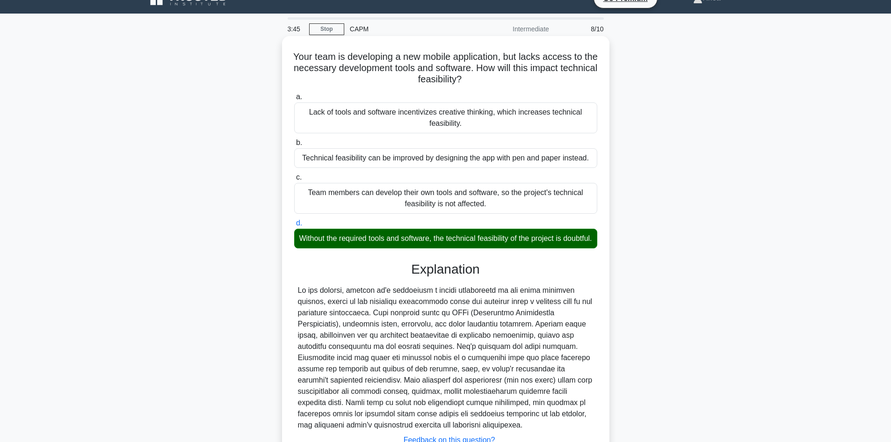
scroll to position [102, 0]
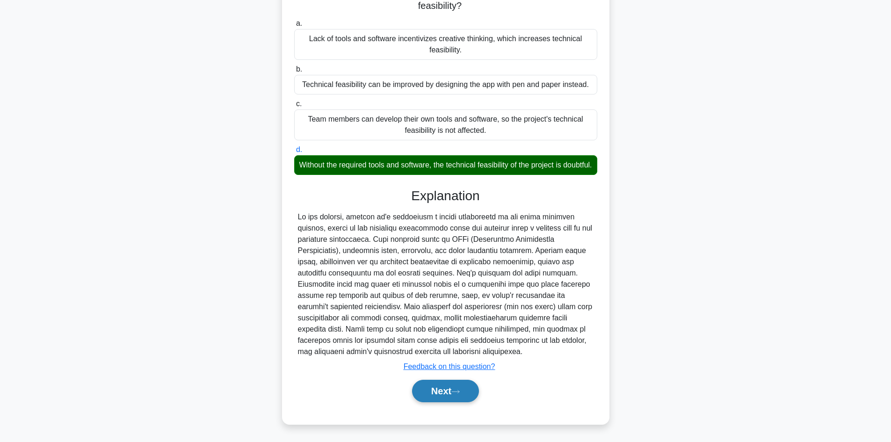
click at [447, 392] on button "Next" at bounding box center [445, 391] width 67 height 22
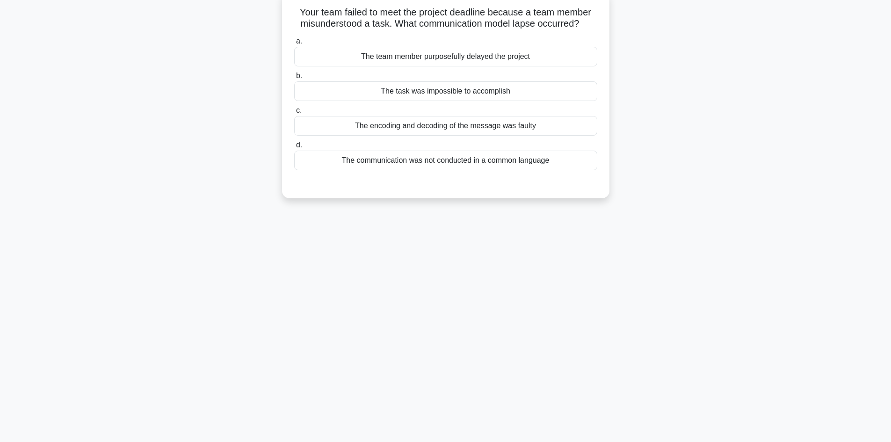
scroll to position [16, 0]
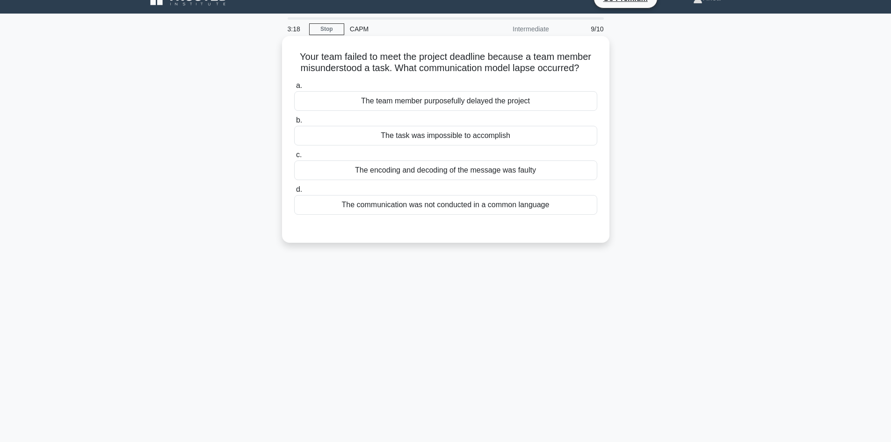
click at [465, 211] on div "The communication was not conducted in a common language" at bounding box center [445, 205] width 303 height 20
click at [294, 193] on input "d. The communication was not conducted in a common language" at bounding box center [294, 190] width 0 height 6
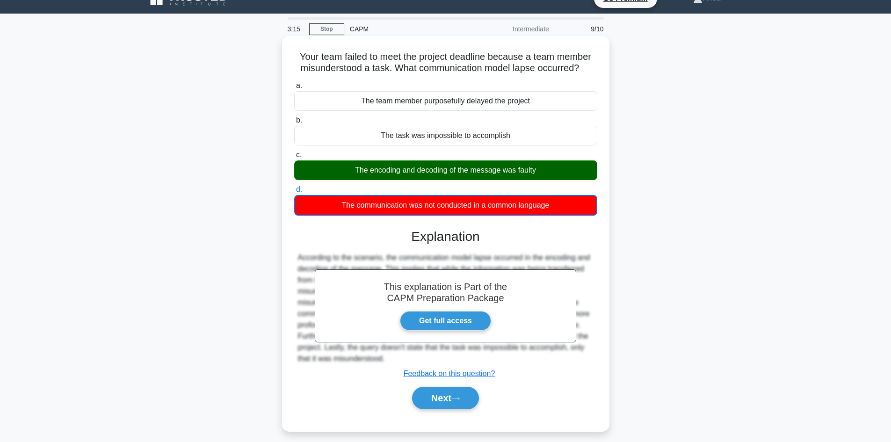
click at [520, 174] on div "The encoding and decoding of the message was faulty" at bounding box center [445, 170] width 303 height 20
click at [294, 158] on input "c. The encoding and decoding of the message was faulty" at bounding box center [294, 155] width 0 height 6
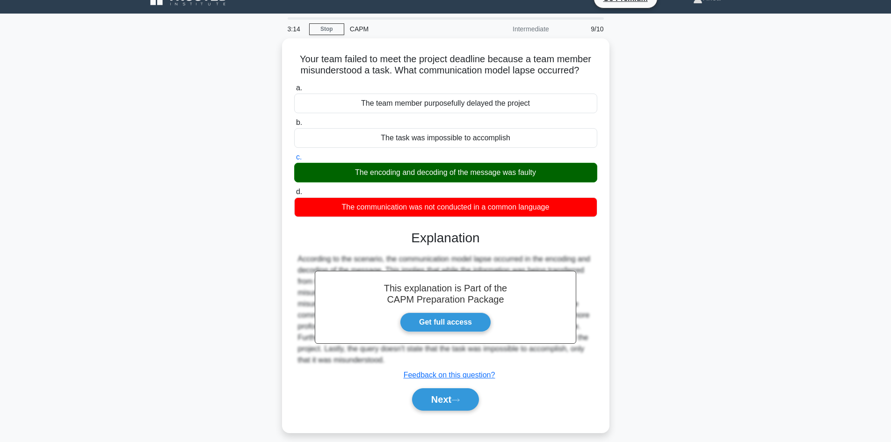
scroll to position [63, 0]
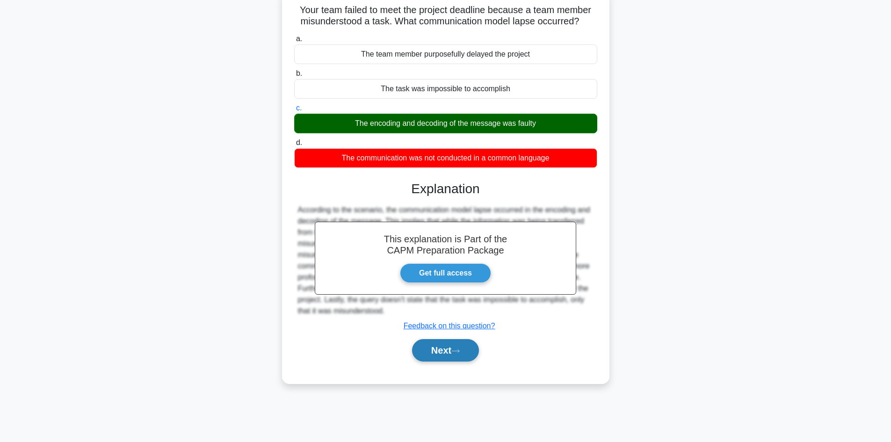
click at [439, 348] on button "Next" at bounding box center [445, 350] width 67 height 22
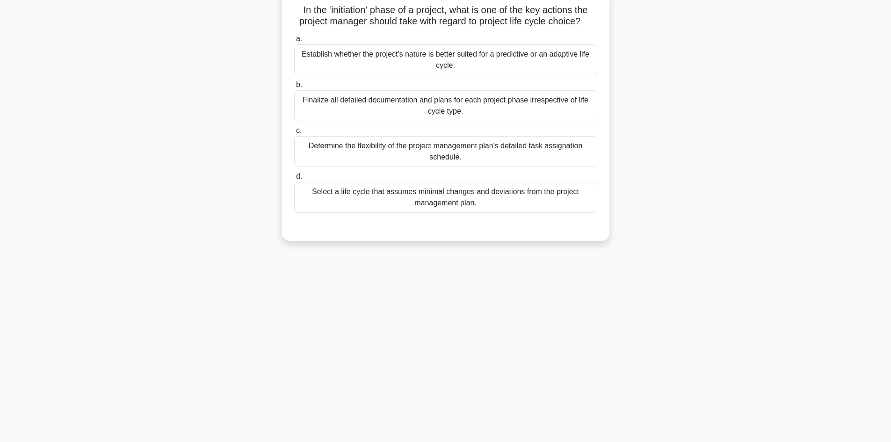
scroll to position [0, 0]
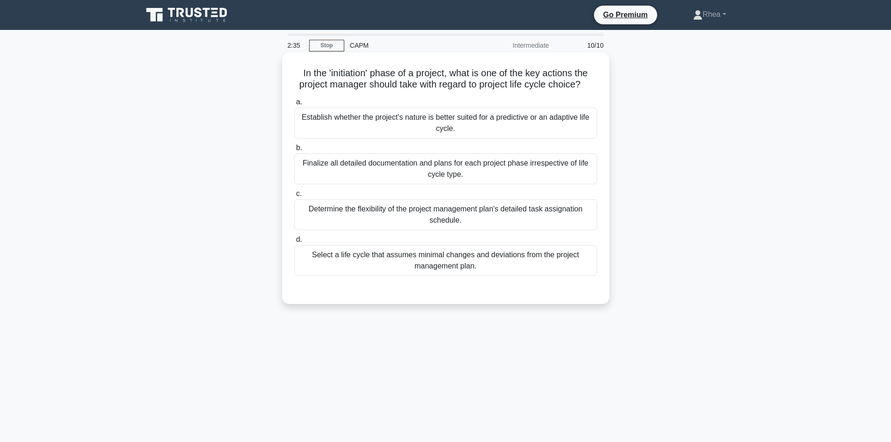
click at [474, 121] on div "Establish whether the project's nature is better suited for a predictive or an …" at bounding box center [445, 123] width 303 height 31
click at [294, 105] on input "a. Establish whether the project's nature is better suited for a predictive or …" at bounding box center [294, 102] width 0 height 6
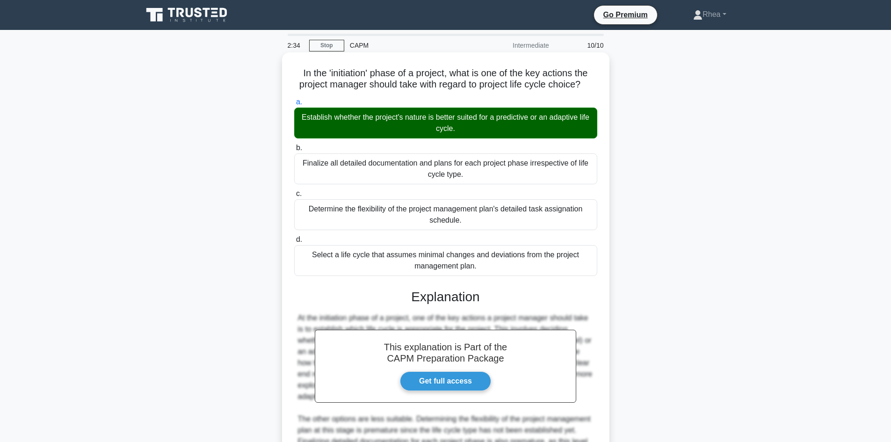
scroll to position [146, 0]
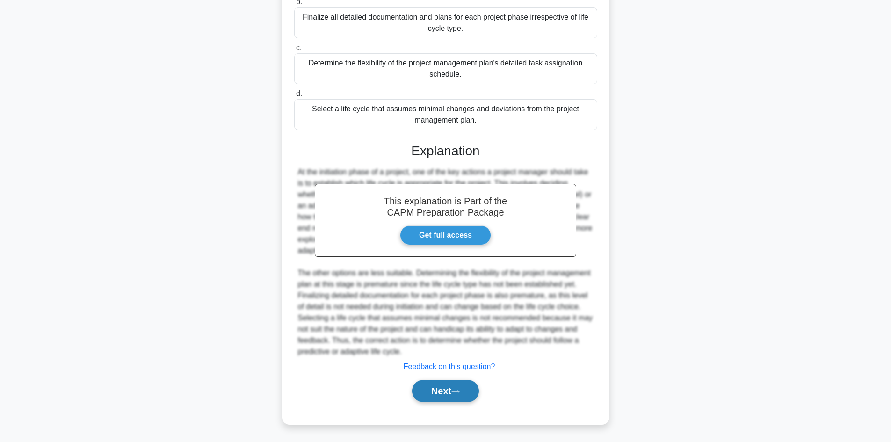
click at [446, 394] on button "Next" at bounding box center [445, 391] width 67 height 22
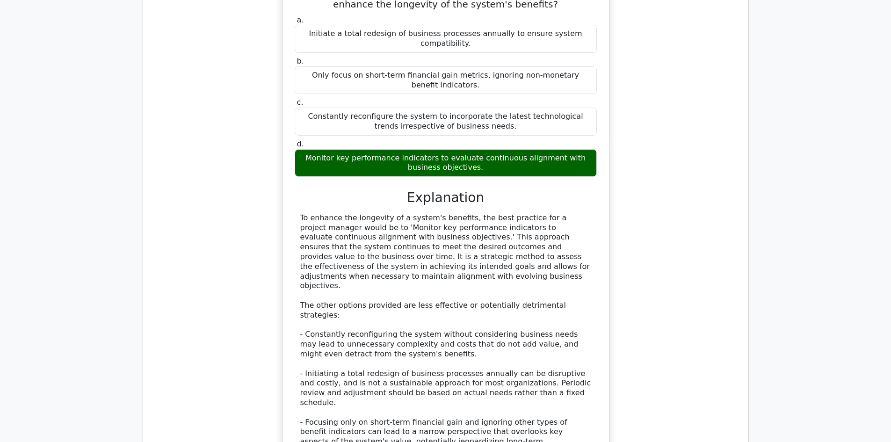
scroll to position [1263, 0]
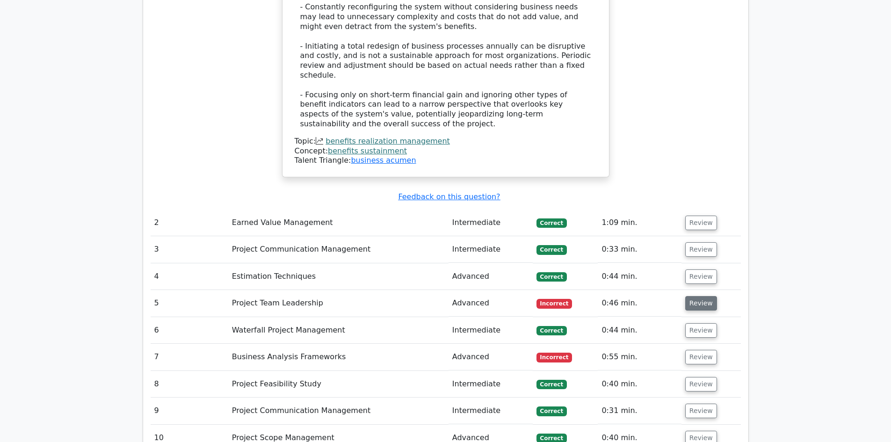
click at [694, 296] on button "Review" at bounding box center [701, 303] width 32 height 15
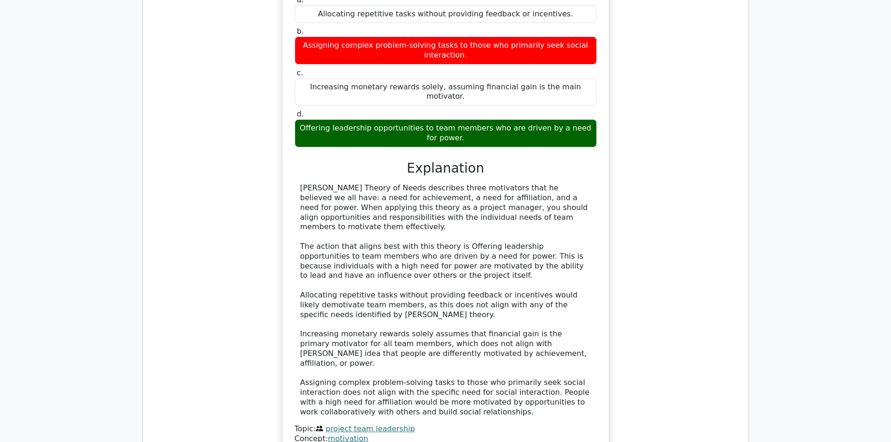
scroll to position [1825, 0]
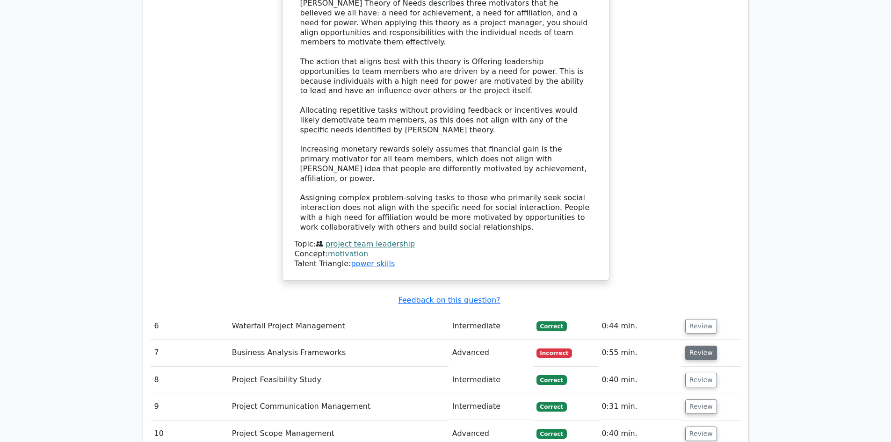
click at [691, 346] on button "Review" at bounding box center [701, 353] width 32 height 15
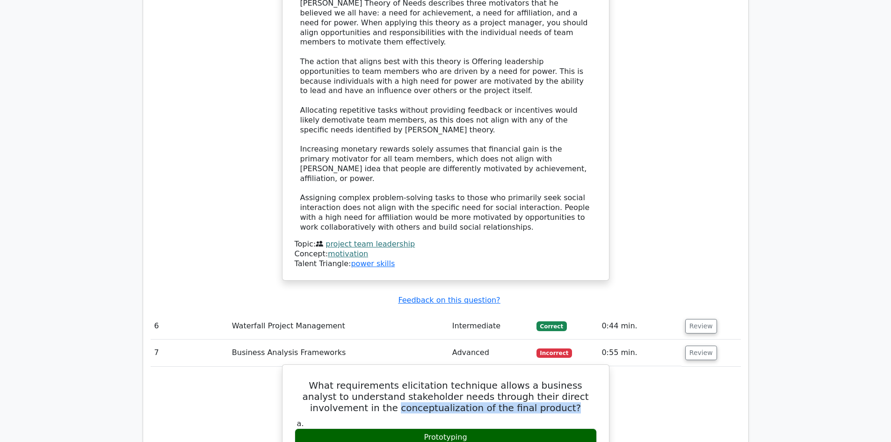
drag, startPoint x: 362, startPoint y: 295, endPoint x: 585, endPoint y: 298, distance: 223.2
click at [585, 380] on h5 "What requirements elicitation technique allows a business analyst to understand…" at bounding box center [446, 397] width 304 height 34
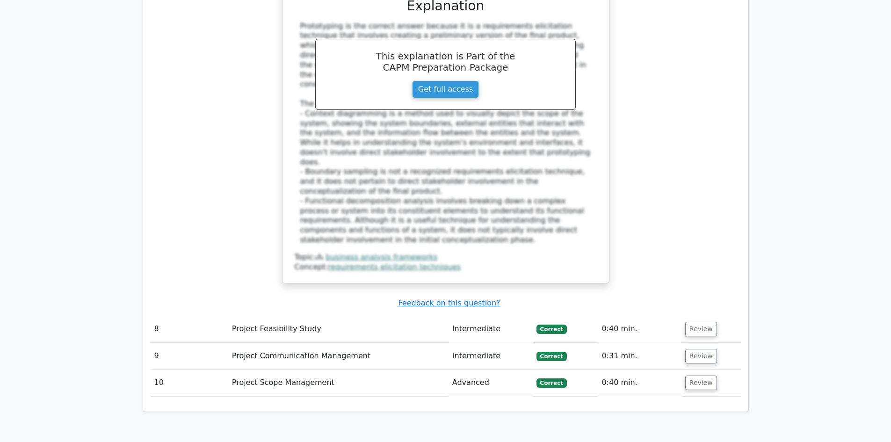
scroll to position [2620, 0]
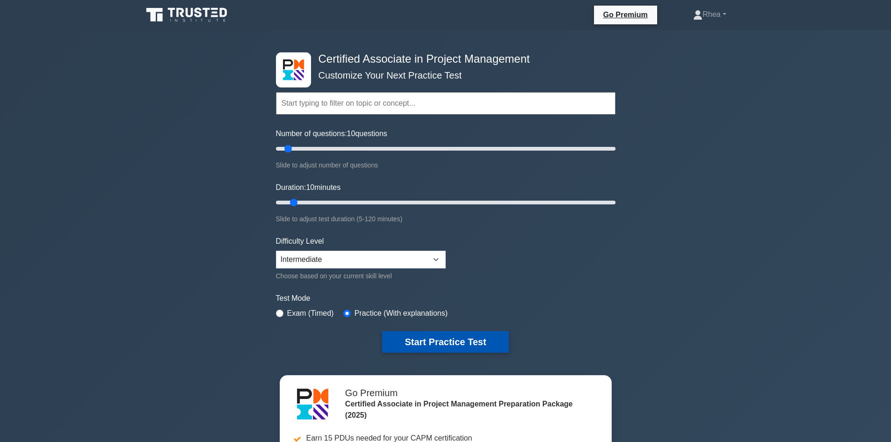
click at [455, 340] on button "Start Practice Test" at bounding box center [445, 342] width 126 height 22
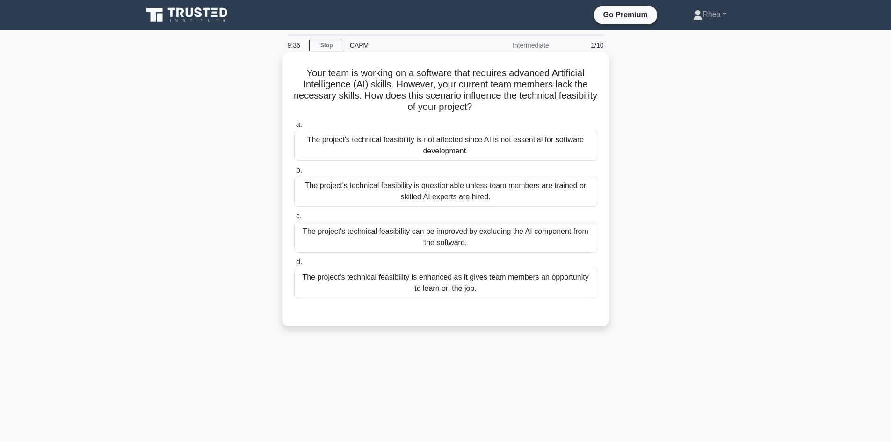
click at [483, 190] on div "The project's technical feasibility is questionable unless team members are tra…" at bounding box center [445, 191] width 303 height 31
click at [294, 174] on input "b. The project's technical feasibility is questionable unless team members are …" at bounding box center [294, 171] width 0 height 6
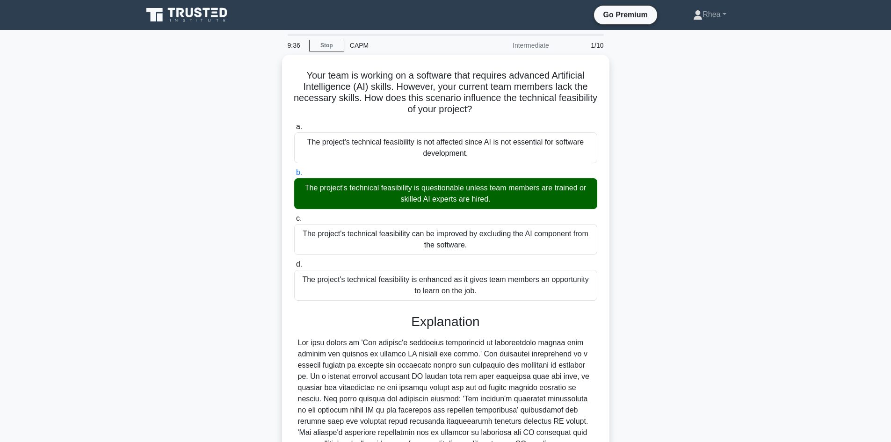
scroll to position [135, 0]
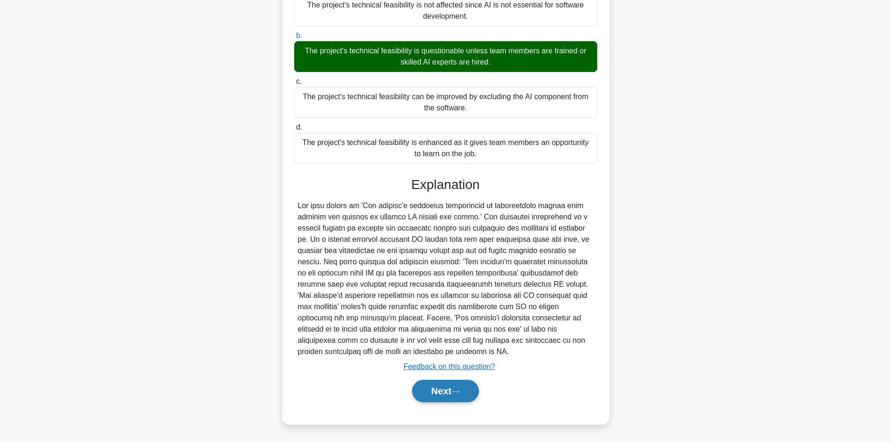
click at [444, 391] on button "Next" at bounding box center [445, 391] width 67 height 22
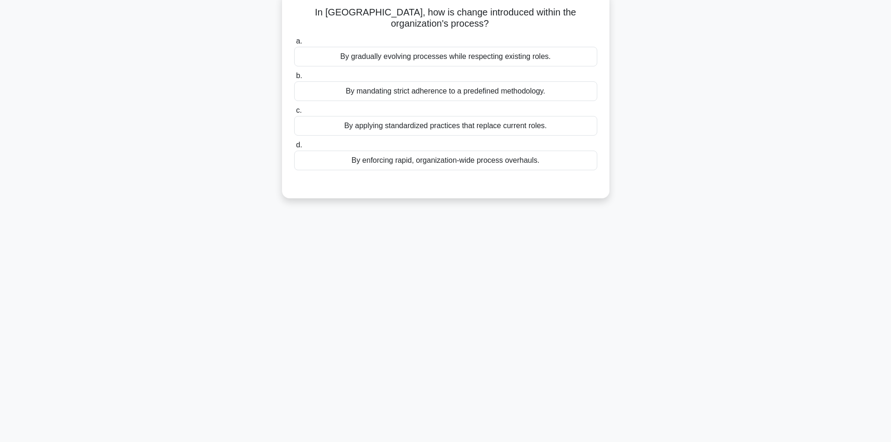
scroll to position [0, 0]
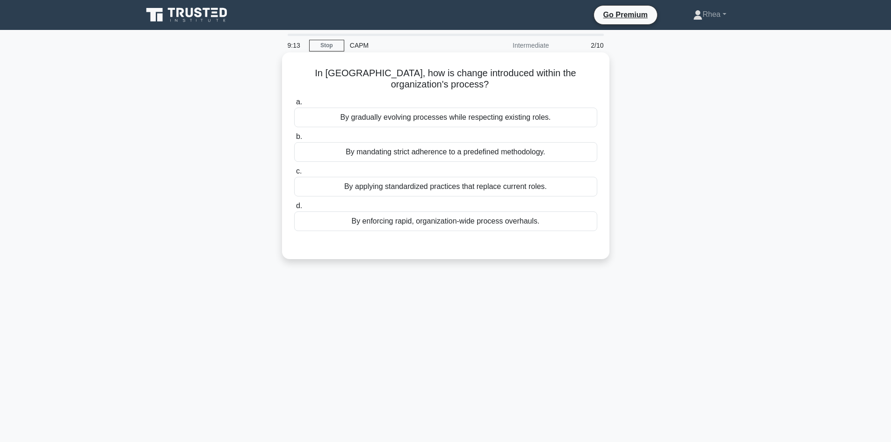
click at [449, 122] on div "By gradually evolving processes while respecting existing roles." at bounding box center [445, 118] width 303 height 20
click at [294, 105] on input "a. By gradually evolving processes while respecting existing roles." at bounding box center [294, 102] width 0 height 6
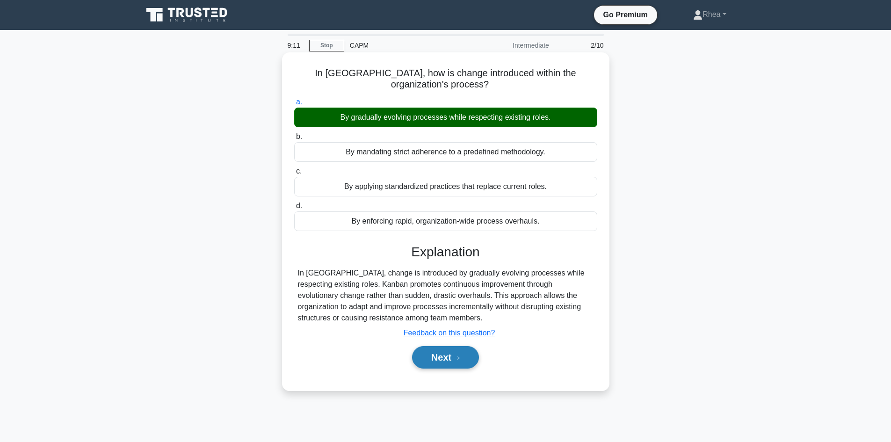
click at [431, 354] on button "Next" at bounding box center [445, 357] width 67 height 22
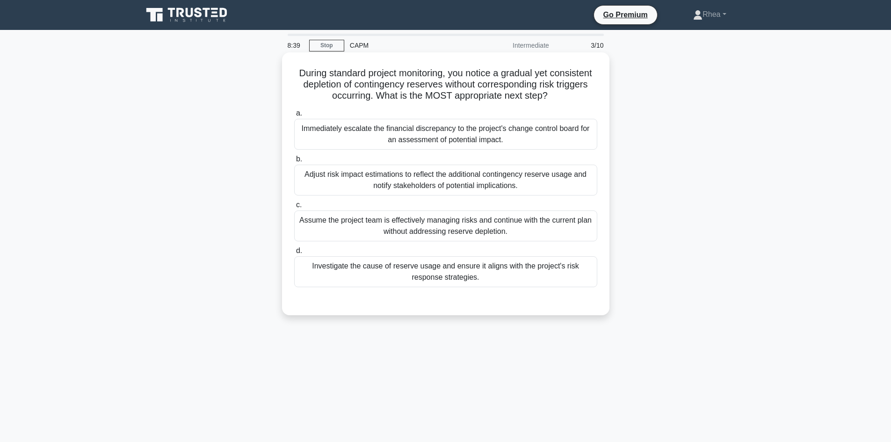
click at [498, 279] on div "Investigate the cause of reserve usage and ensure it aligns with the project's …" at bounding box center [445, 271] width 303 height 31
click at [294, 254] on input "d. Investigate the cause of reserve usage and ensure it aligns with the project…" at bounding box center [294, 251] width 0 height 6
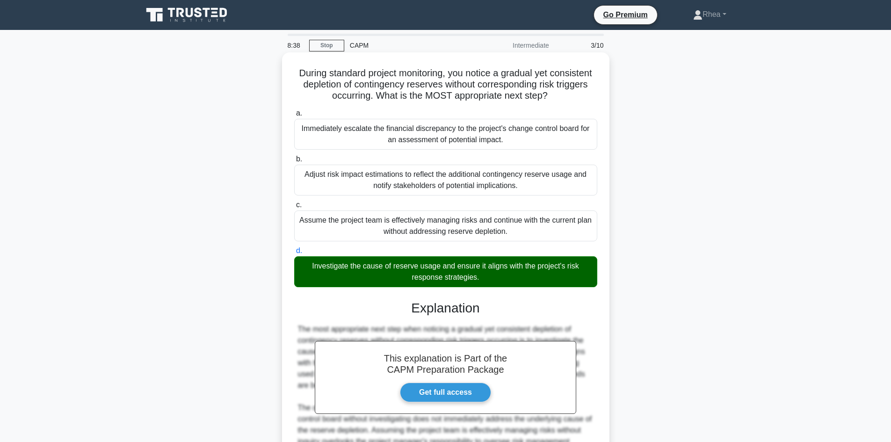
scroll to position [124, 0]
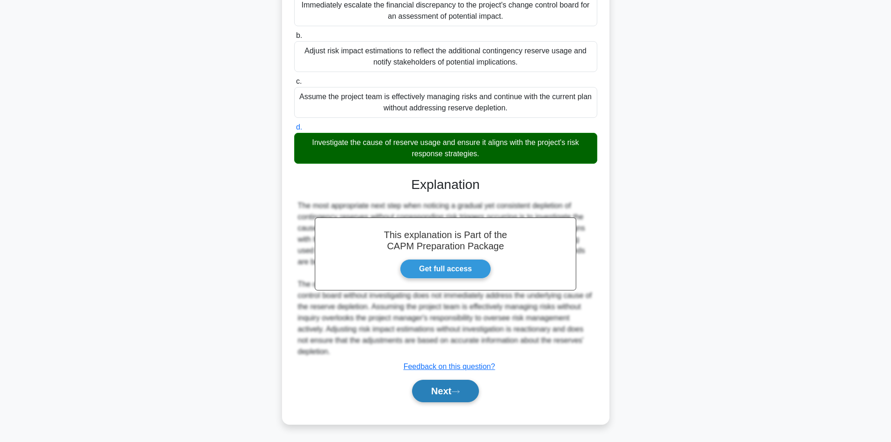
click at [432, 395] on button "Next" at bounding box center [445, 391] width 67 height 22
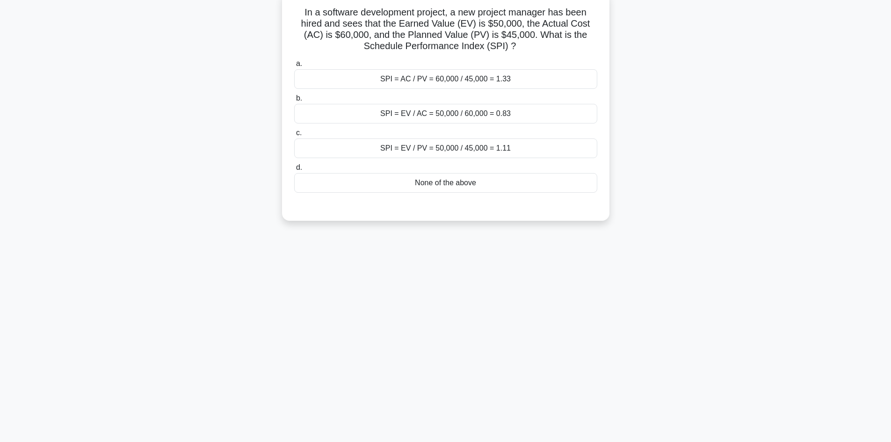
scroll to position [0, 0]
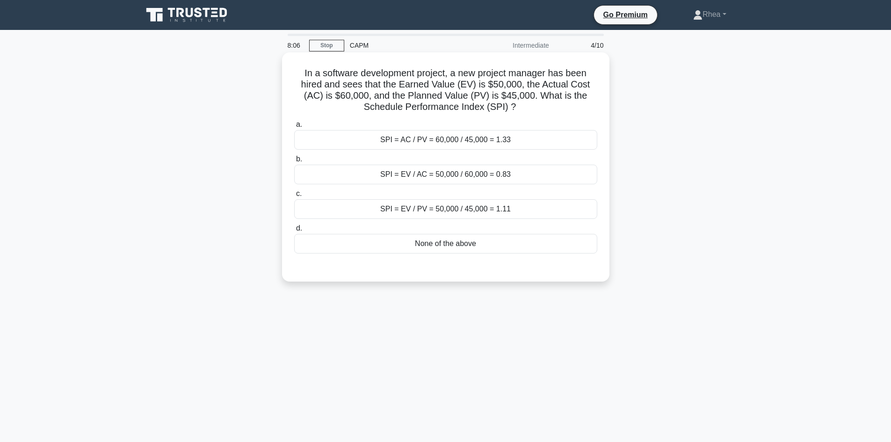
click at [506, 211] on div "SPI = EV / PV = 50,000 / 45,000 = 1.11" at bounding box center [445, 209] width 303 height 20
click at [294, 197] on input "c. SPI = EV / PV = 50,000 / 45,000 = 1.11" at bounding box center [294, 194] width 0 height 6
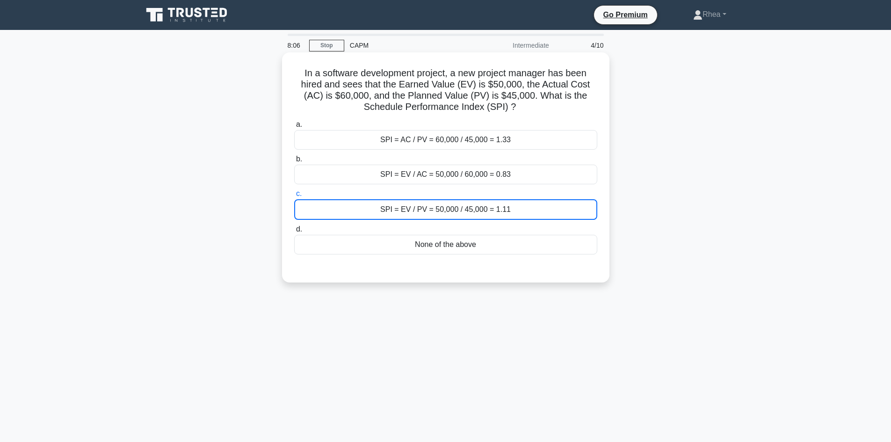
click at [506, 211] on div "SPI = EV / PV = 50,000 / 45,000 = 1.11" at bounding box center [445, 209] width 303 height 21
click at [294, 197] on input "c. SPI = EV / PV = 50,000 / 45,000 = 1.11" at bounding box center [294, 194] width 0 height 6
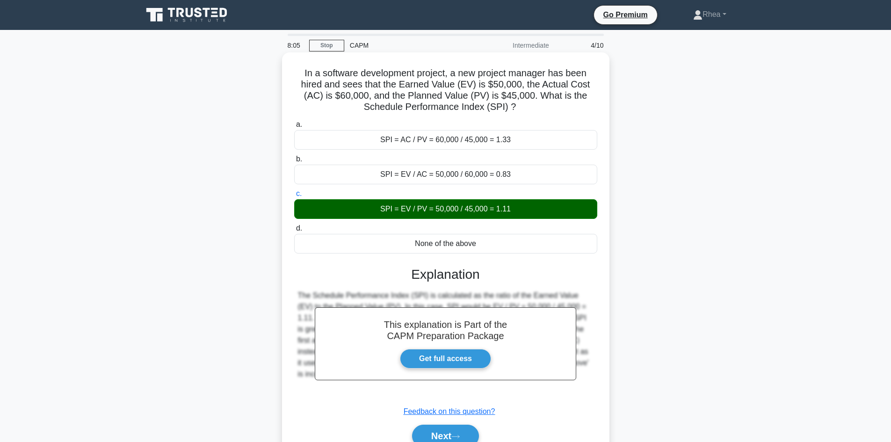
scroll to position [63, 0]
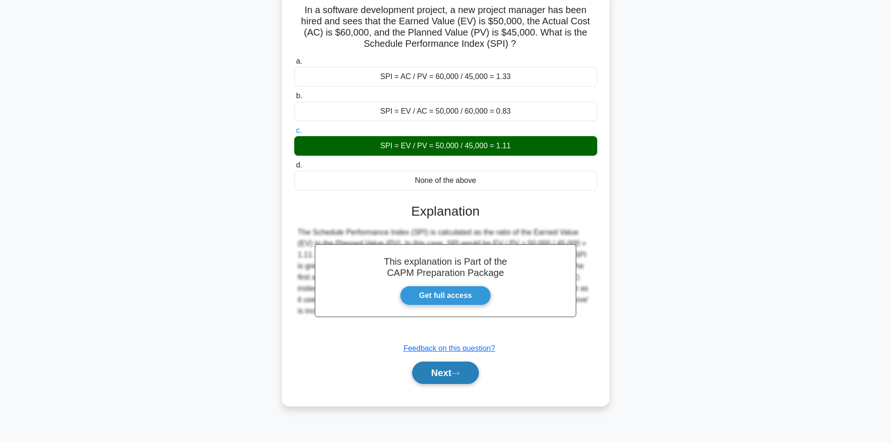
click at [431, 378] on button "Next" at bounding box center [445, 373] width 67 height 22
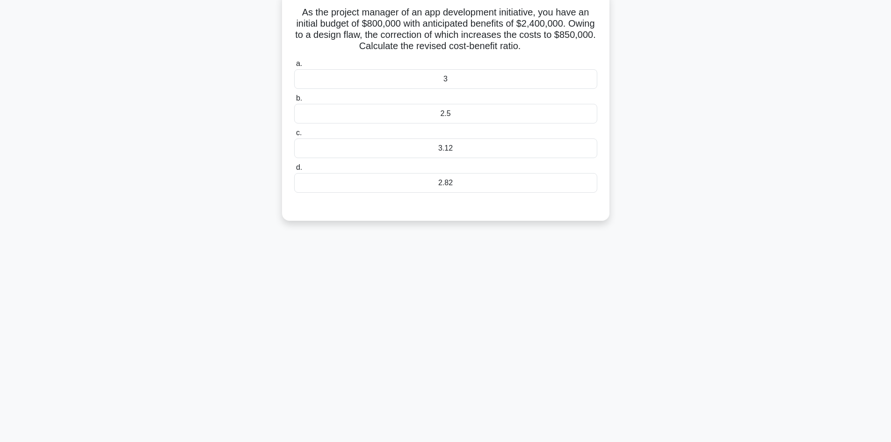
scroll to position [16, 0]
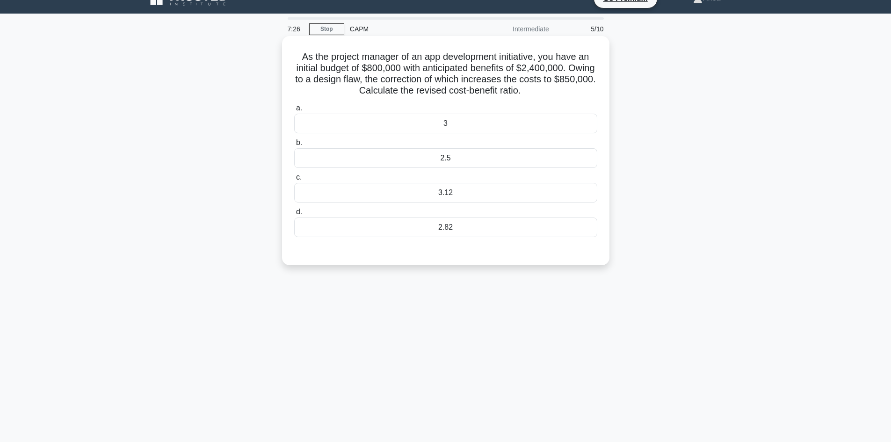
click at [470, 161] on div "2.5" at bounding box center [445, 158] width 303 height 20
click at [294, 146] on input "b. 2.5" at bounding box center [294, 143] width 0 height 6
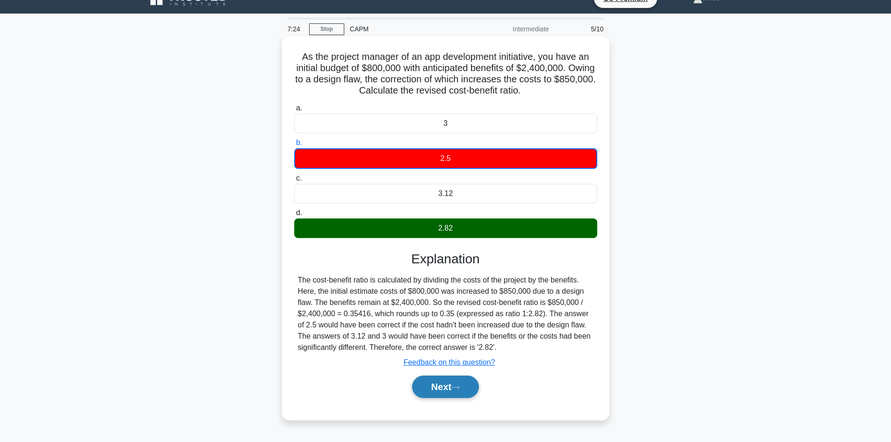
click at [448, 392] on button "Next" at bounding box center [445, 387] width 67 height 22
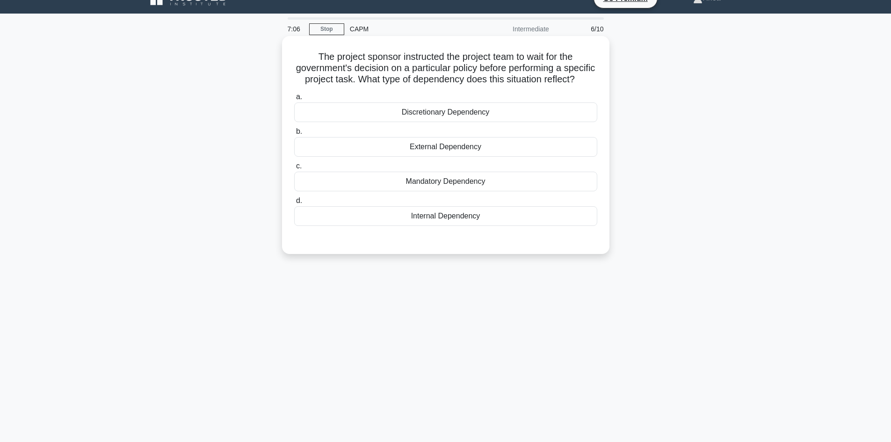
click at [502, 157] on div "External Dependency" at bounding box center [445, 147] width 303 height 20
click at [294, 135] on input "b. External Dependency" at bounding box center [294, 132] width 0 height 6
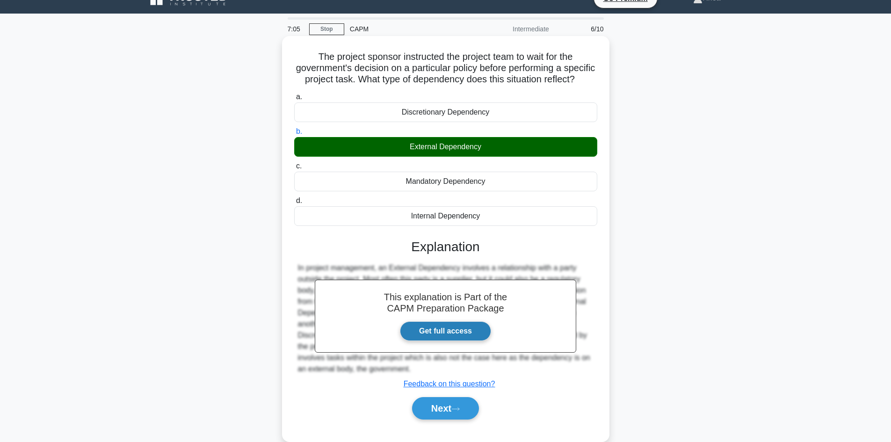
scroll to position [63, 0]
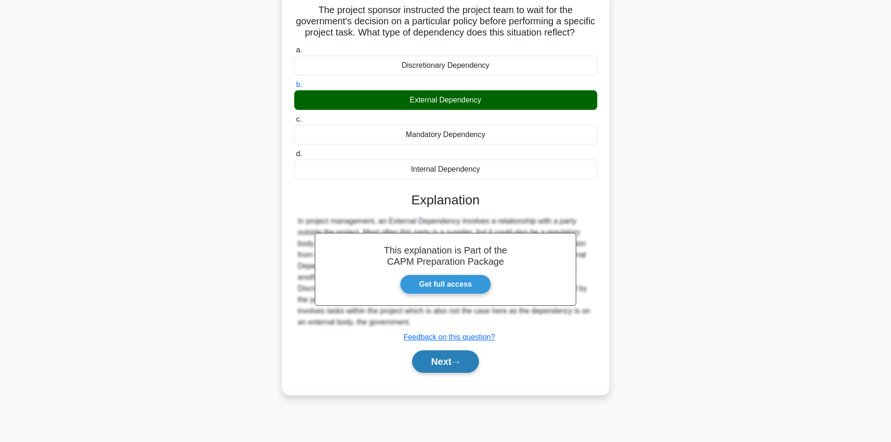
click at [444, 368] on button "Next" at bounding box center [445, 361] width 67 height 22
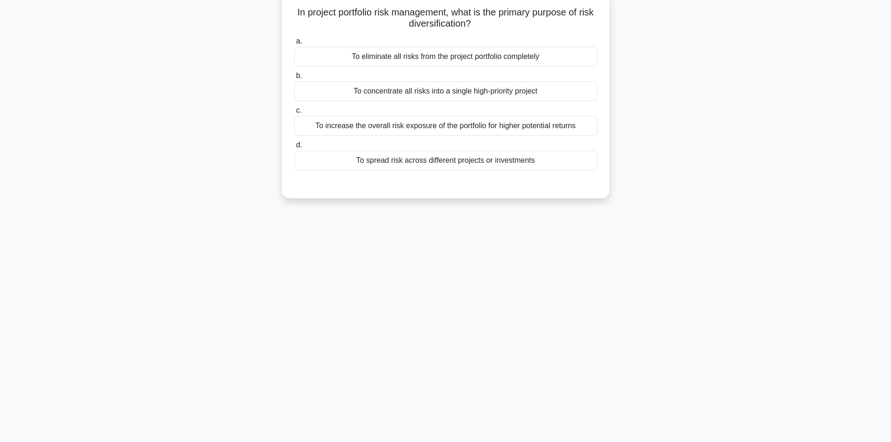
scroll to position [0, 0]
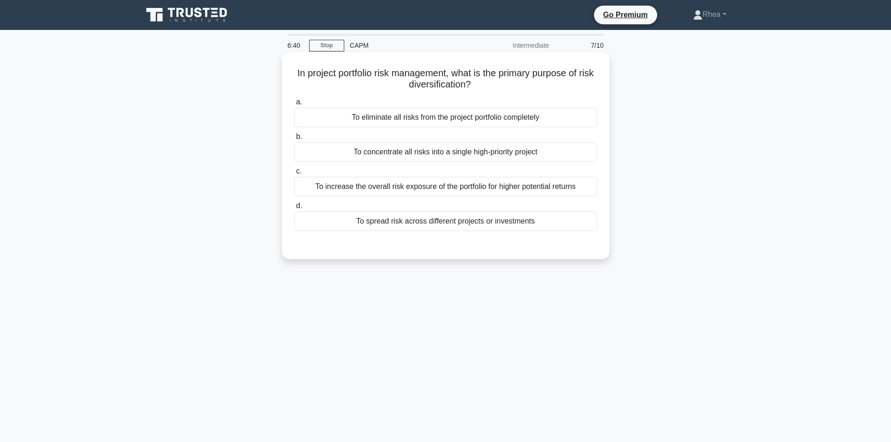
click at [439, 225] on div "To spread risk across different projects or investments" at bounding box center [445, 221] width 303 height 20
click at [294, 209] on input "d. To spread risk across different projects or investments" at bounding box center [294, 206] width 0 height 6
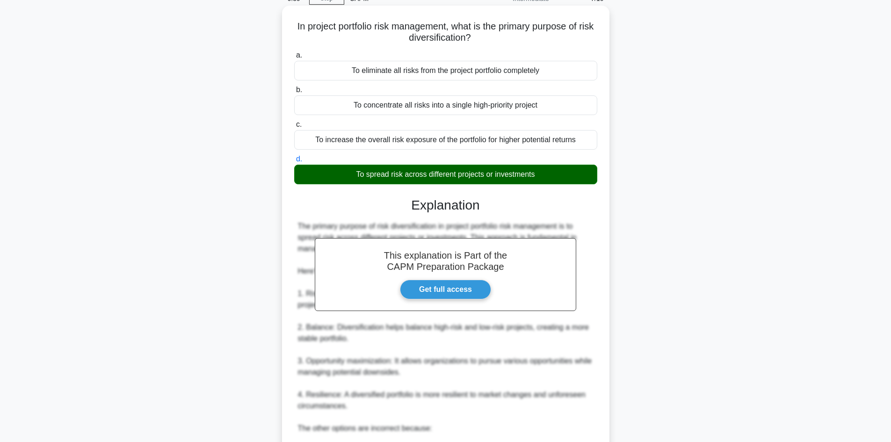
scroll to position [225, 0]
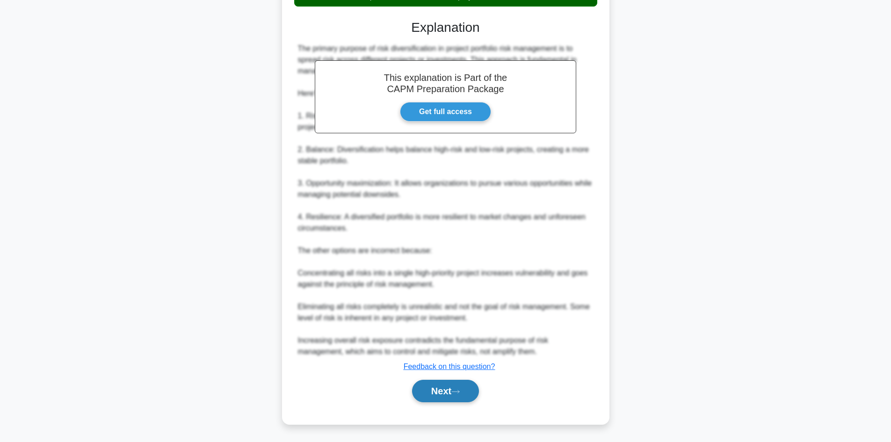
click at [443, 395] on button "Next" at bounding box center [445, 391] width 67 height 22
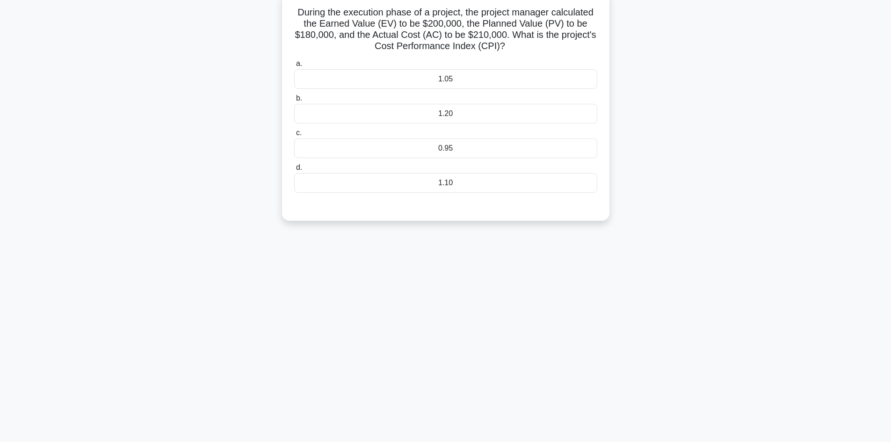
scroll to position [0, 0]
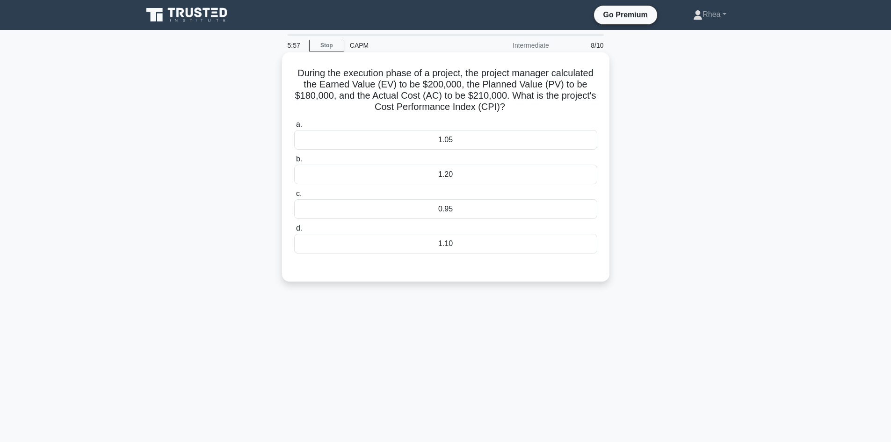
click at [459, 216] on div "0.95" at bounding box center [445, 209] width 303 height 20
click at [294, 197] on input "c. 0.95" at bounding box center [294, 194] width 0 height 6
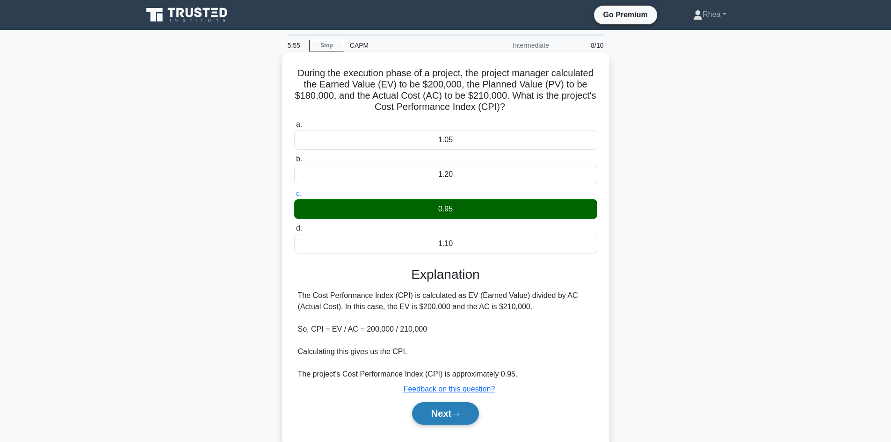
click at [452, 420] on button "Next" at bounding box center [445, 413] width 67 height 22
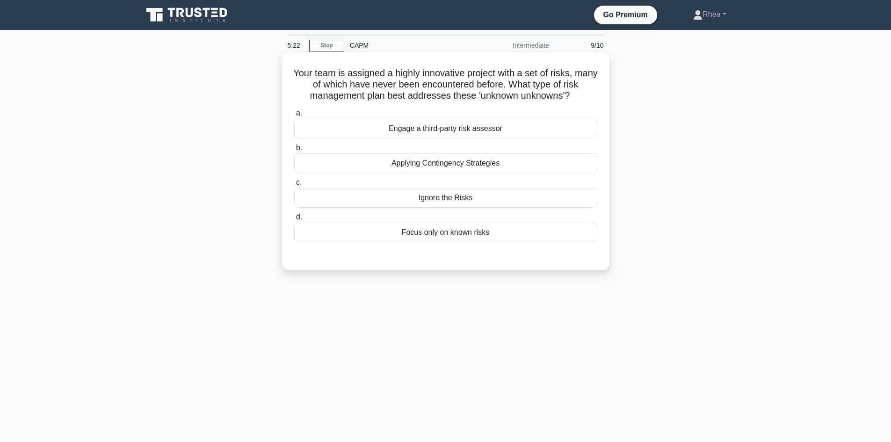
click at [509, 130] on div "Engage a third-party risk assessor" at bounding box center [445, 129] width 303 height 20
click at [294, 117] on input "a. Engage a third-party risk assessor" at bounding box center [294, 113] width 0 height 6
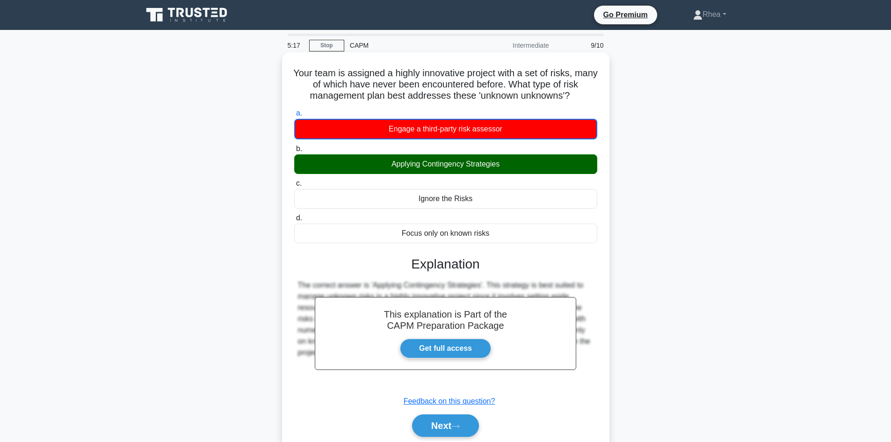
scroll to position [63, 0]
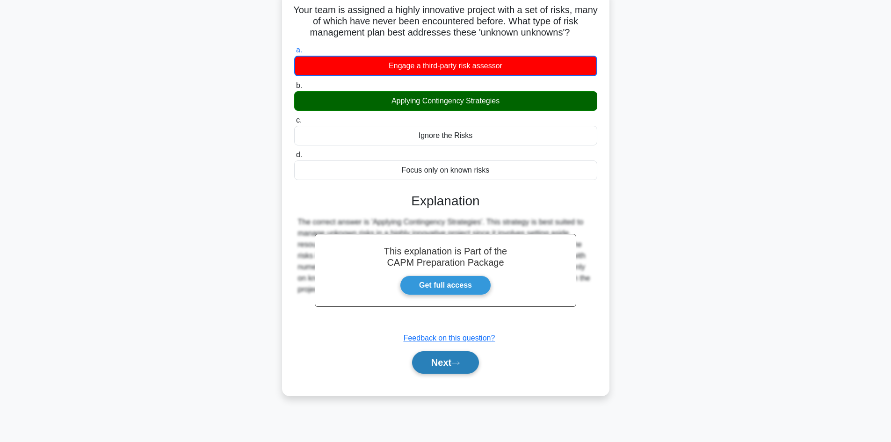
click at [438, 363] on button "Next" at bounding box center [445, 362] width 67 height 22
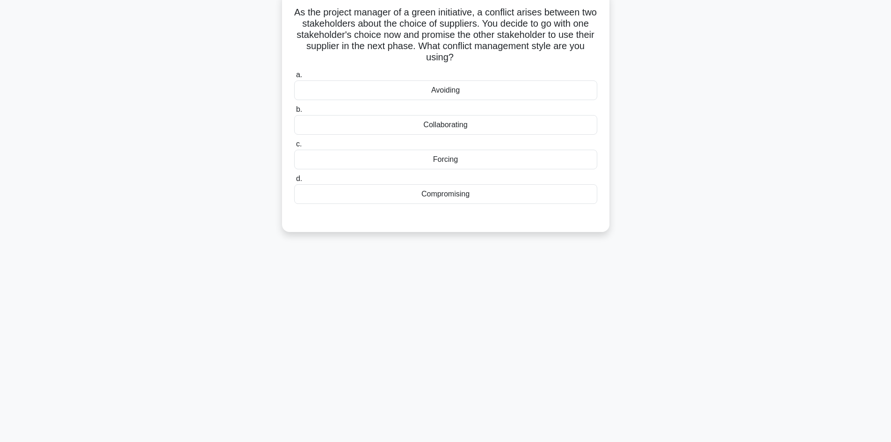
scroll to position [0, 0]
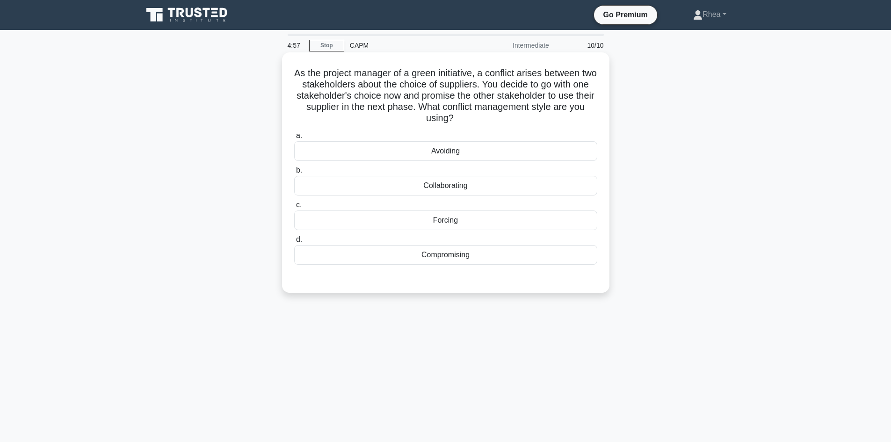
click at [485, 261] on div "Compromising" at bounding box center [445, 255] width 303 height 20
click at [294, 243] on input "d. Compromising" at bounding box center [294, 240] width 0 height 6
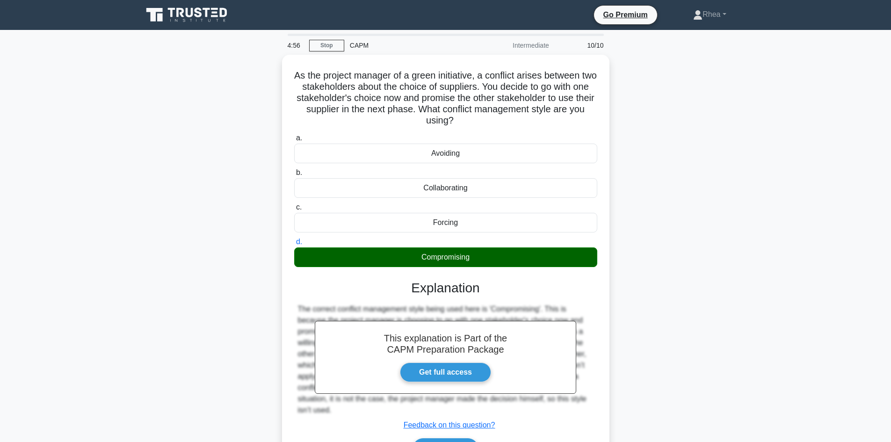
scroll to position [63, 0]
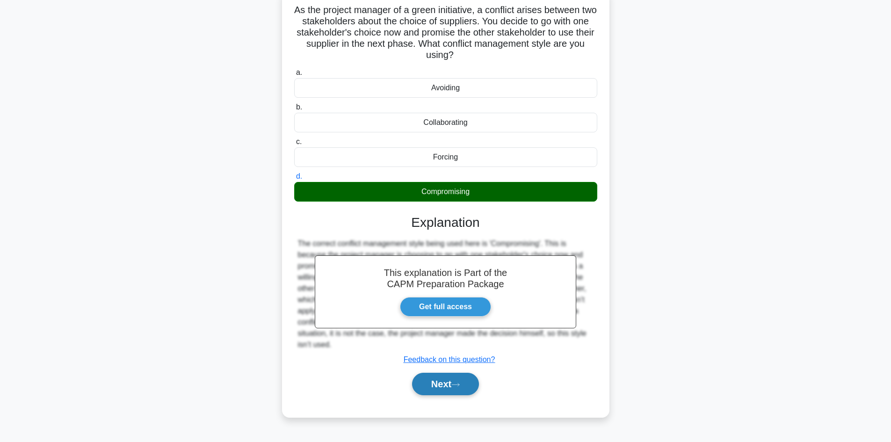
click at [440, 374] on button "Next" at bounding box center [445, 384] width 67 height 22
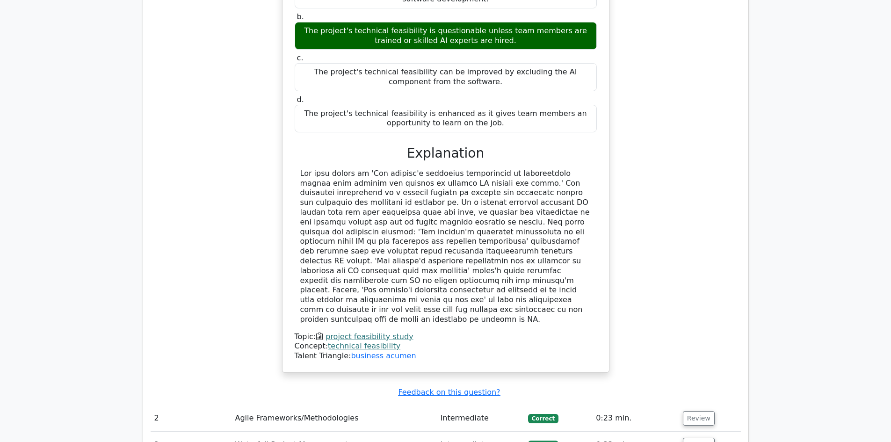
scroll to position [1170, 0]
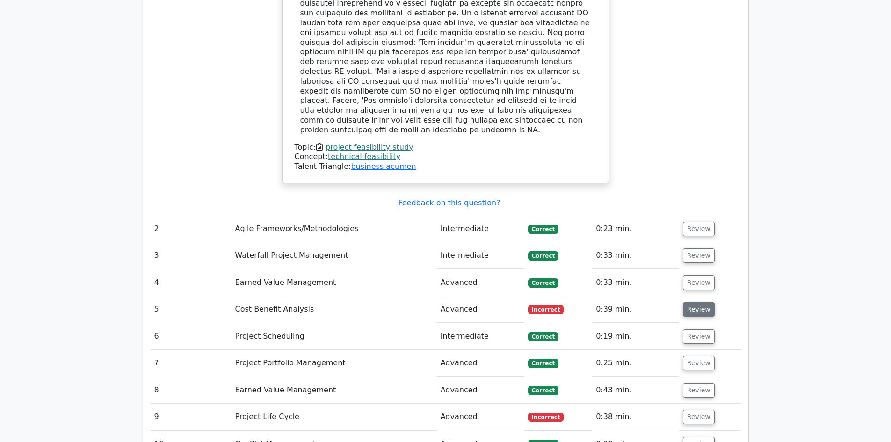
click at [708, 302] on button "Review" at bounding box center [699, 309] width 32 height 15
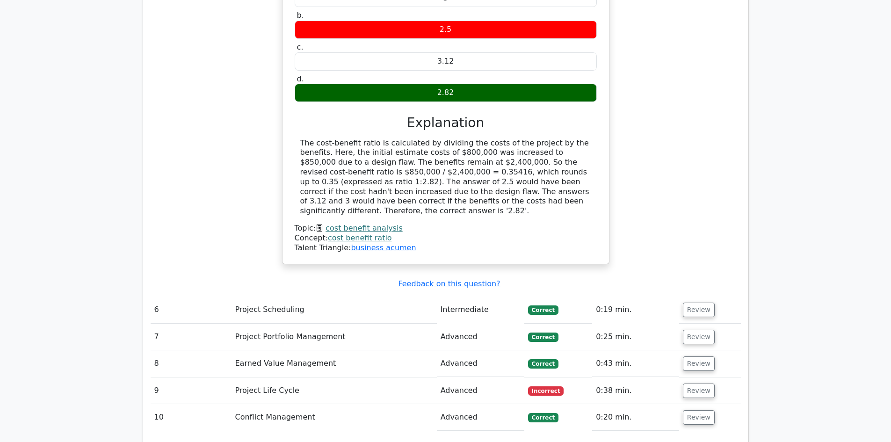
scroll to position [1638, 0]
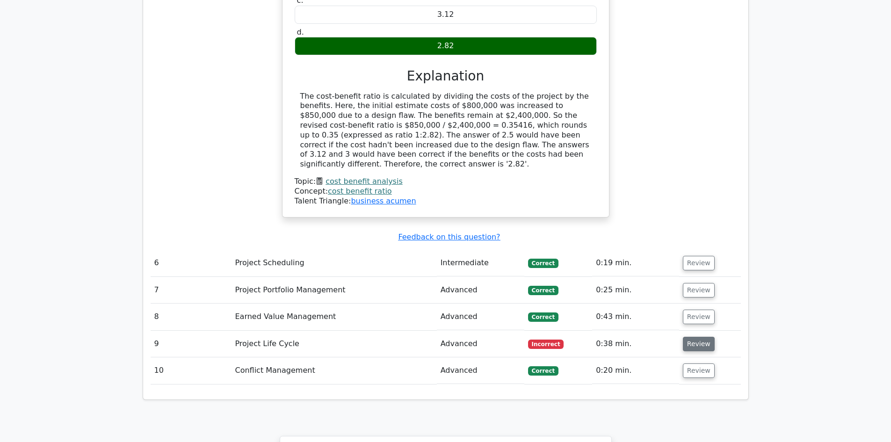
click at [692, 337] on button "Review" at bounding box center [699, 344] width 32 height 15
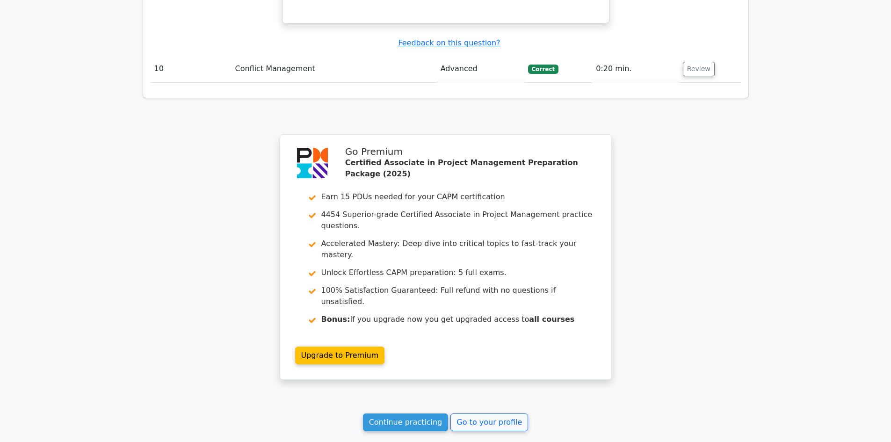
scroll to position [2350, 0]
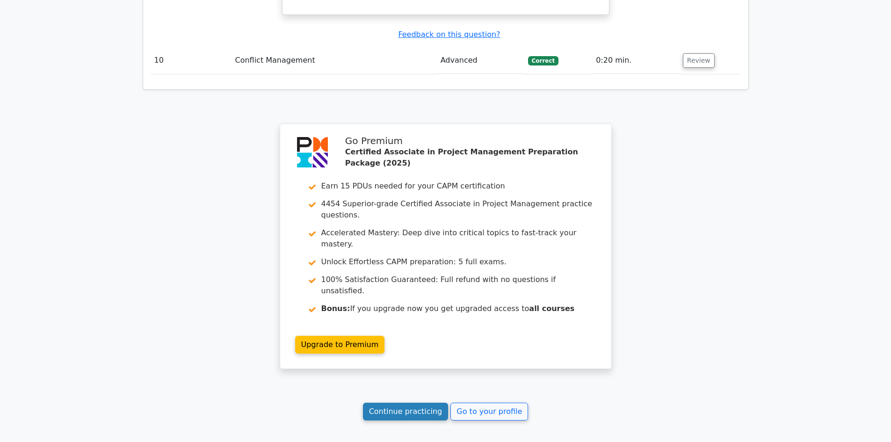
drag, startPoint x: 378, startPoint y: 295, endPoint x: 384, endPoint y: 295, distance: 5.6
click at [378, 403] on link "Continue practicing" at bounding box center [406, 412] width 86 height 18
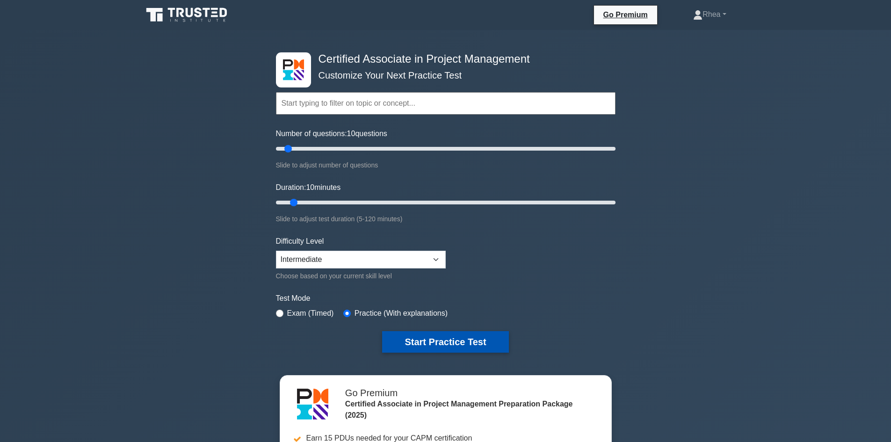
click at [471, 345] on button "Start Practice Test" at bounding box center [445, 342] width 126 height 22
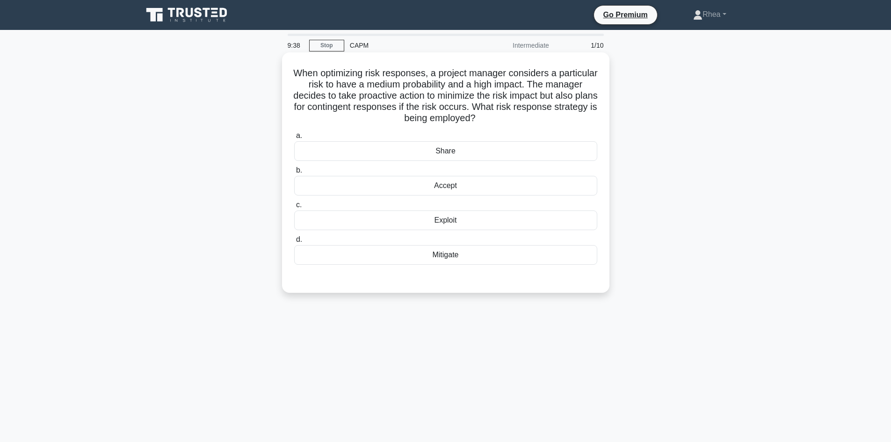
click at [469, 256] on div "Mitigate" at bounding box center [445, 255] width 303 height 20
click at [294, 243] on input "d. Mitigate" at bounding box center [294, 240] width 0 height 6
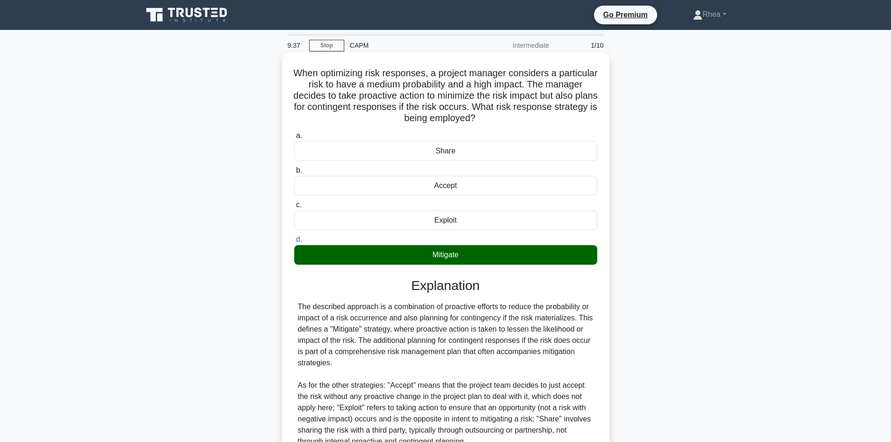
scroll to position [90, 0]
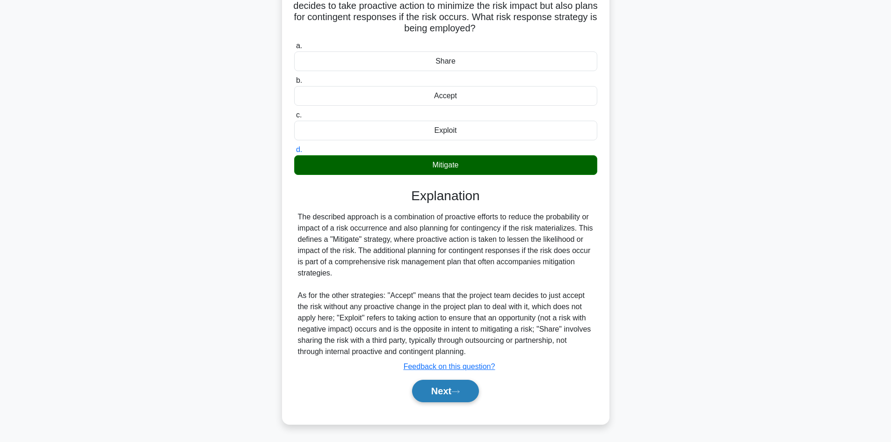
click at [446, 391] on button "Next" at bounding box center [445, 391] width 67 height 22
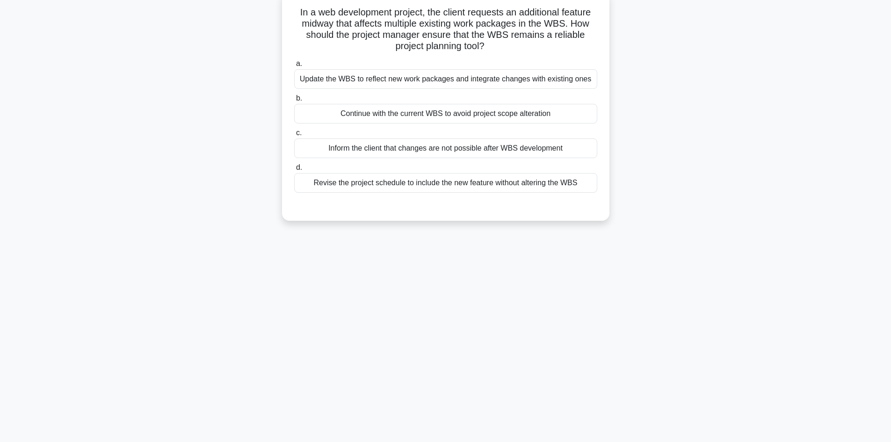
scroll to position [16, 0]
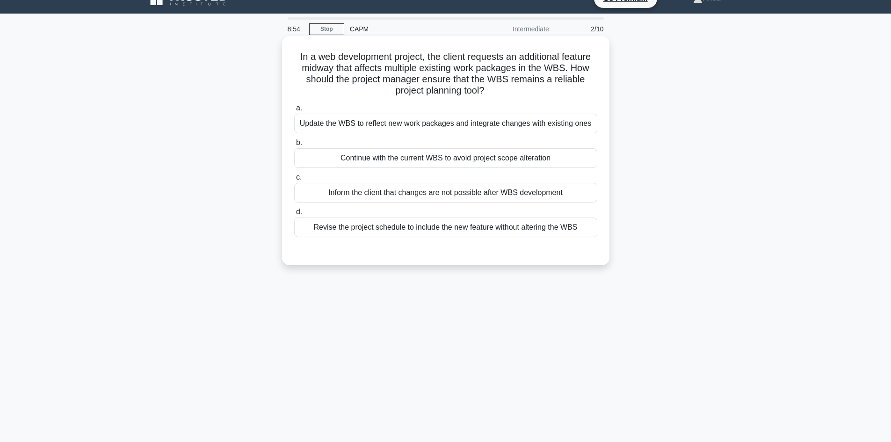
click at [452, 128] on div "Update the WBS to reflect new work packages and integrate changes with existing…" at bounding box center [445, 124] width 303 height 20
click at [294, 111] on input "a. Update the WBS to reflect new work packages and integrate changes with exist…" at bounding box center [294, 108] width 0 height 6
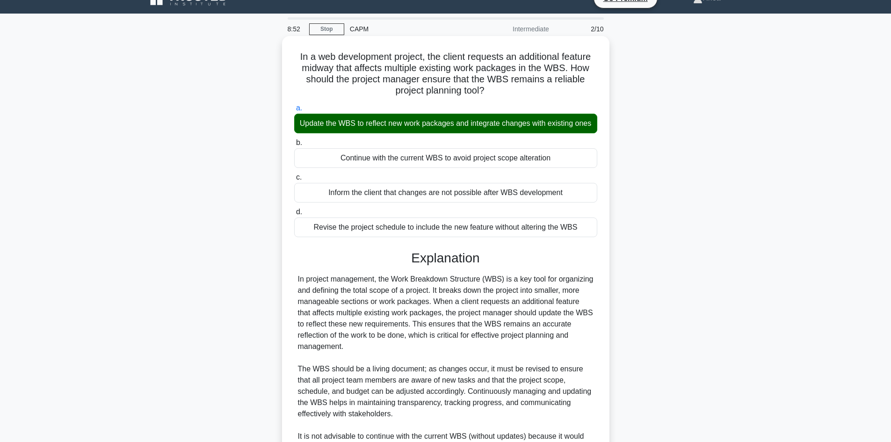
scroll to position [180, 0]
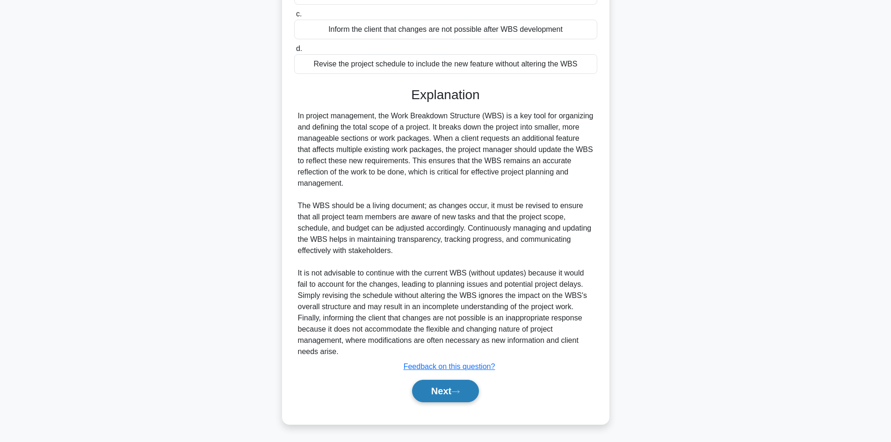
click at [438, 385] on button "Next" at bounding box center [445, 391] width 67 height 22
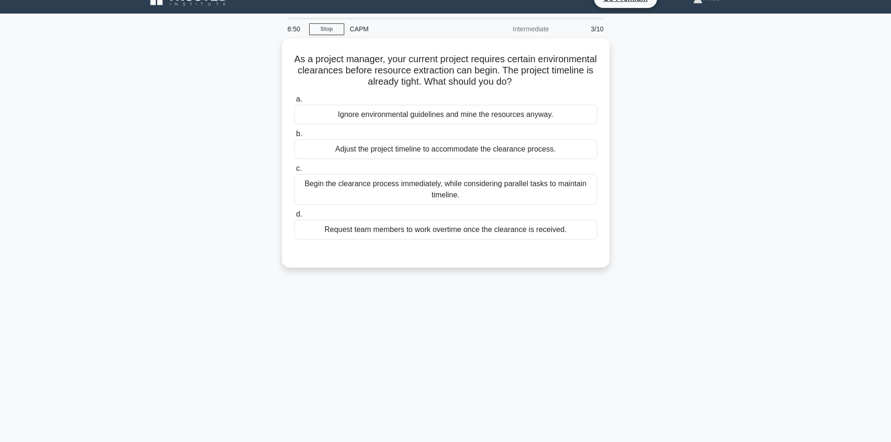
scroll to position [0, 0]
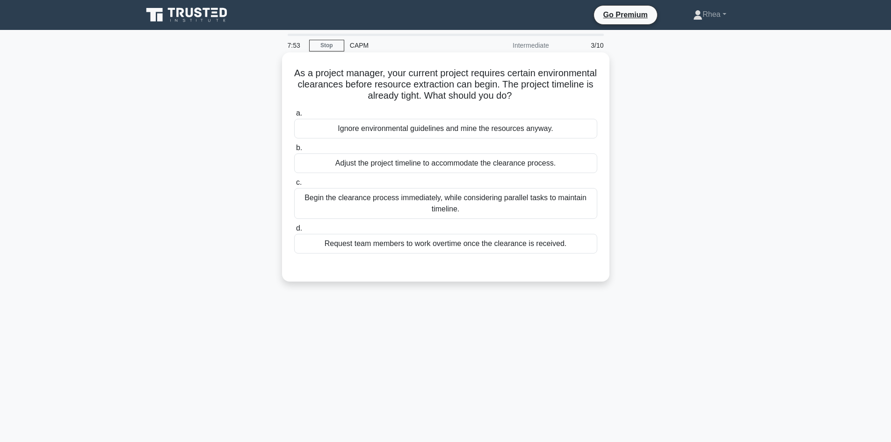
click at [567, 168] on div "Adjust the project timeline to accommodate the clearance process." at bounding box center [445, 163] width 303 height 20
click at [294, 151] on input "b. Adjust the project timeline to accommodate the clearance process." at bounding box center [294, 148] width 0 height 6
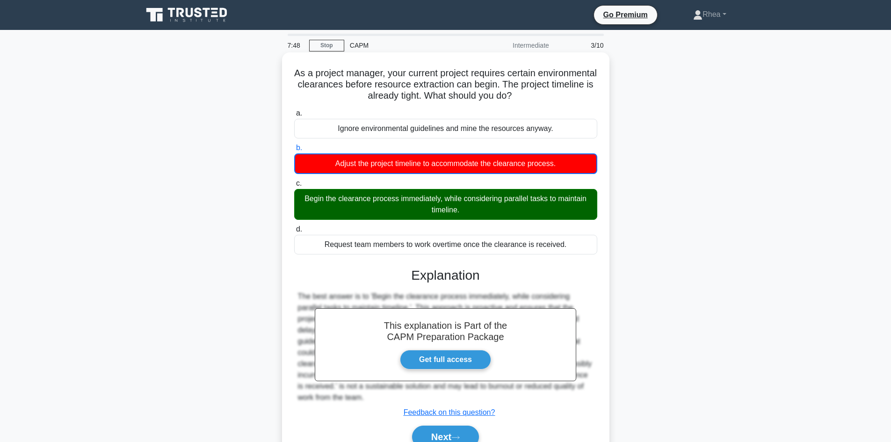
scroll to position [63, 0]
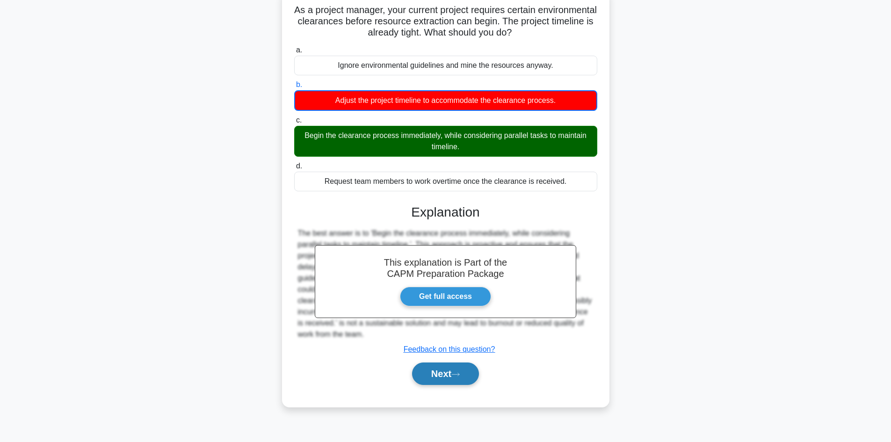
click at [440, 379] on button "Next" at bounding box center [445, 374] width 67 height 22
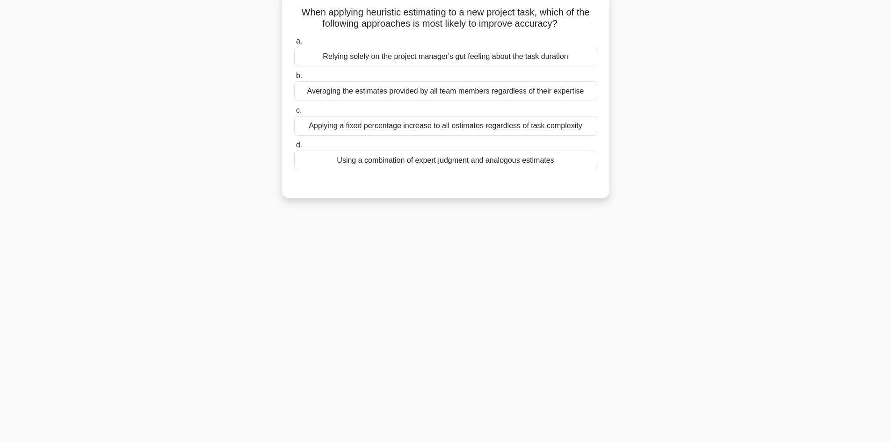
scroll to position [16, 0]
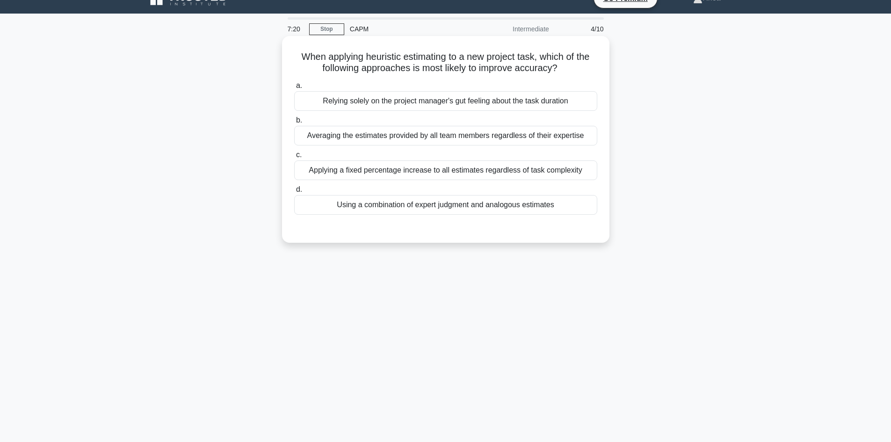
click at [504, 208] on div "Using a combination of expert judgment and analogous estimates" at bounding box center [445, 205] width 303 height 20
click at [294, 193] on input "d. Using a combination of expert judgment and analogous estimates" at bounding box center [294, 190] width 0 height 6
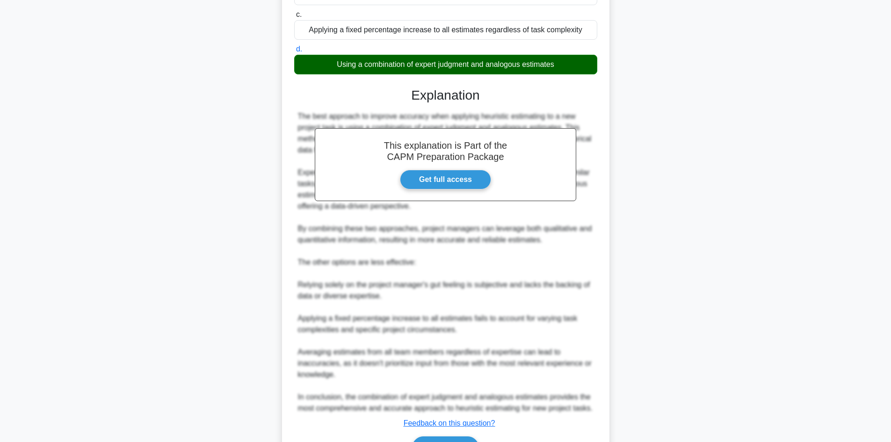
scroll to position [214, 0]
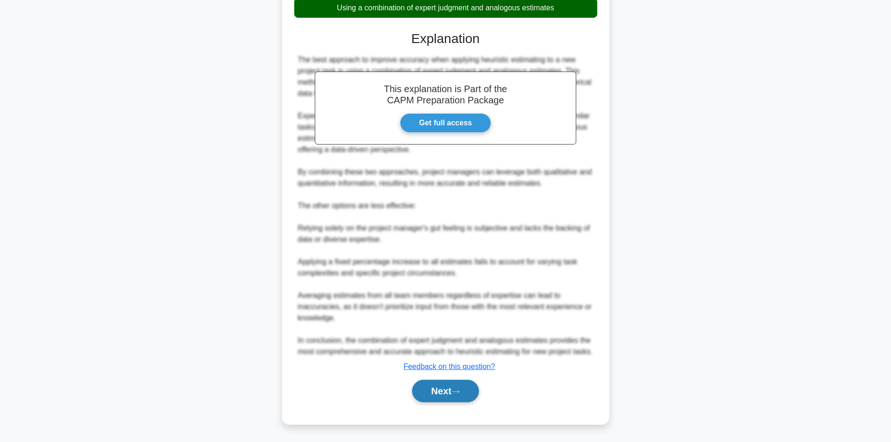
click at [435, 386] on button "Next" at bounding box center [445, 391] width 67 height 22
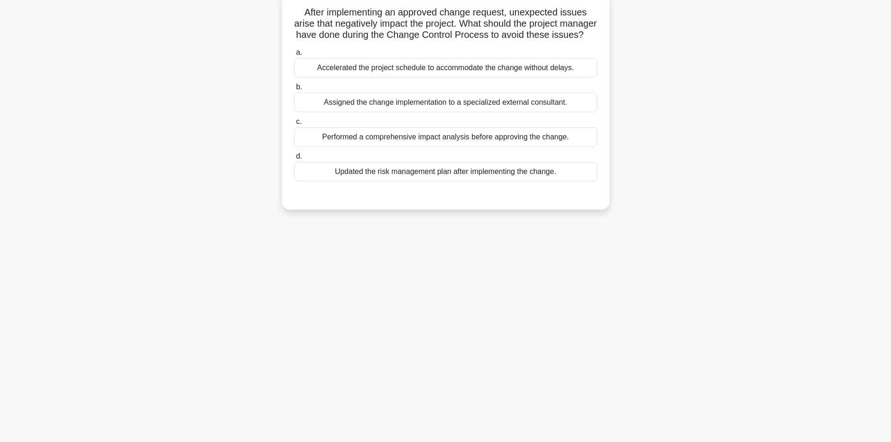
scroll to position [0, 0]
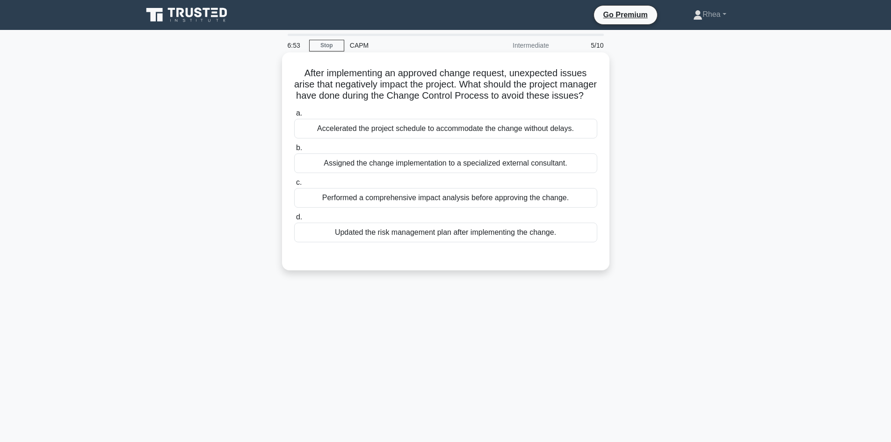
click at [493, 208] on div "Performed a comprehensive impact analysis before approving the change." at bounding box center [445, 198] width 303 height 20
click at [294, 186] on input "c. Performed a comprehensive impact analysis before approving the change." at bounding box center [294, 183] width 0 height 6
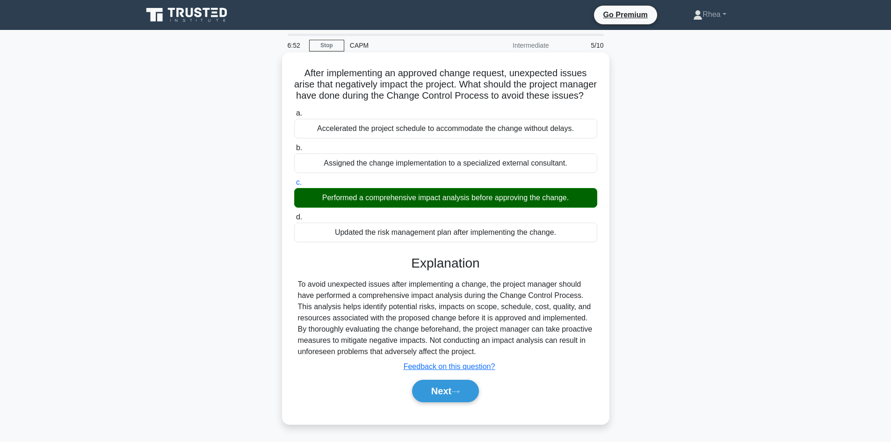
scroll to position [63, 0]
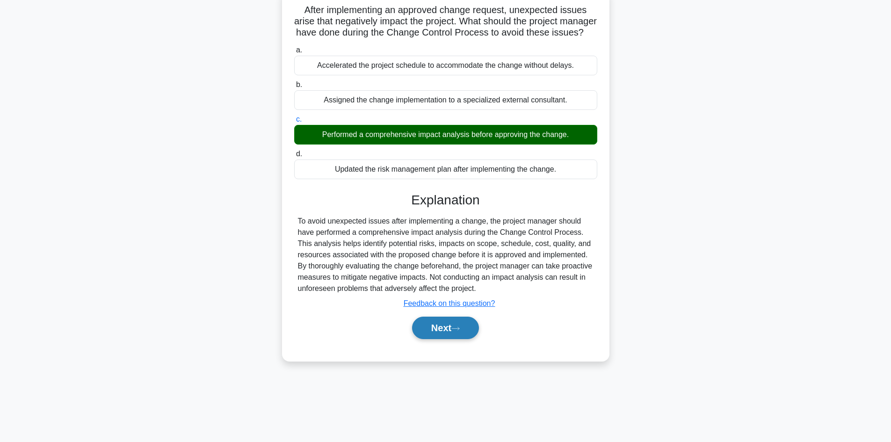
click at [449, 339] on button "Next" at bounding box center [445, 328] width 67 height 22
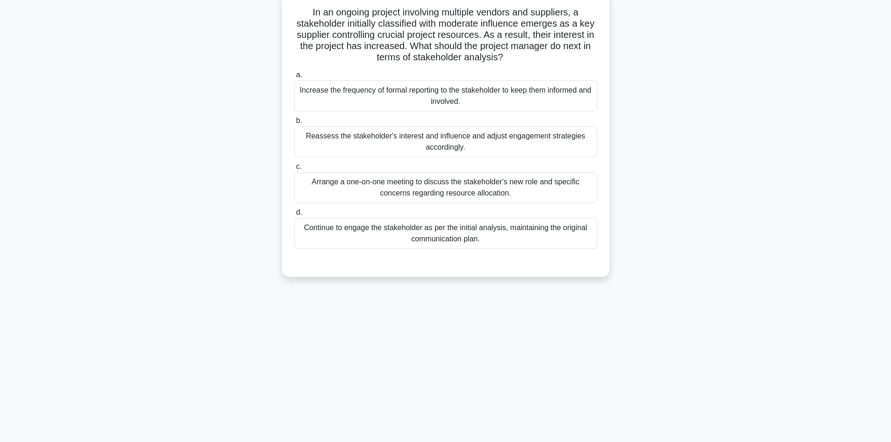
scroll to position [0, 0]
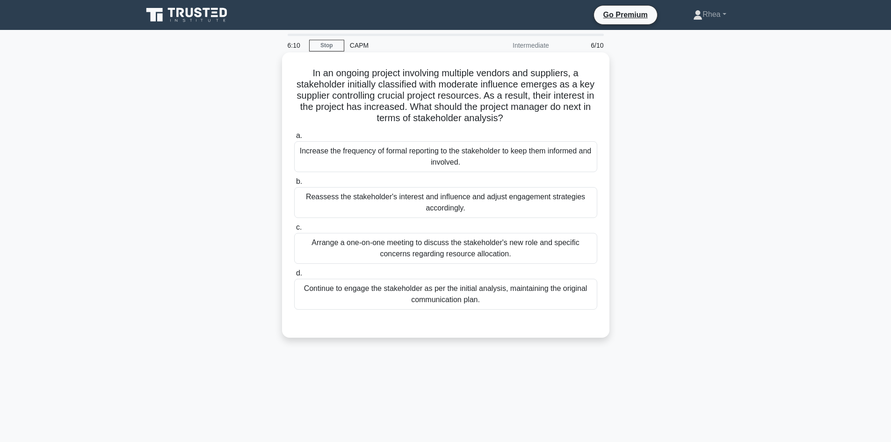
click at [505, 209] on div "Reassess the stakeholder's interest and influence and adjust engagement strateg…" at bounding box center [445, 202] width 303 height 31
click at [294, 185] on input "b. Reassess the stakeholder's interest and influence and adjust engagement stra…" at bounding box center [294, 182] width 0 height 6
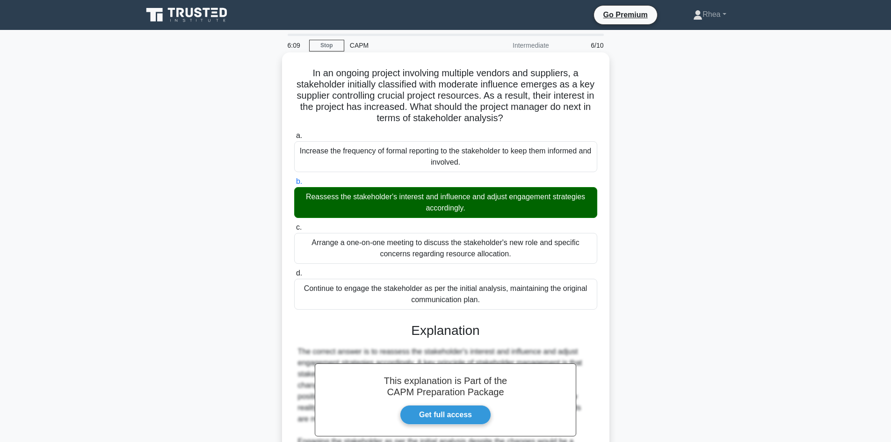
scroll to position [146, 0]
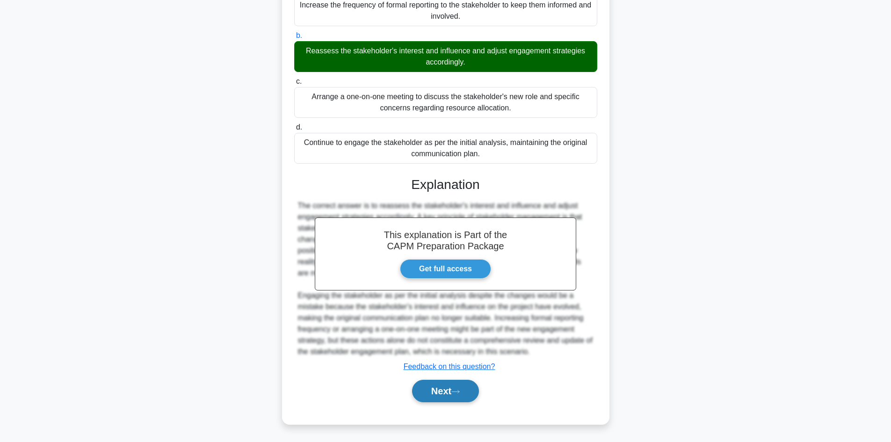
click at [437, 389] on button "Next" at bounding box center [445, 391] width 67 height 22
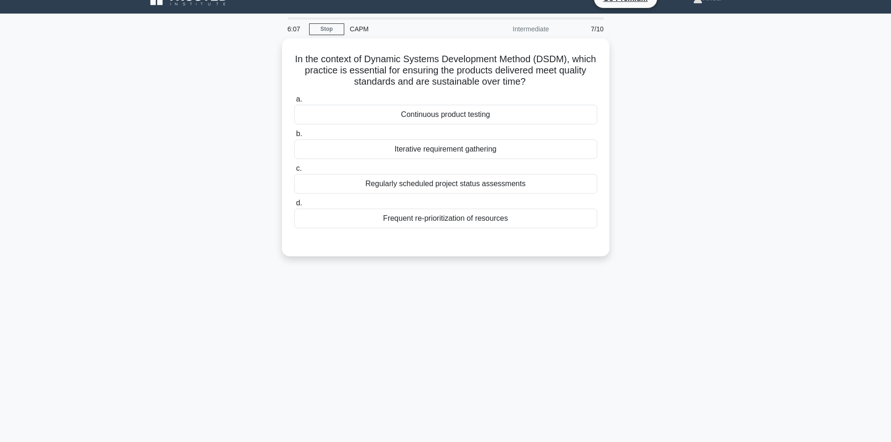
scroll to position [0, 0]
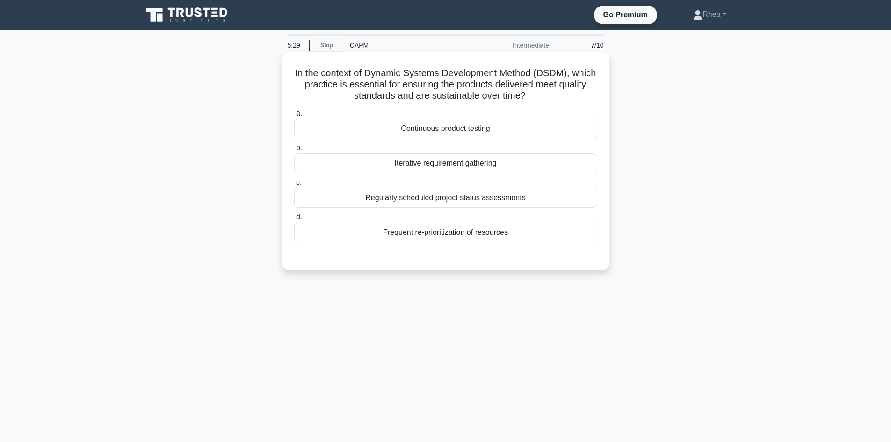
click at [513, 130] on div "Continuous product testing" at bounding box center [445, 129] width 303 height 20
click at [294, 117] on input "a. Continuous product testing" at bounding box center [294, 113] width 0 height 6
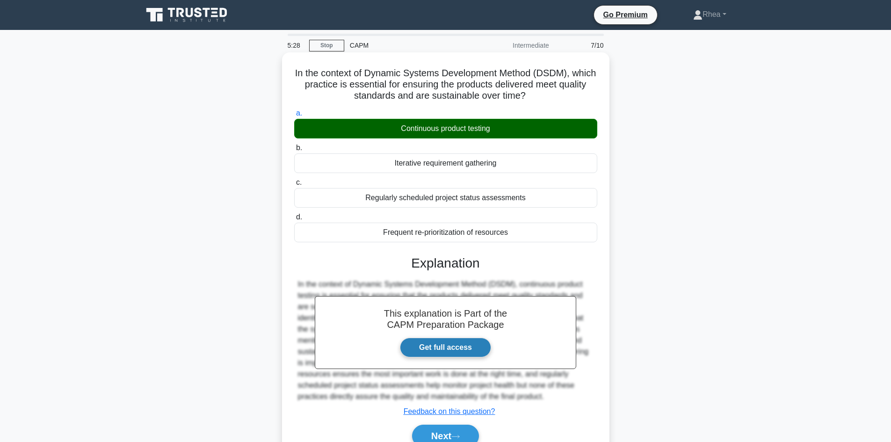
scroll to position [63, 0]
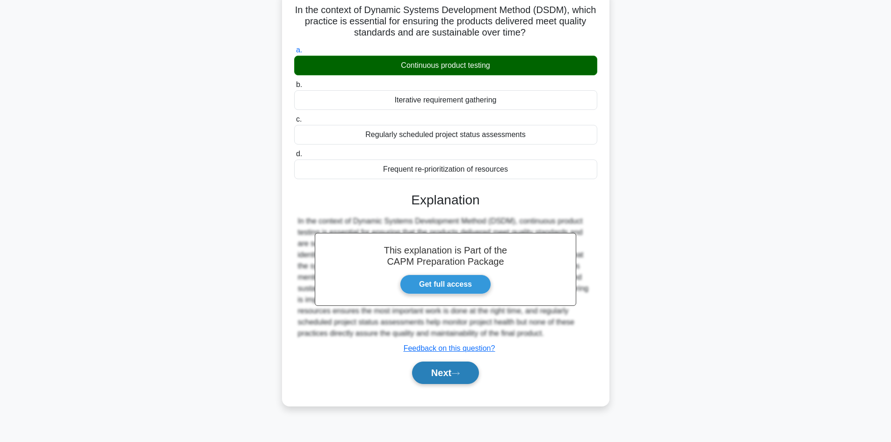
click at [438, 378] on button "Next" at bounding box center [445, 373] width 67 height 22
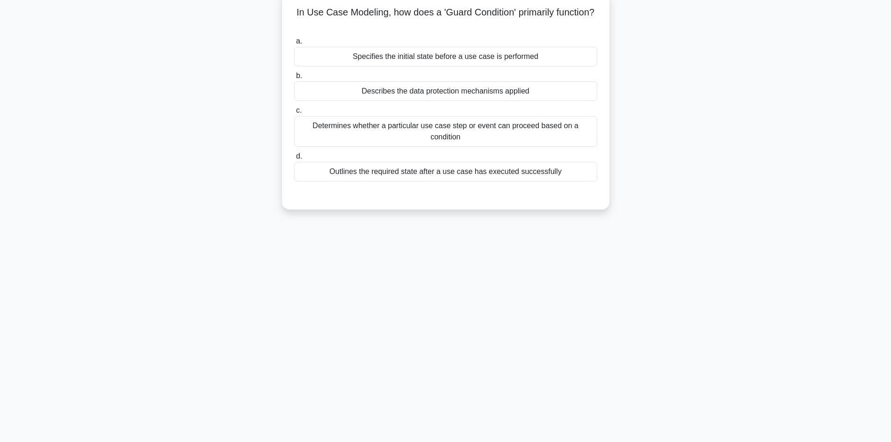
scroll to position [16, 0]
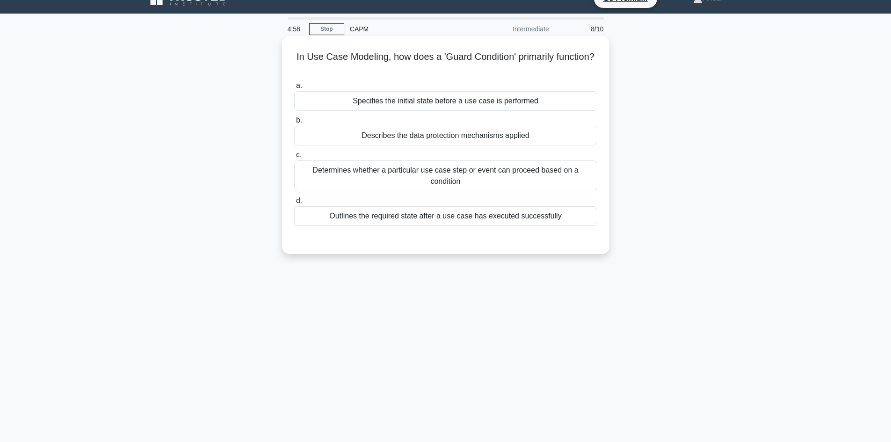
click at [488, 180] on div "Determines whether a particular use case step or event can proceed based on a c…" at bounding box center [445, 175] width 303 height 31
click at [294, 158] on input "c. Determines whether a particular use case step or event can proceed based on …" at bounding box center [294, 155] width 0 height 6
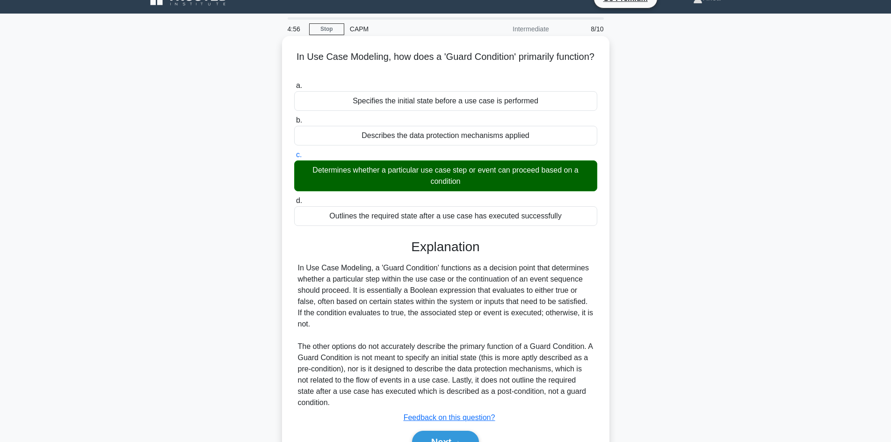
scroll to position [63, 0]
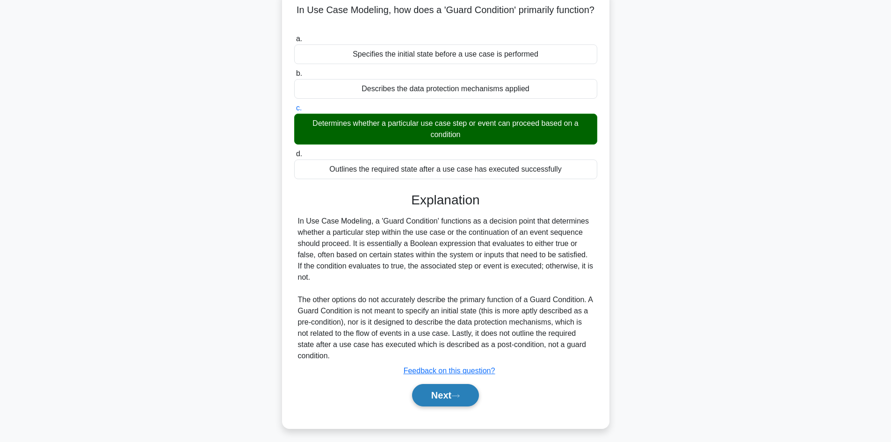
click at [440, 394] on button "Next" at bounding box center [445, 395] width 67 height 22
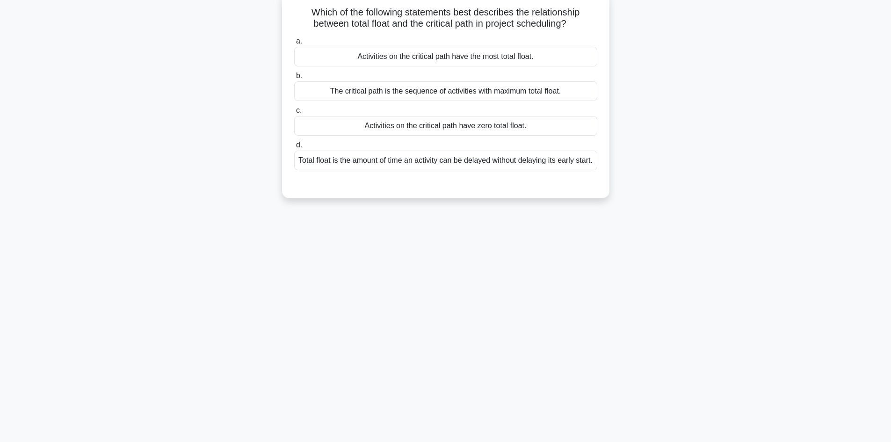
scroll to position [16, 0]
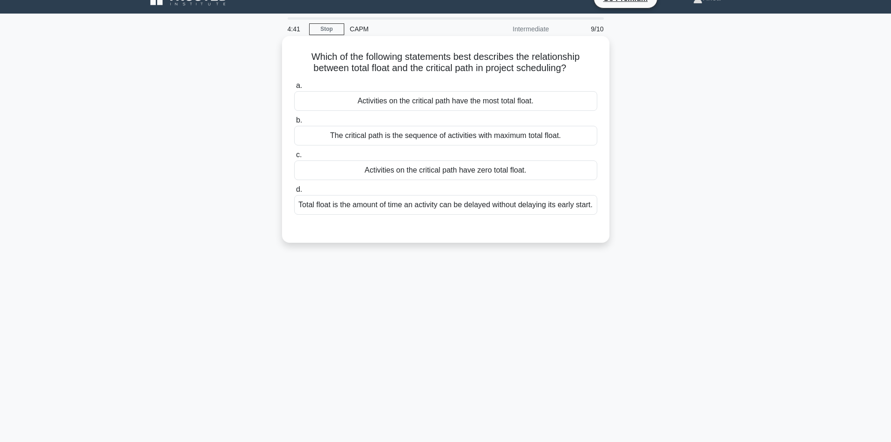
click at [519, 177] on div "Activities on the critical path have zero total float." at bounding box center [445, 170] width 303 height 20
click at [294, 158] on input "c. Activities on the critical path have zero total float." at bounding box center [294, 155] width 0 height 6
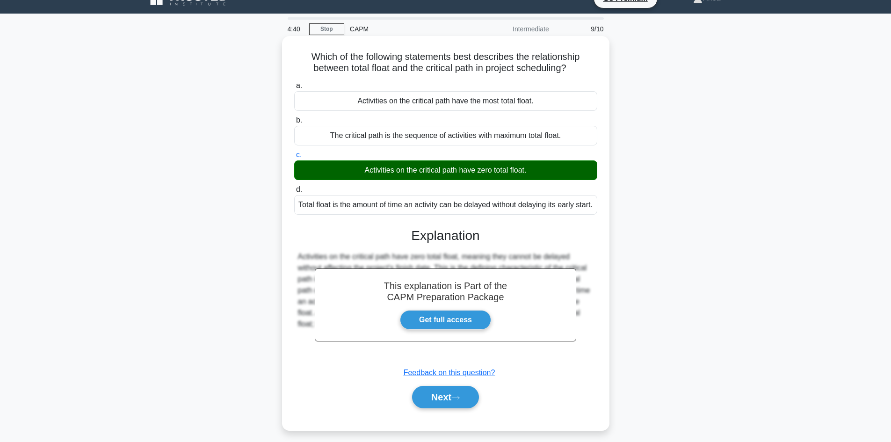
scroll to position [63, 0]
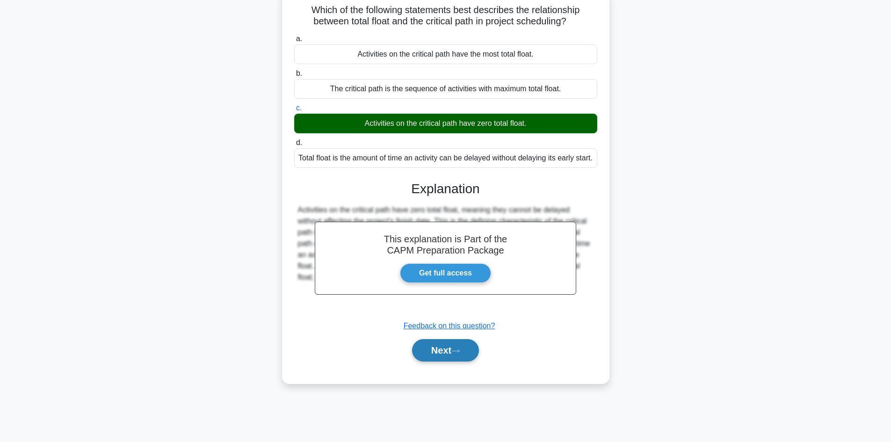
click at [428, 354] on button "Next" at bounding box center [445, 350] width 67 height 22
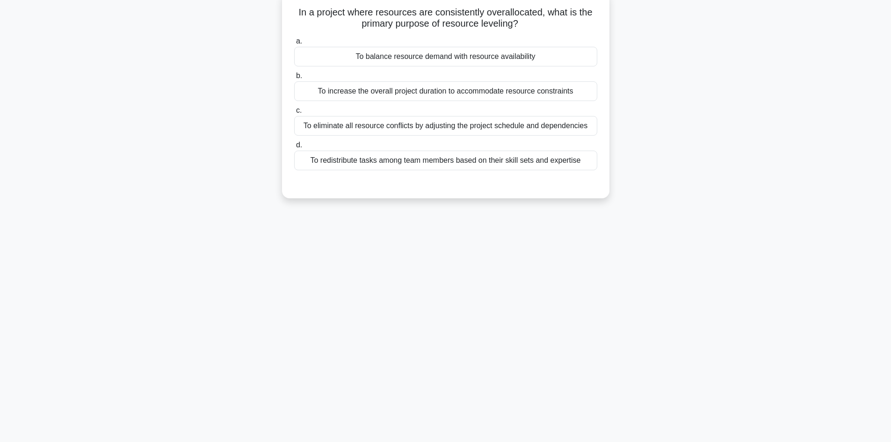
scroll to position [0, 0]
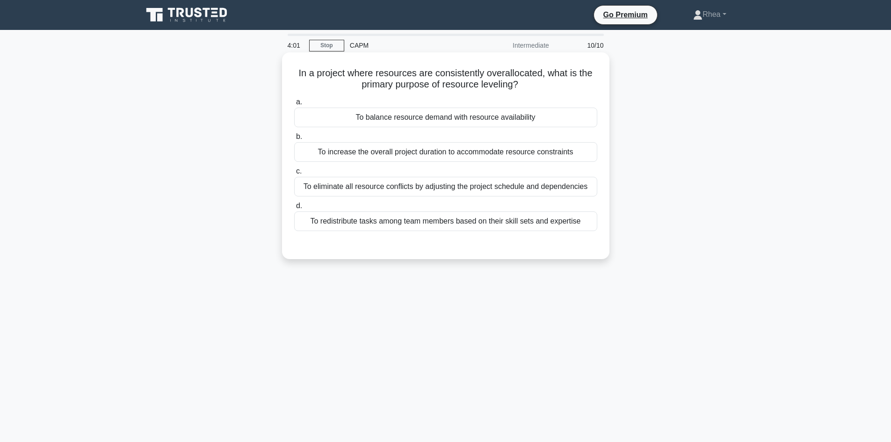
click at [543, 119] on div "To balance resource demand with resource availability" at bounding box center [445, 118] width 303 height 20
click at [294, 105] on input "a. To balance resource demand with resource availability" at bounding box center [294, 102] width 0 height 6
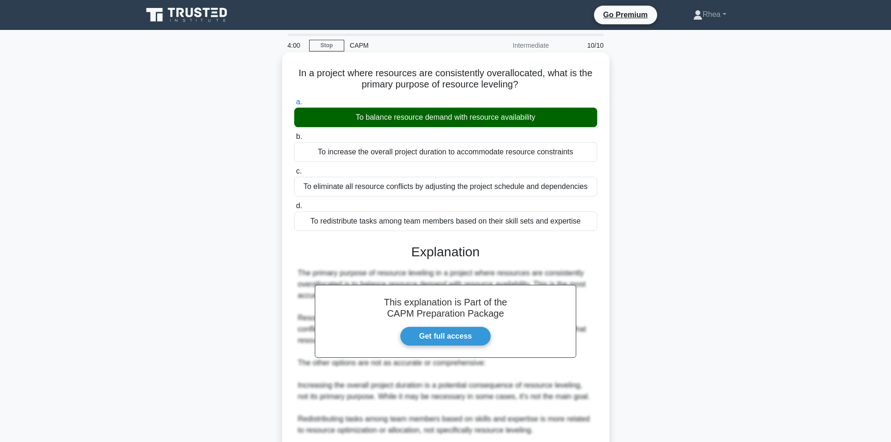
scroll to position [169, 0]
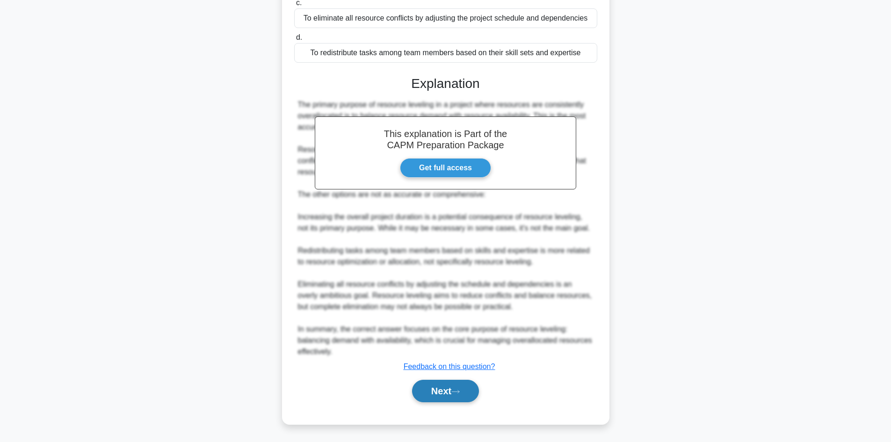
click at [431, 395] on button "Next" at bounding box center [445, 391] width 67 height 22
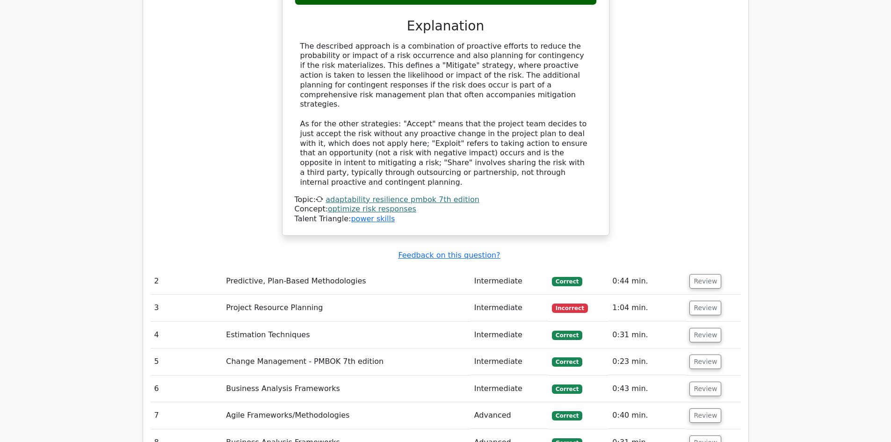
scroll to position [1217, 0]
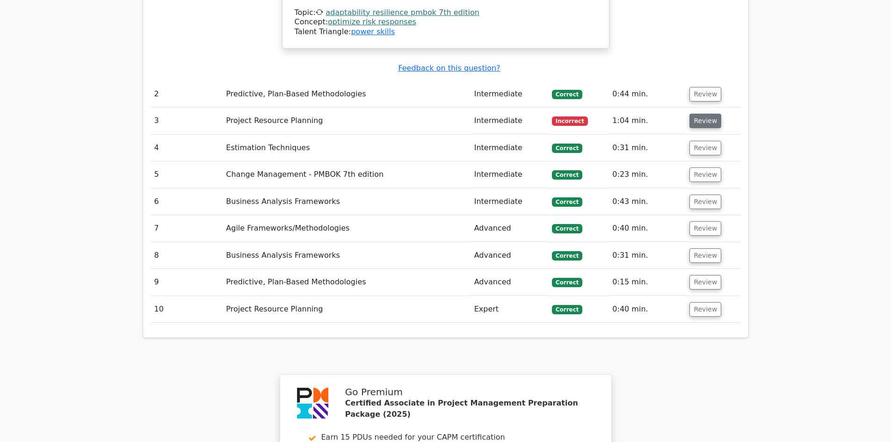
click at [704, 114] on button "Review" at bounding box center [706, 121] width 32 height 15
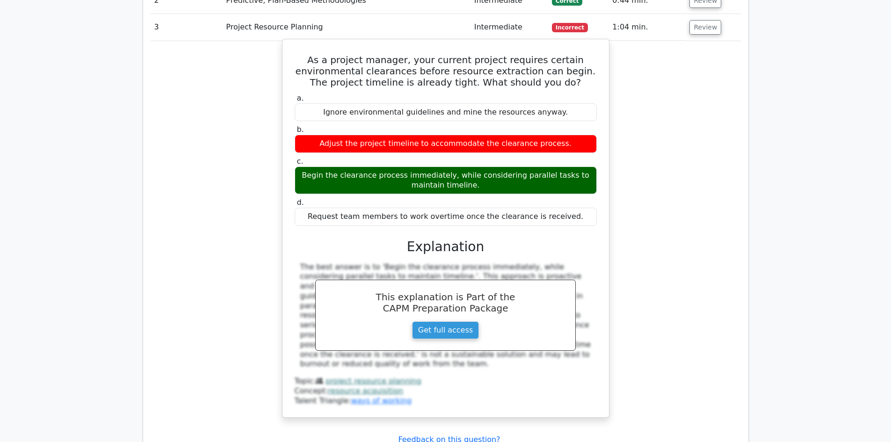
scroll to position [1451, 0]
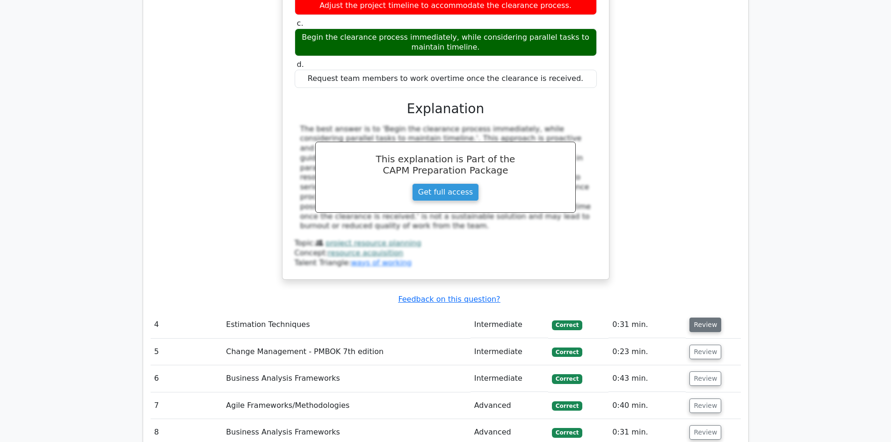
click at [704, 318] on button "Review" at bounding box center [706, 325] width 32 height 15
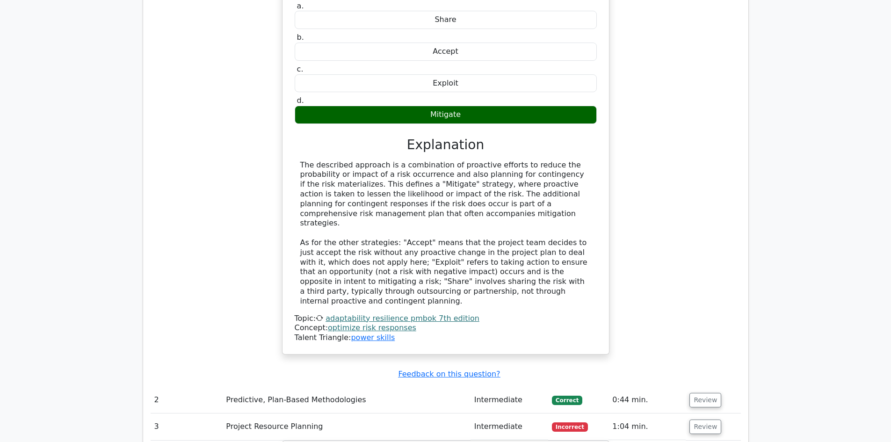
scroll to position [539, 0]
